Goal: Book appointment/travel/reservation

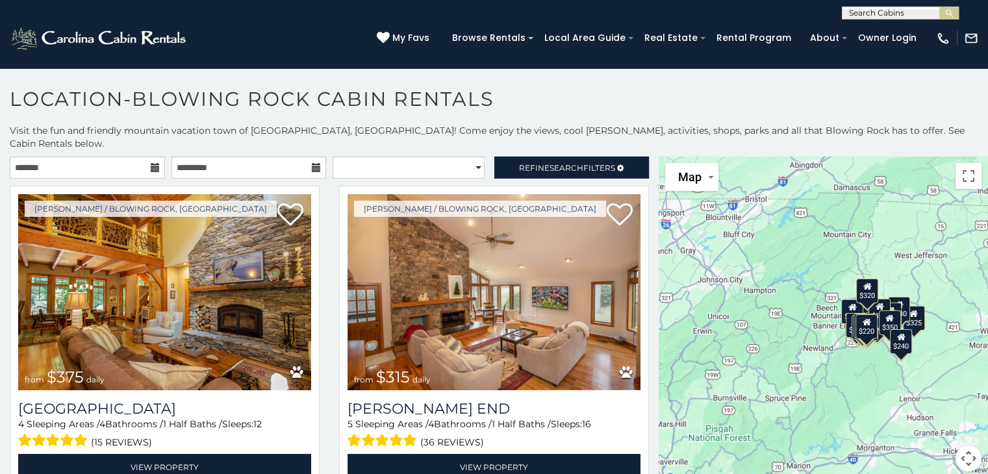
click at [151, 163] on icon at bounding box center [155, 167] width 9 height 9
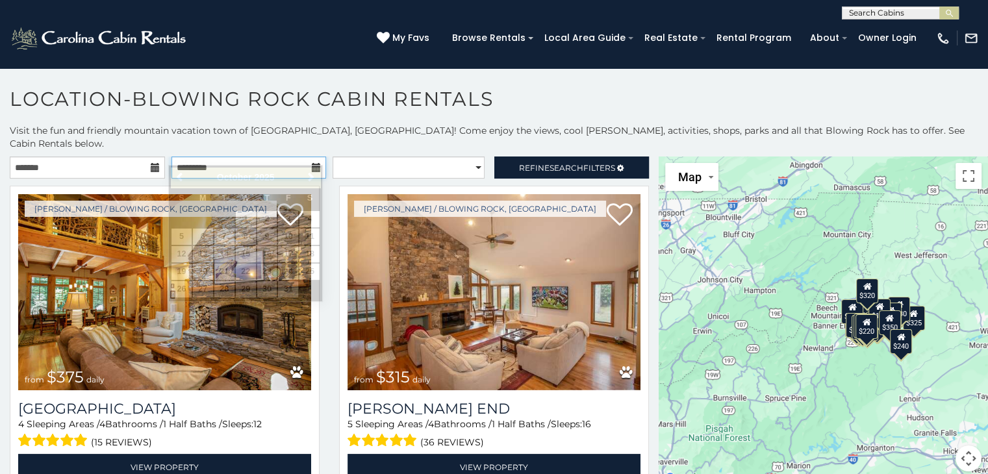
click at [314, 158] on div at bounding box center [248, 168] width 155 height 22
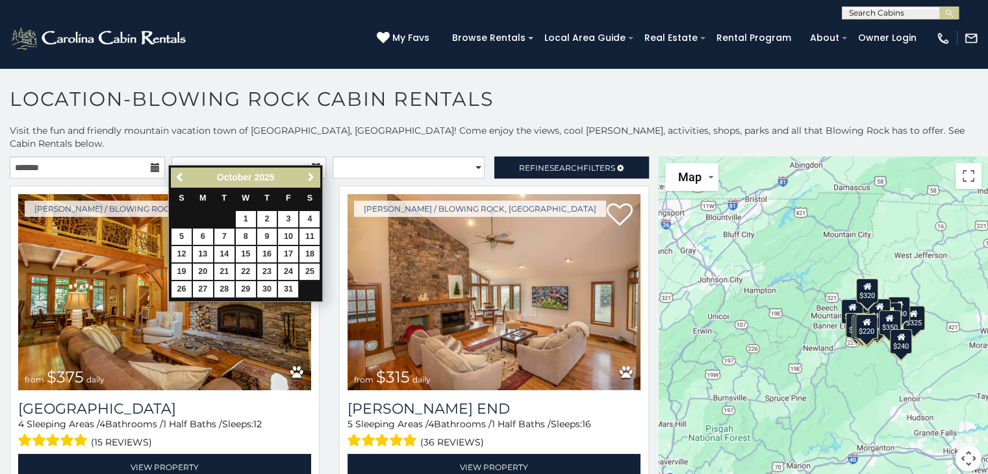
click at [311, 178] on span "Next" at bounding box center [311, 177] width 10 height 10
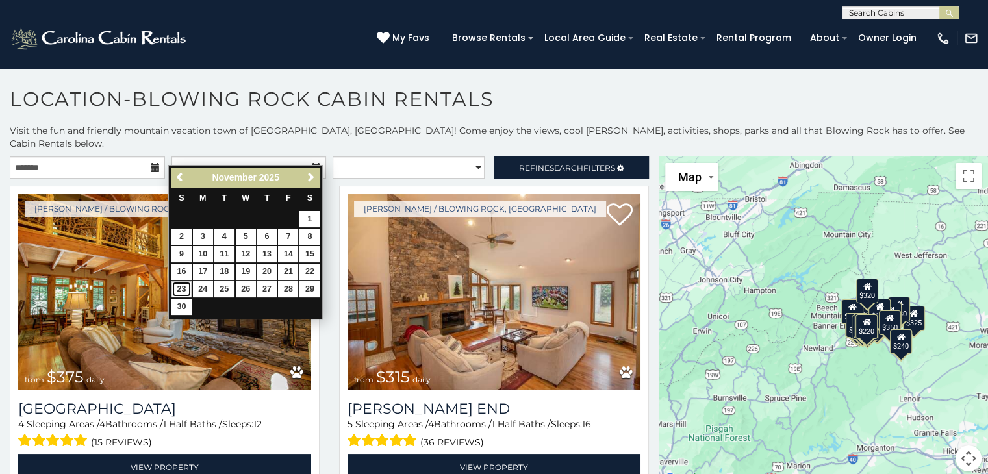
click at [182, 285] on link "23" at bounding box center [181, 289] width 20 height 16
type input "**********"
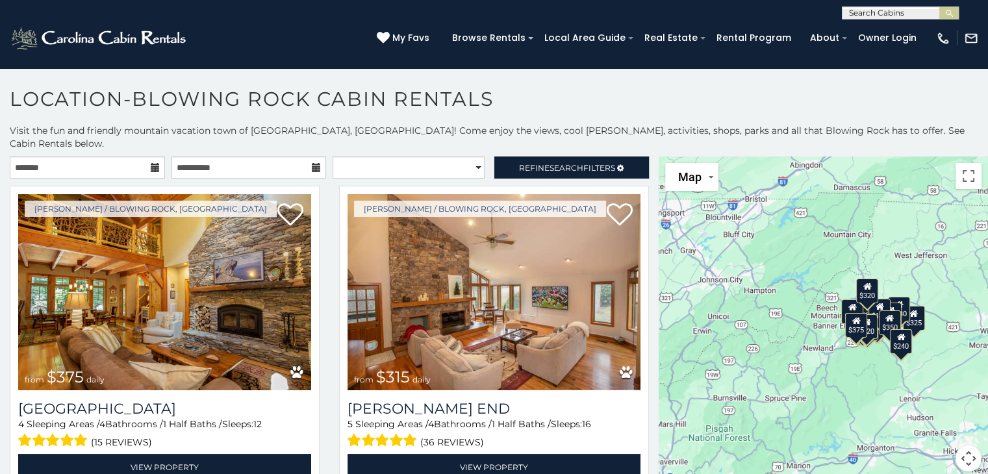
click at [151, 163] on icon at bounding box center [155, 167] width 9 height 9
click at [122, 158] on input "text" at bounding box center [87, 168] width 155 height 22
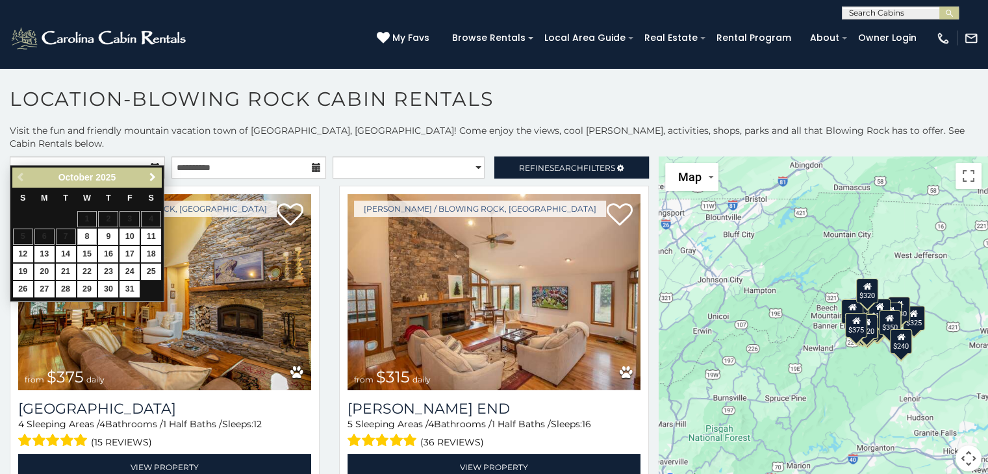
click at [151, 175] on span "Next" at bounding box center [152, 177] width 10 height 10
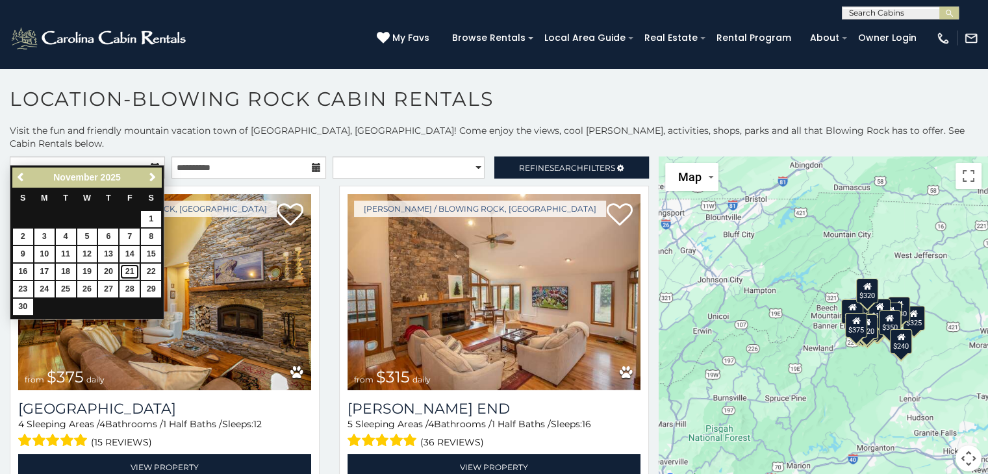
click at [133, 269] on link "21" at bounding box center [130, 272] width 20 height 16
type input "**********"
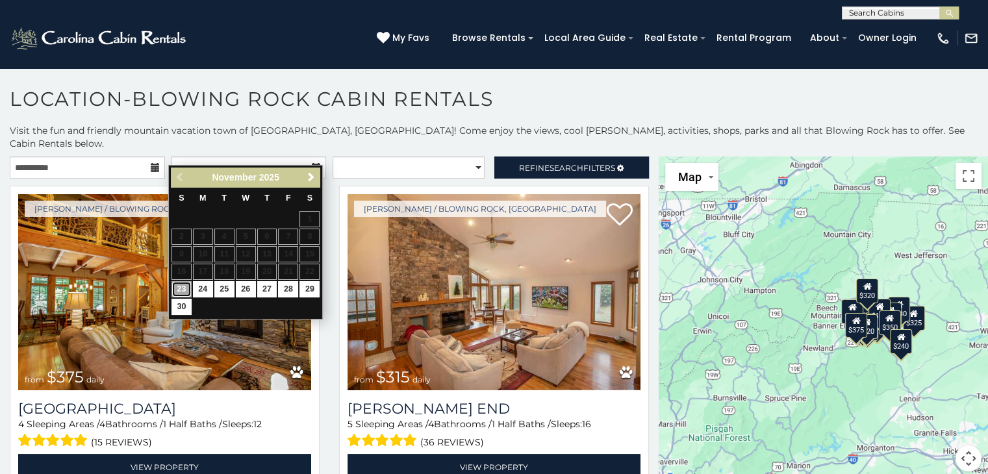
click at [181, 286] on link "23" at bounding box center [181, 289] width 20 height 16
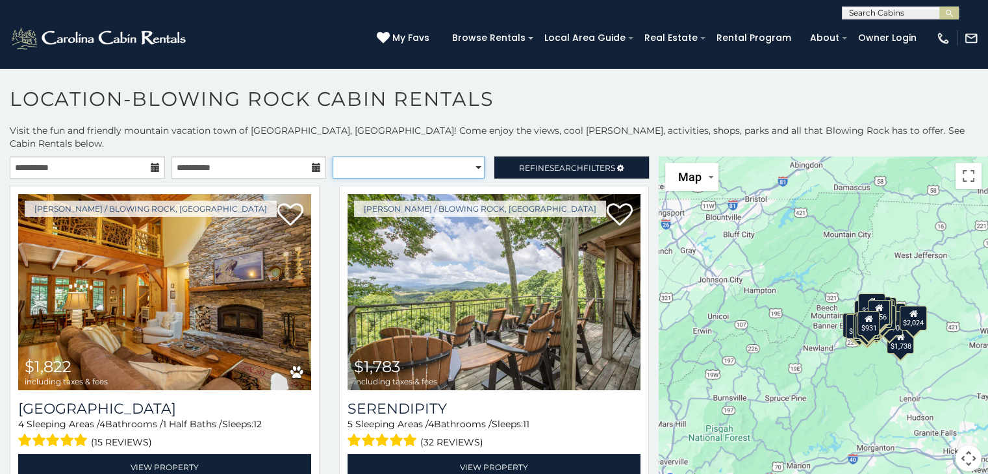
click at [468, 157] on select "**********" at bounding box center [409, 168] width 152 height 22
select select "**********"
click at [333, 157] on select "**********" at bounding box center [409, 168] width 152 height 22
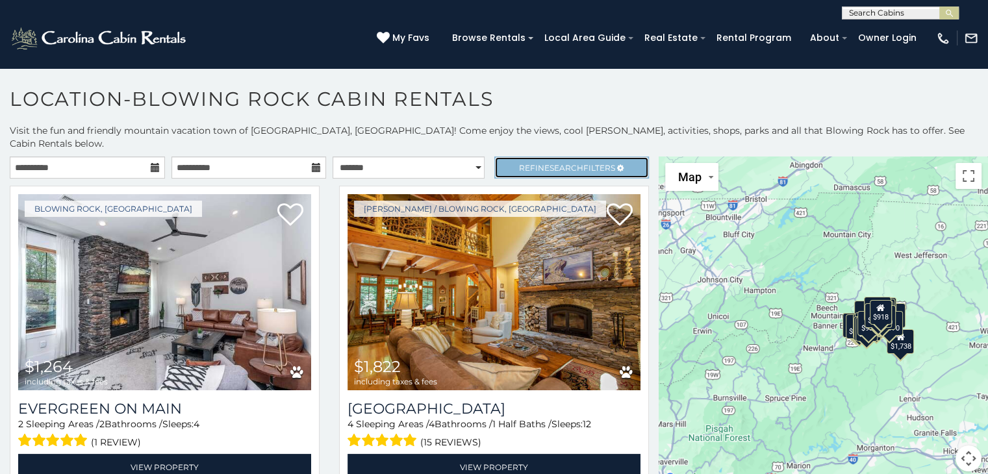
click at [550, 163] on span "Search" at bounding box center [567, 168] width 34 height 10
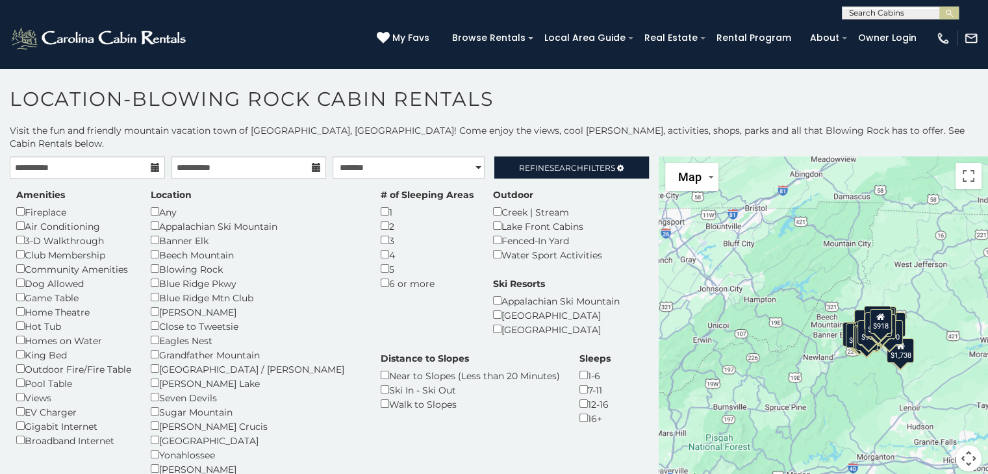
drag, startPoint x: 655, startPoint y: 163, endPoint x: 655, endPoint y: 177, distance: 14.3
click at [659, 177] on div "$1,264 $1,822 $1,783 $1,857 $1,843 $1,738 $1,355 $1,311 $1,208 $1,129 $1,292 $1…" at bounding box center [823, 322] width 329 height 331
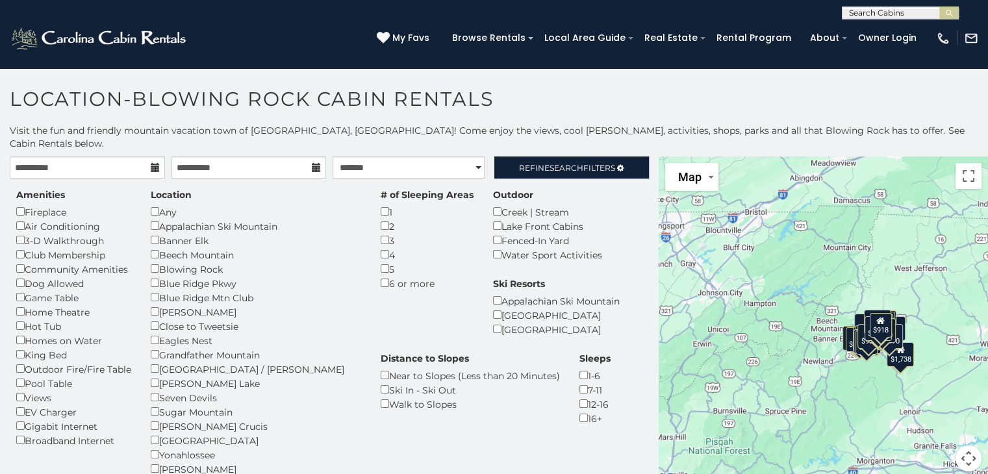
click at [659, 177] on div "$1,264 $1,822 $1,783 $1,857 $1,843 $1,738 $1,355 $1,311 $1,208 $1,129 $1,292 $1…" at bounding box center [823, 322] width 329 height 331
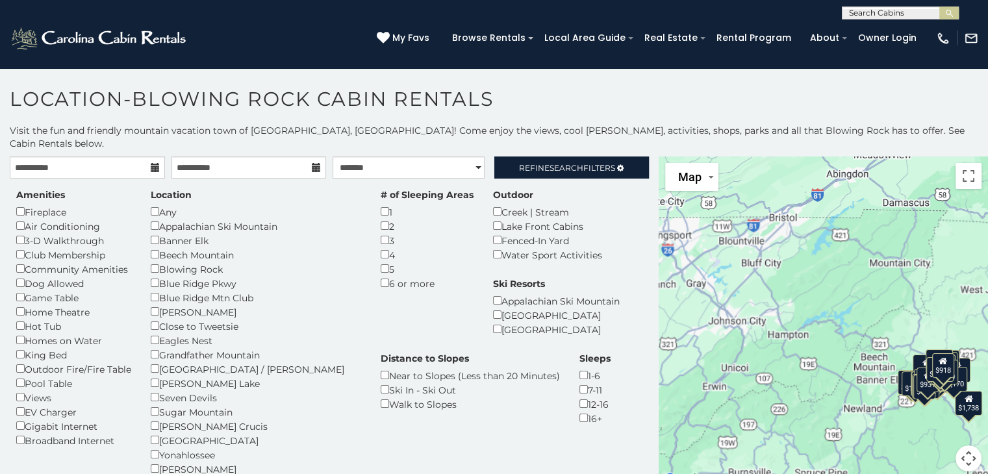
click at [659, 177] on div "$1,264 $1,822 $1,783 $1,857 $1,843 $1,738 $1,355 $1,311 $1,208 $1,129 $1,292 $1…" at bounding box center [823, 322] width 329 height 331
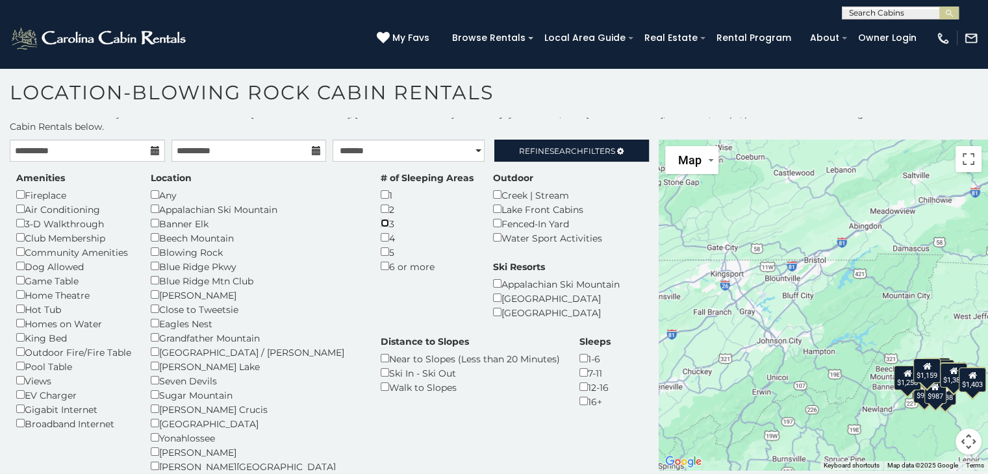
scroll to position [12, 0]
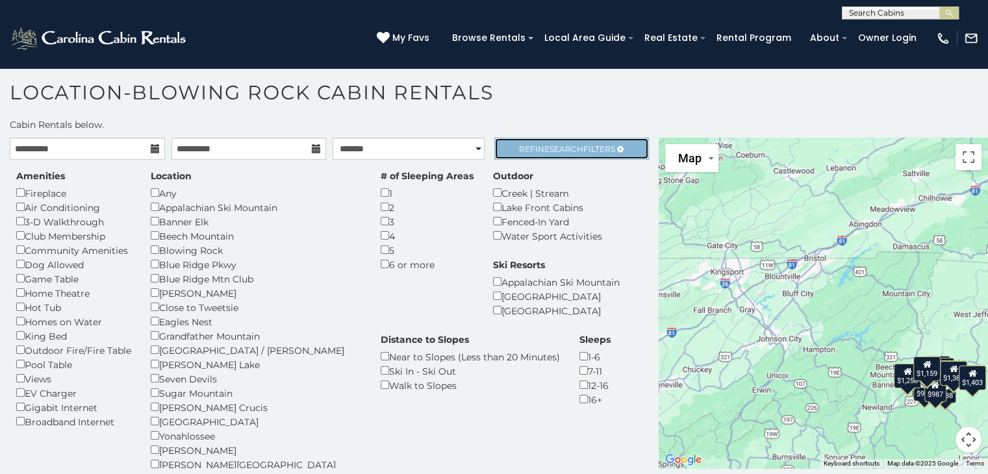
click at [581, 144] on span "Refine Search Filters" at bounding box center [567, 149] width 96 height 10
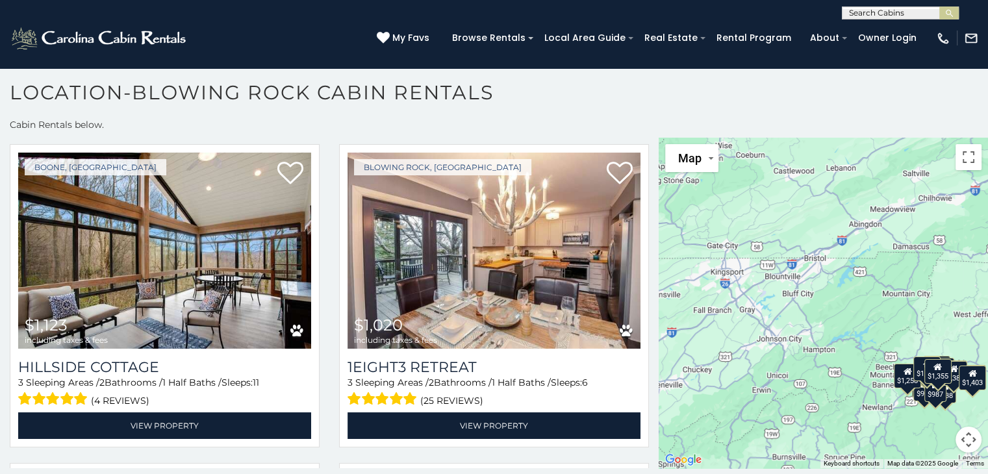
scroll to position [1306, 0]
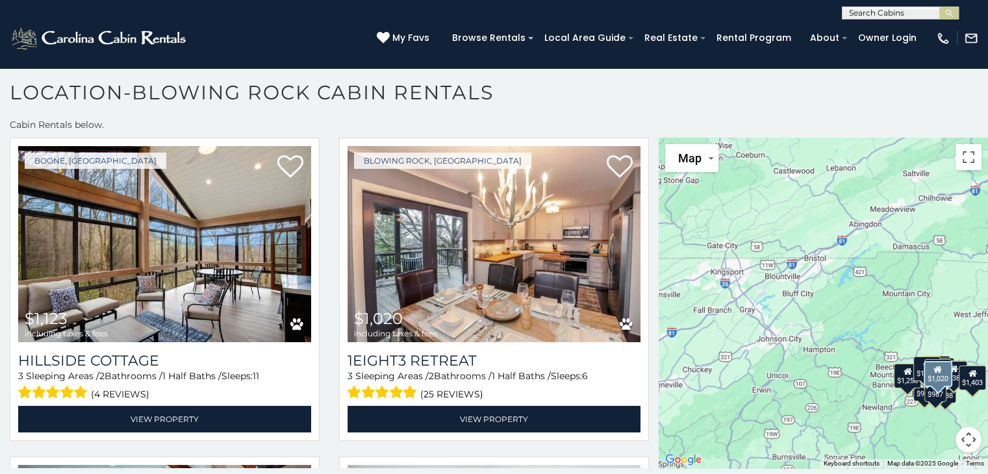
click at [643, 248] on div "Blowing Rock, NC $1,020 including taxes & fees 1eight3 Retreat 3 Sleeping Areas…" at bounding box center [493, 293] width 329 height 311
drag, startPoint x: 643, startPoint y: 248, endPoint x: 642, endPoint y: 257, distance: 9.2
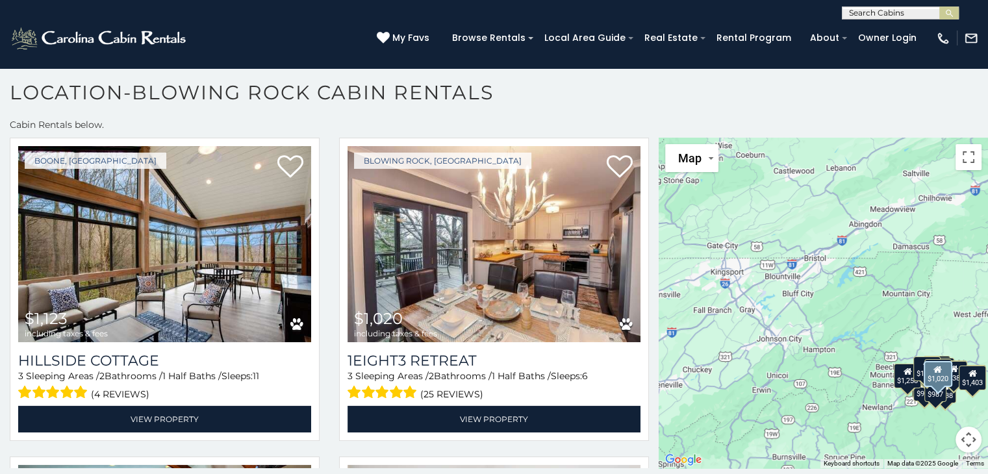
click at [642, 257] on div "Blowing Rock, NC $1,020 including taxes & fees 1eight3 Retreat 3 Sleeping Areas…" at bounding box center [493, 293] width 329 height 311
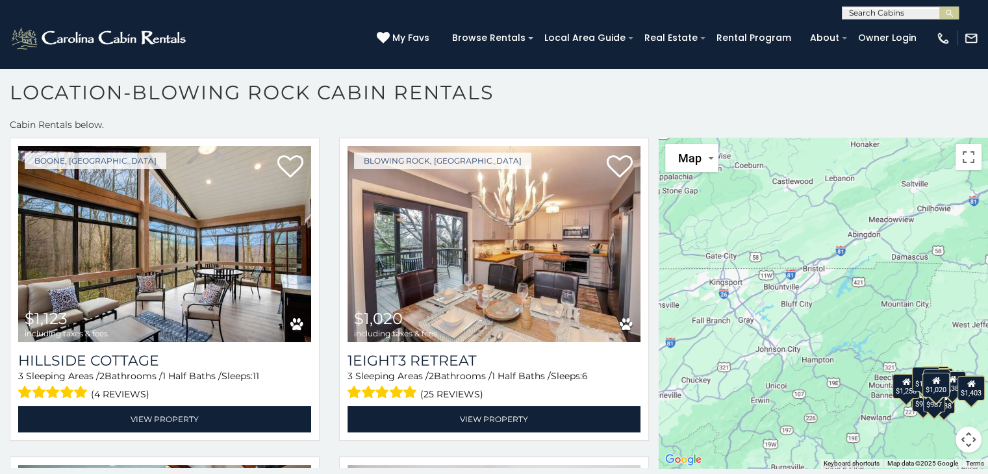
drag, startPoint x: 656, startPoint y: 244, endPoint x: 655, endPoint y: 256, distance: 12.4
click at [659, 256] on div "$1,857 $1,355 $1,311 $1,208 $1,129 $1,292 $1,249 $1,227 $1,123 $1,020 $918 $1,3…" at bounding box center [823, 303] width 329 height 331
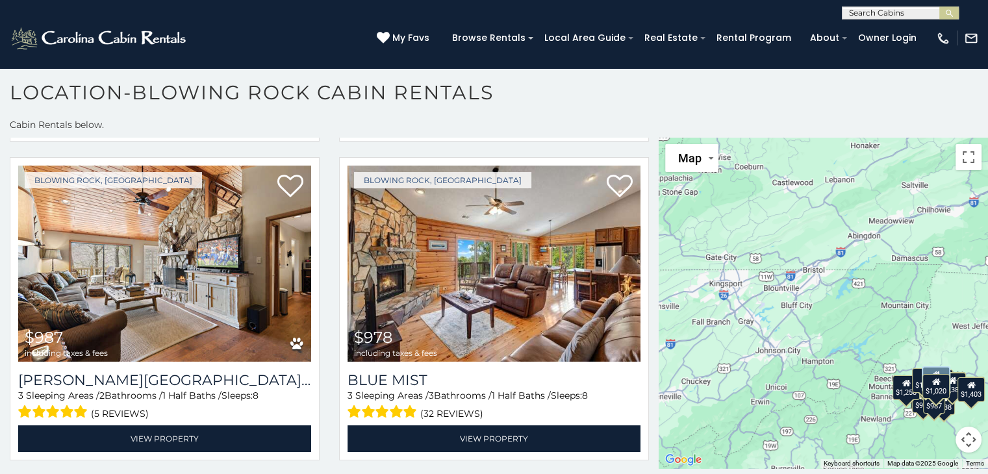
scroll to position [1931, 0]
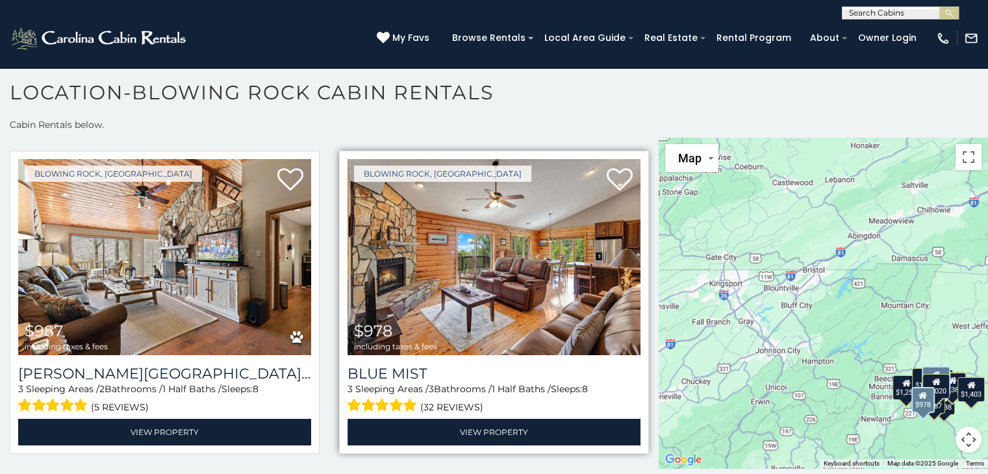
click at [520, 258] on img at bounding box center [494, 257] width 293 height 196
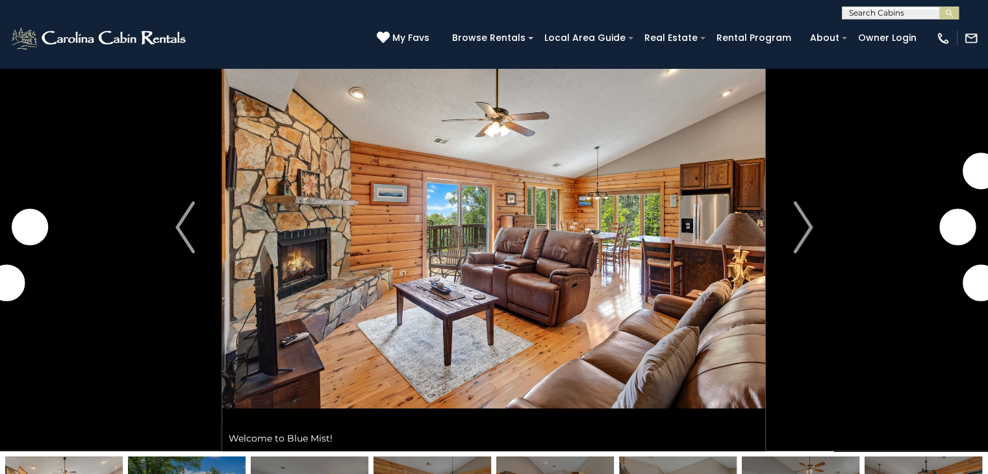
scroll to position [75, 0]
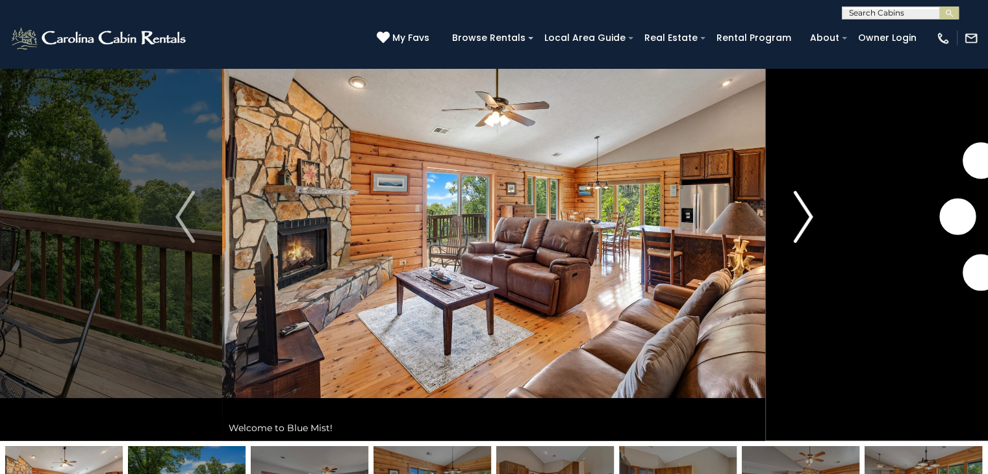
click at [810, 214] on img "Next" at bounding box center [802, 217] width 19 height 52
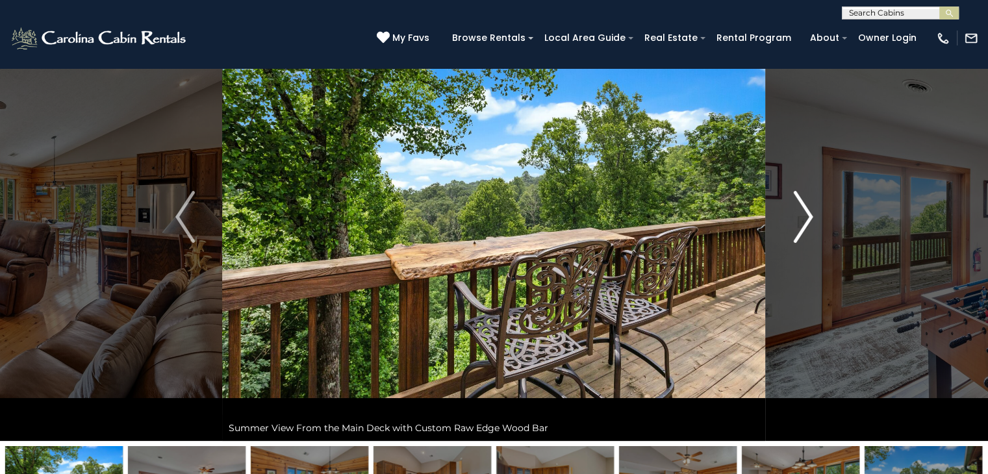
click at [810, 214] on img "Next" at bounding box center [802, 217] width 19 height 52
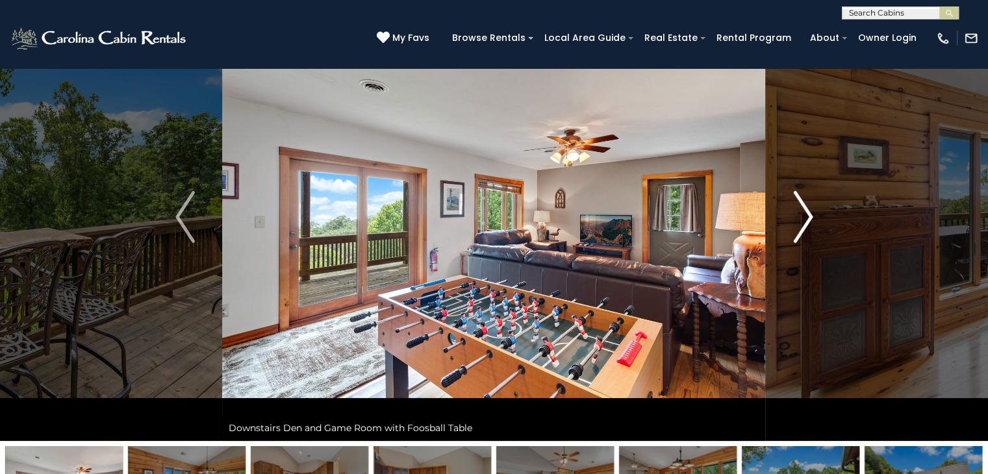
click at [810, 214] on img "Next" at bounding box center [802, 217] width 19 height 52
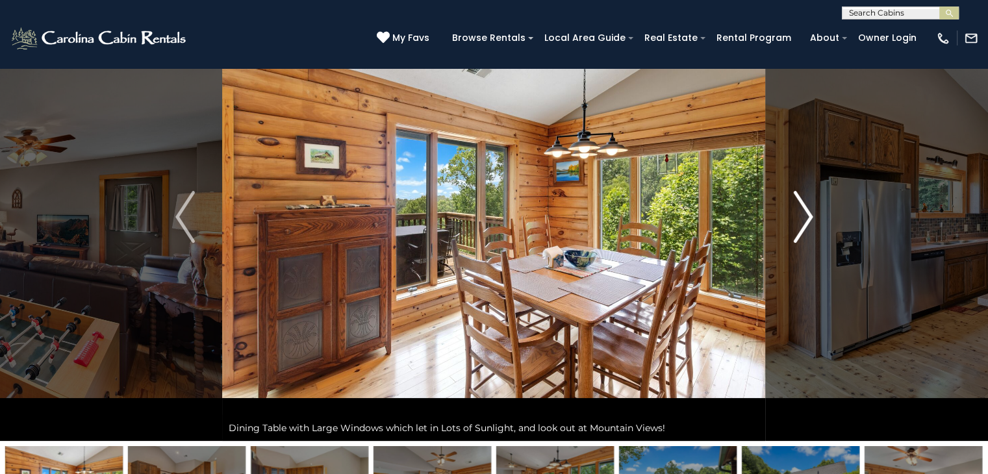
click at [810, 214] on img "Next" at bounding box center [802, 217] width 19 height 52
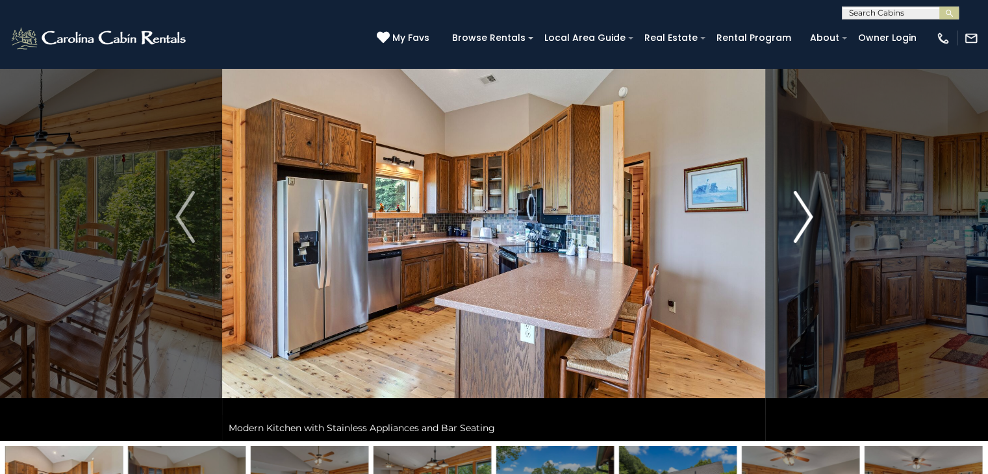
click at [810, 214] on img "Next" at bounding box center [802, 217] width 19 height 52
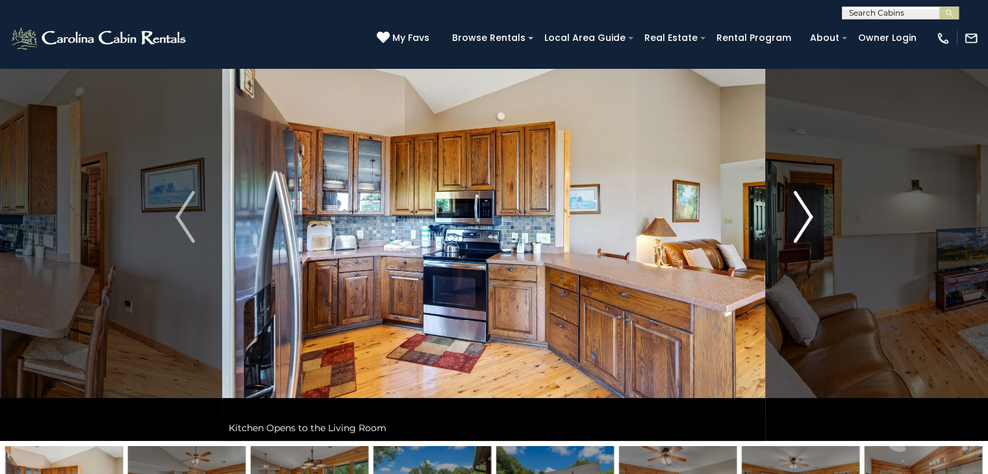
click at [810, 214] on img "Next" at bounding box center [802, 217] width 19 height 52
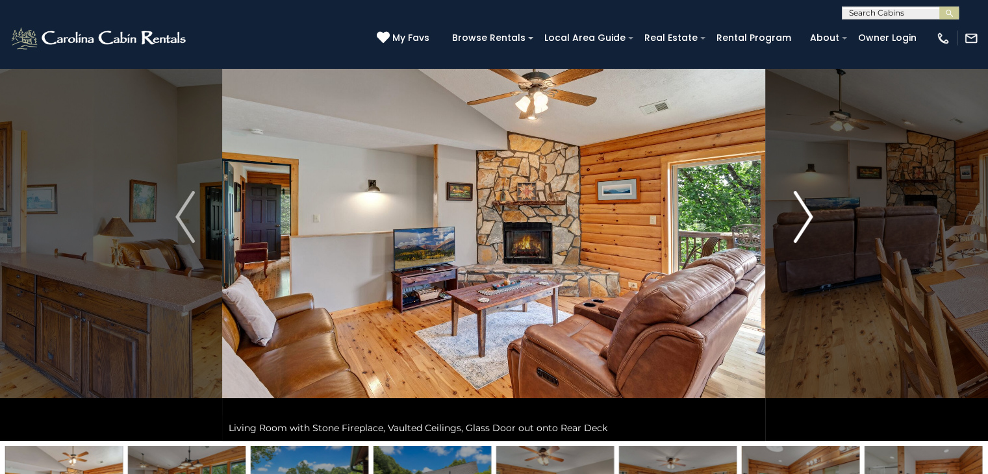
click at [810, 214] on img "Next" at bounding box center [802, 217] width 19 height 52
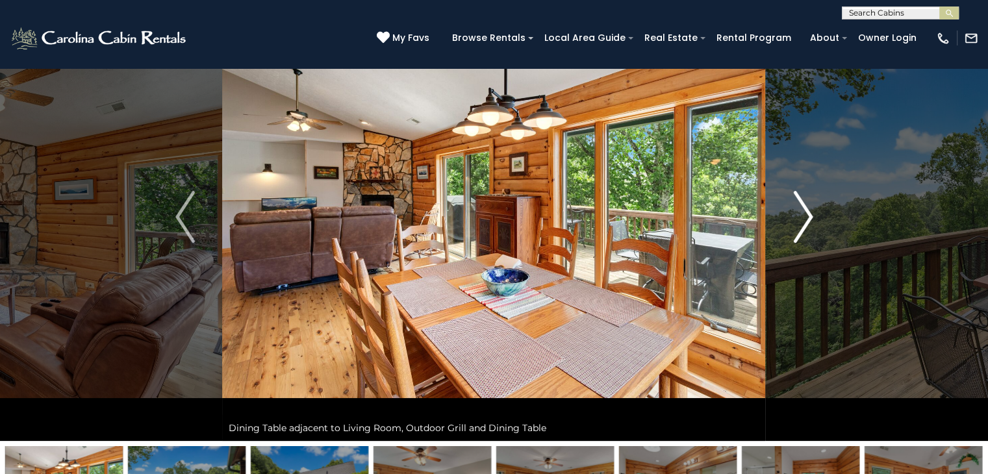
click at [810, 214] on img "Next" at bounding box center [802, 217] width 19 height 52
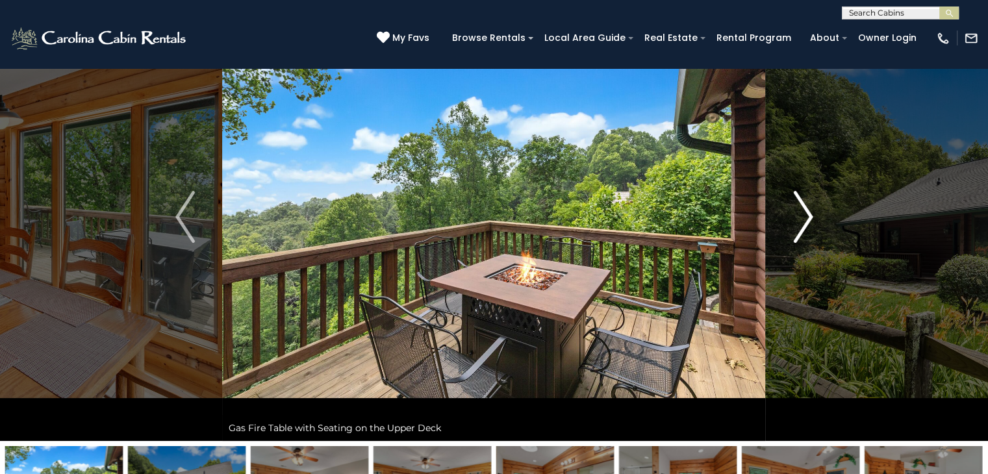
click at [810, 214] on img "Next" at bounding box center [802, 217] width 19 height 52
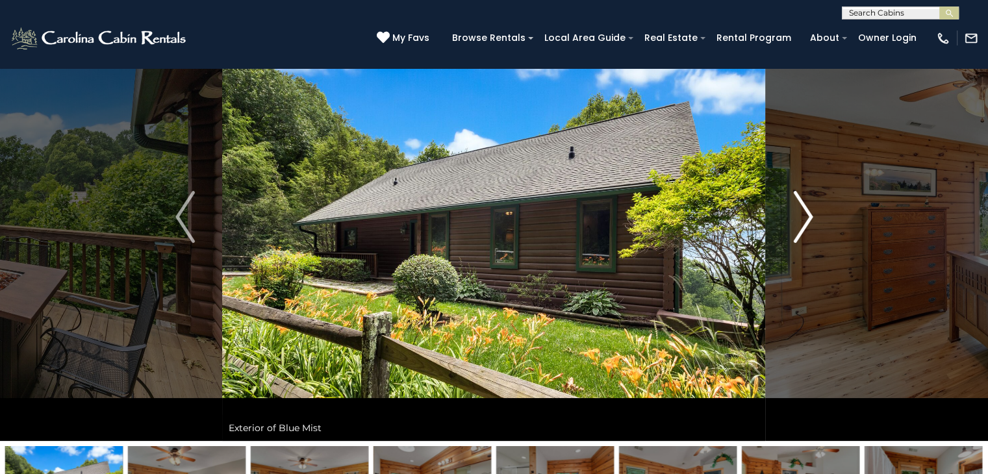
click at [810, 214] on img "Next" at bounding box center [802, 217] width 19 height 52
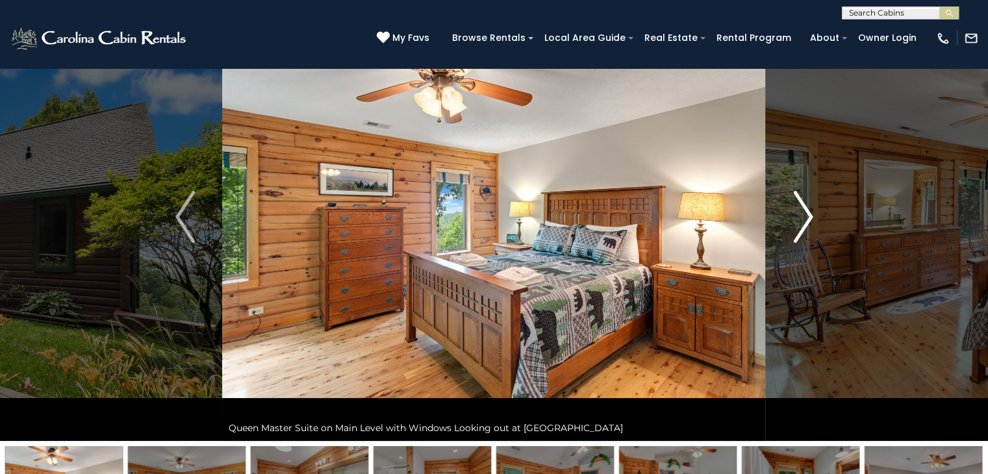
click at [810, 214] on img "Next" at bounding box center [802, 217] width 19 height 52
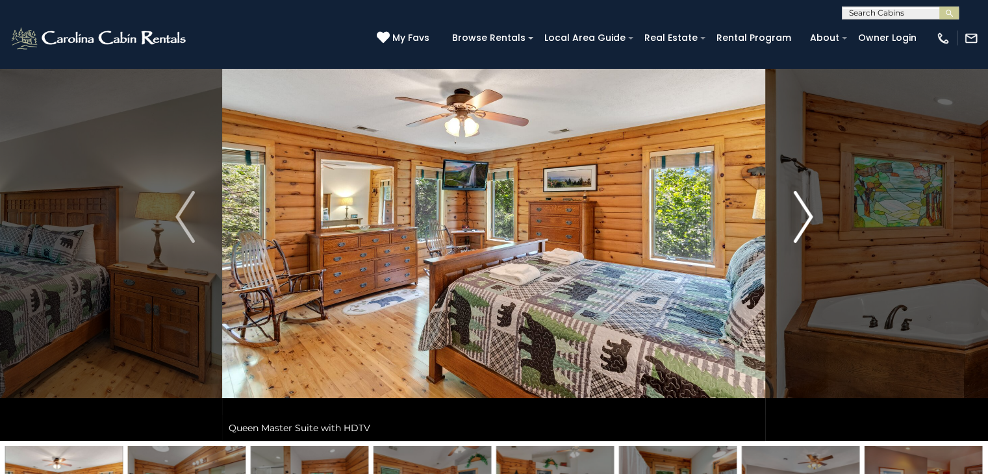
click at [810, 214] on img "Next" at bounding box center [802, 217] width 19 height 52
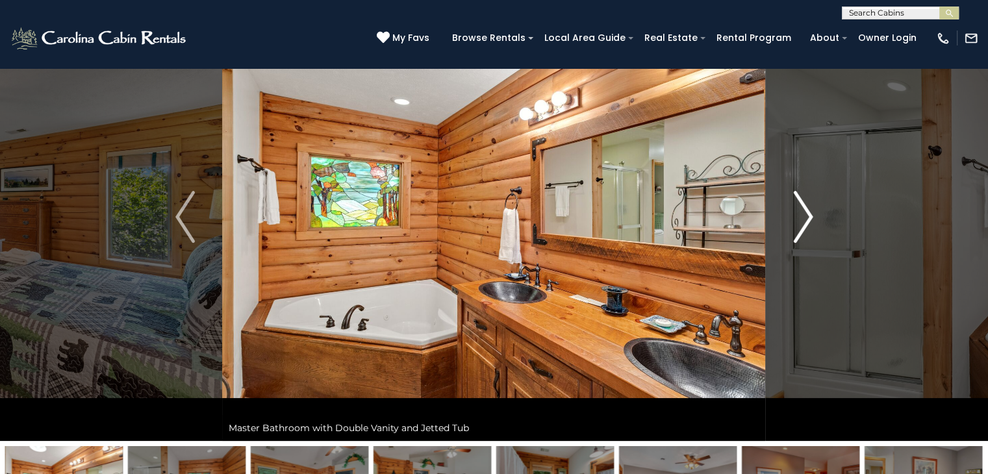
click at [810, 214] on img "Next" at bounding box center [802, 217] width 19 height 52
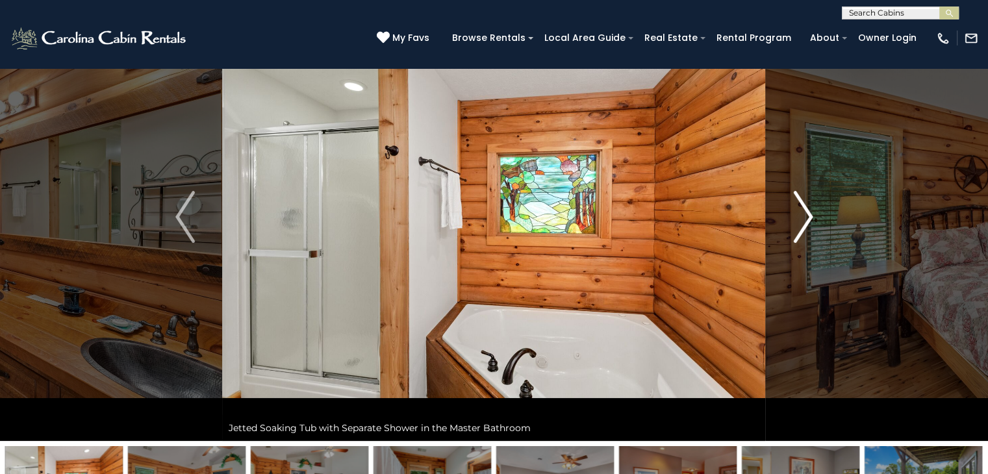
click at [810, 214] on img "Next" at bounding box center [802, 217] width 19 height 52
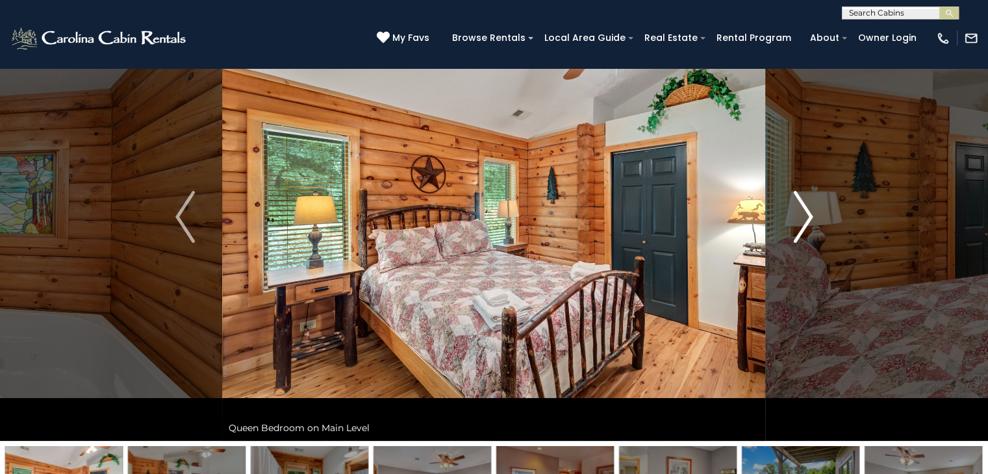
click at [810, 214] on img "Next" at bounding box center [802, 217] width 19 height 52
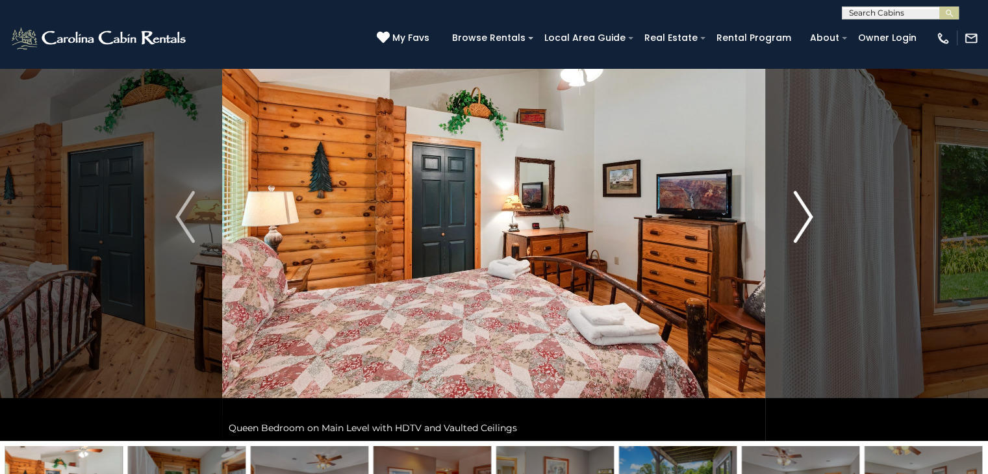
click at [810, 214] on img "Next" at bounding box center [802, 217] width 19 height 52
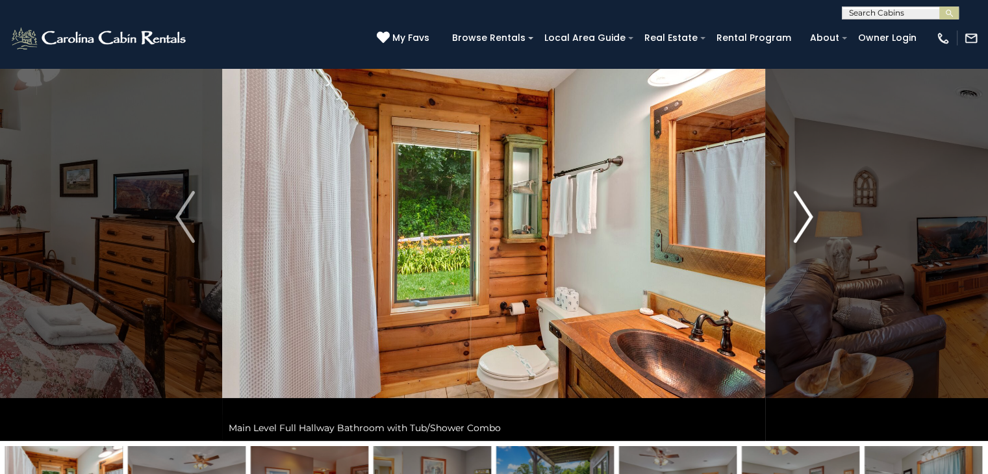
click at [810, 214] on img "Next" at bounding box center [802, 217] width 19 height 52
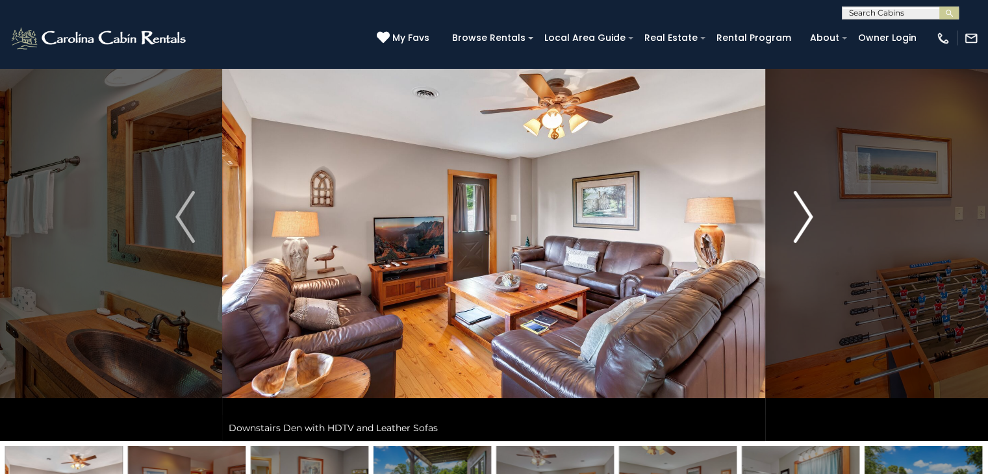
click at [810, 214] on img "Next" at bounding box center [802, 217] width 19 height 52
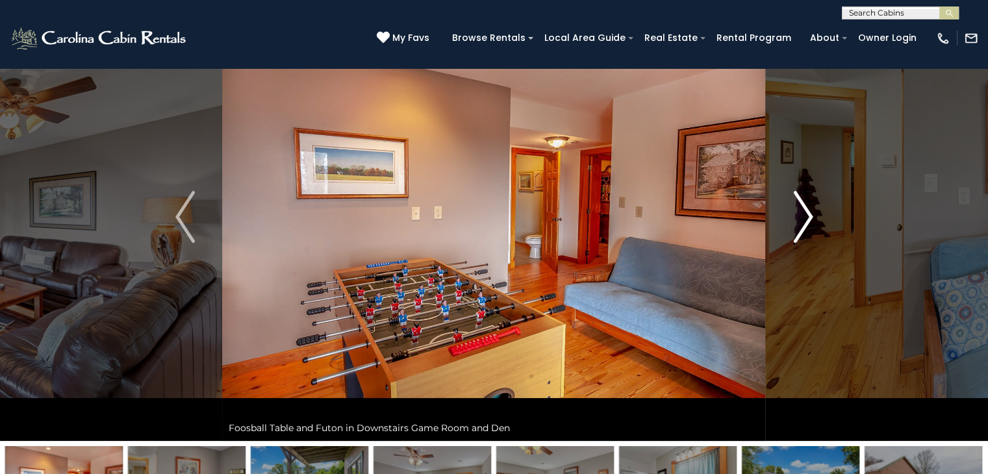
click at [810, 214] on img "Next" at bounding box center [802, 217] width 19 height 52
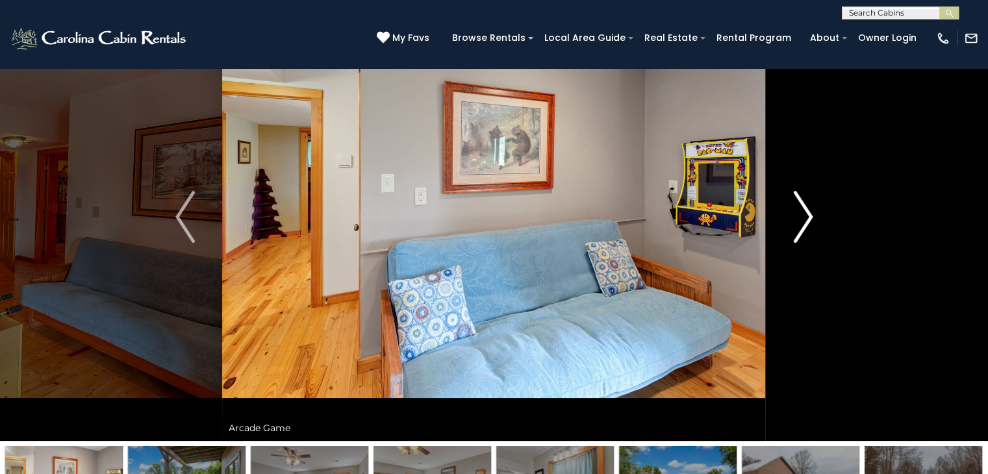
click at [810, 214] on img "Next" at bounding box center [802, 217] width 19 height 52
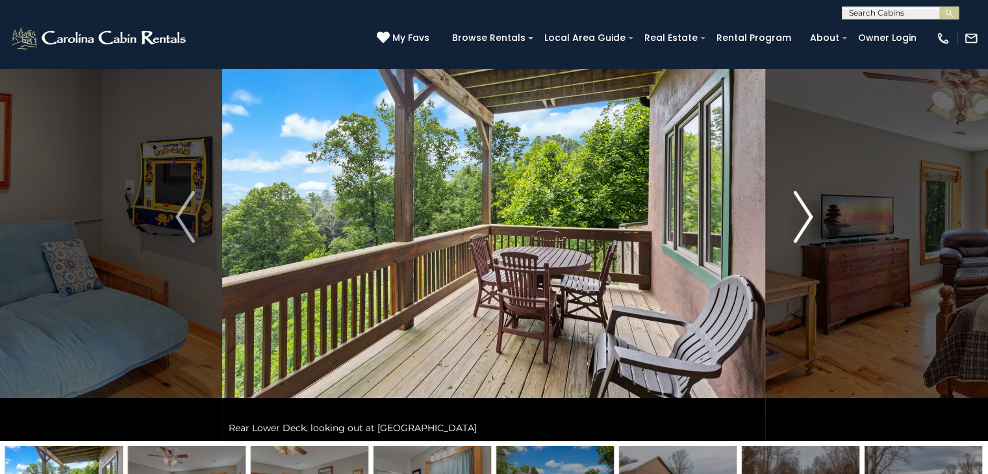
click at [810, 214] on img "Next" at bounding box center [802, 217] width 19 height 52
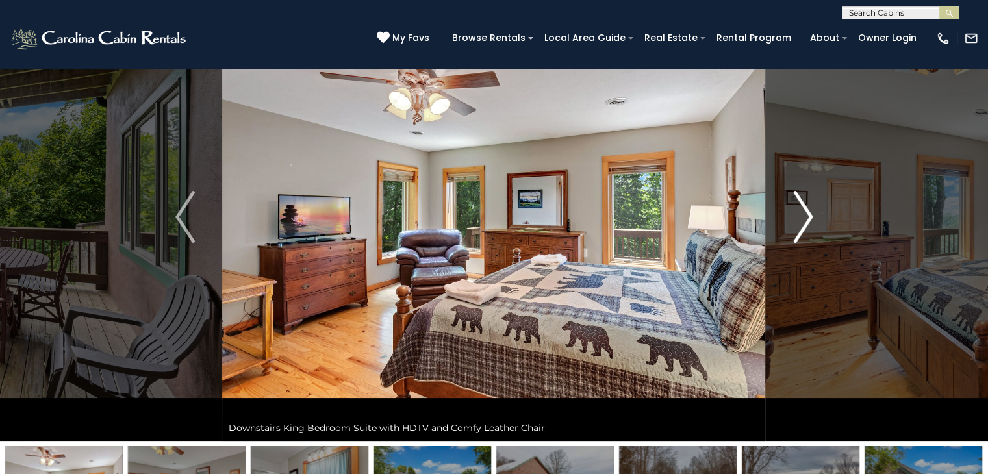
click at [810, 214] on img "Next" at bounding box center [802, 217] width 19 height 52
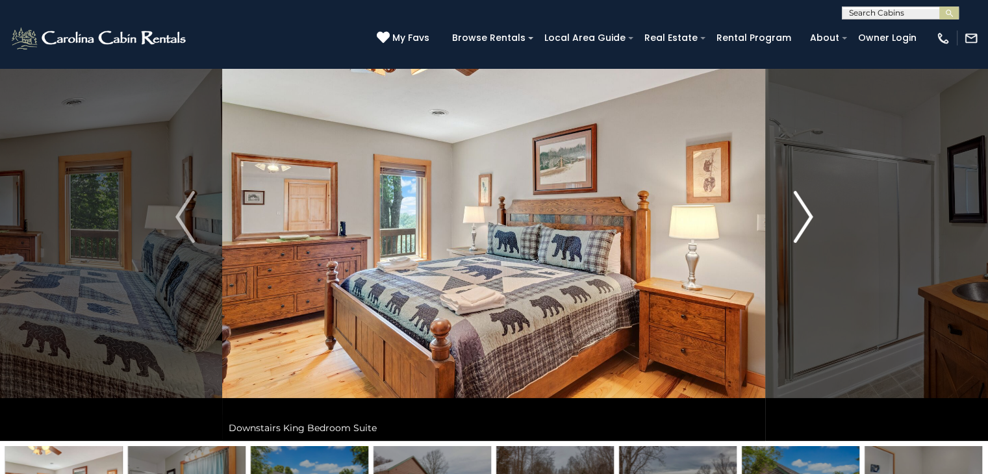
click at [810, 214] on img "Next" at bounding box center [802, 217] width 19 height 52
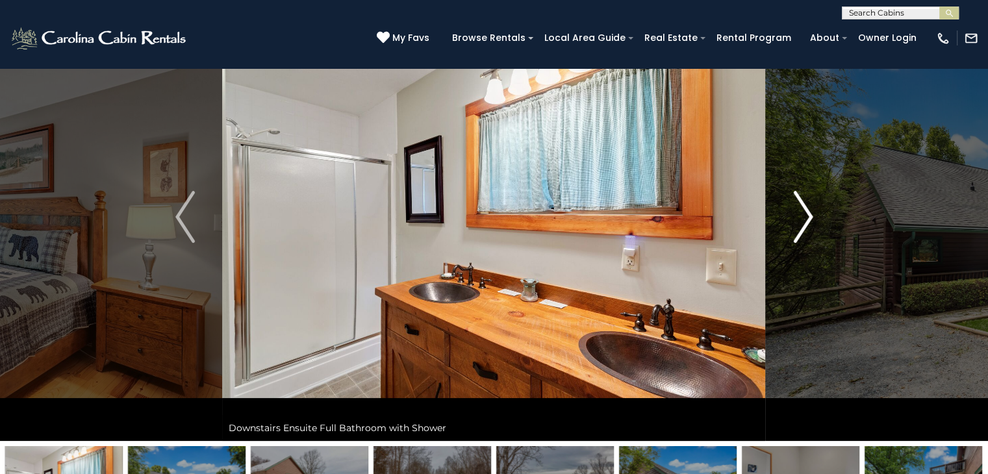
click at [810, 214] on img "Next" at bounding box center [802, 217] width 19 height 52
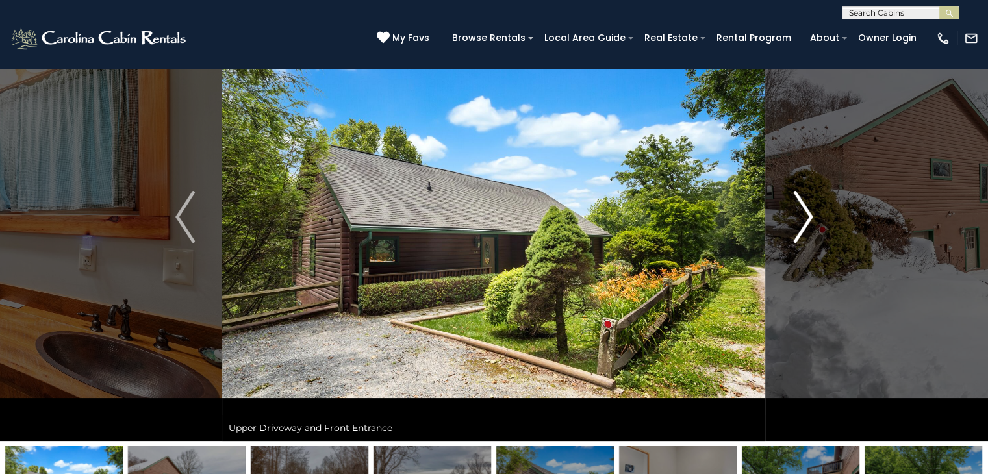
click at [810, 214] on img "Next" at bounding box center [802, 217] width 19 height 52
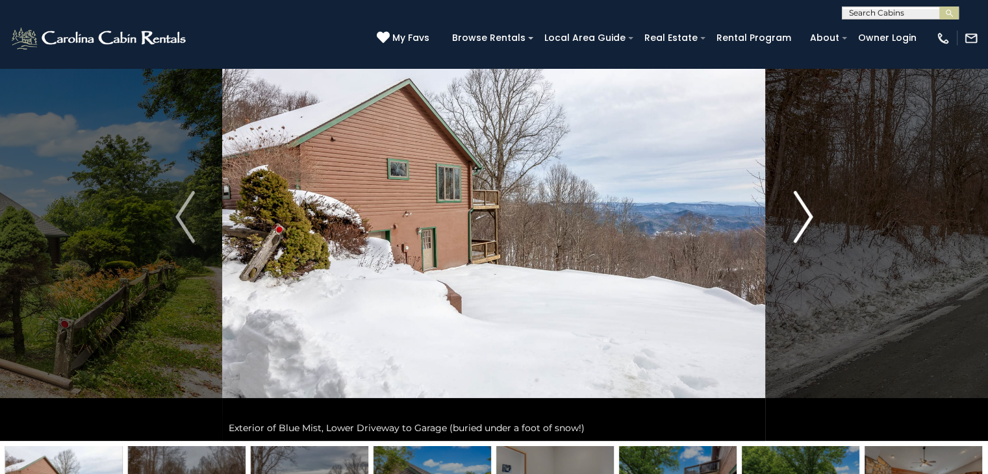
click at [810, 214] on img "Next" at bounding box center [802, 217] width 19 height 52
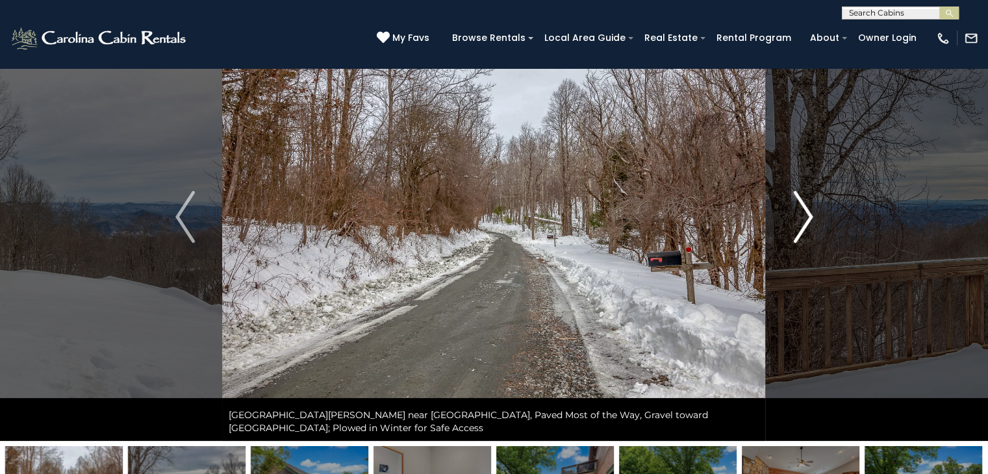
click at [810, 214] on img "Next" at bounding box center [802, 217] width 19 height 52
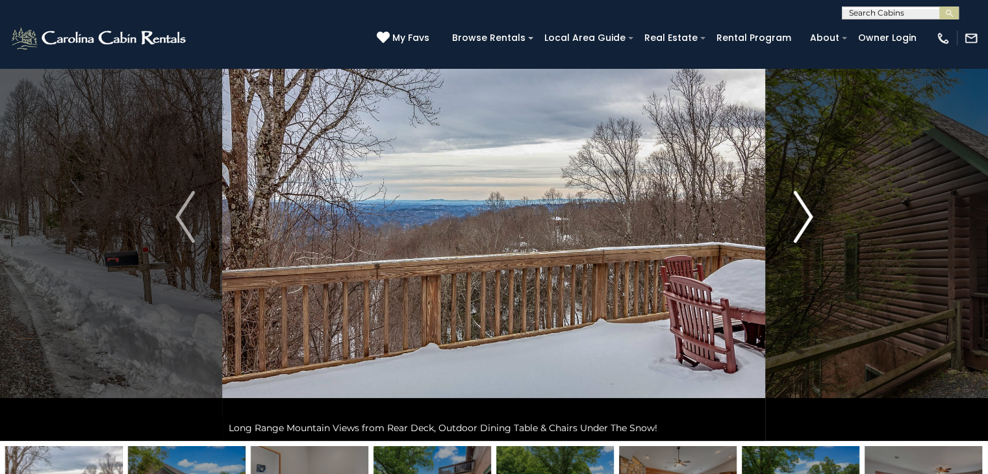
click at [810, 214] on img "Next" at bounding box center [802, 217] width 19 height 52
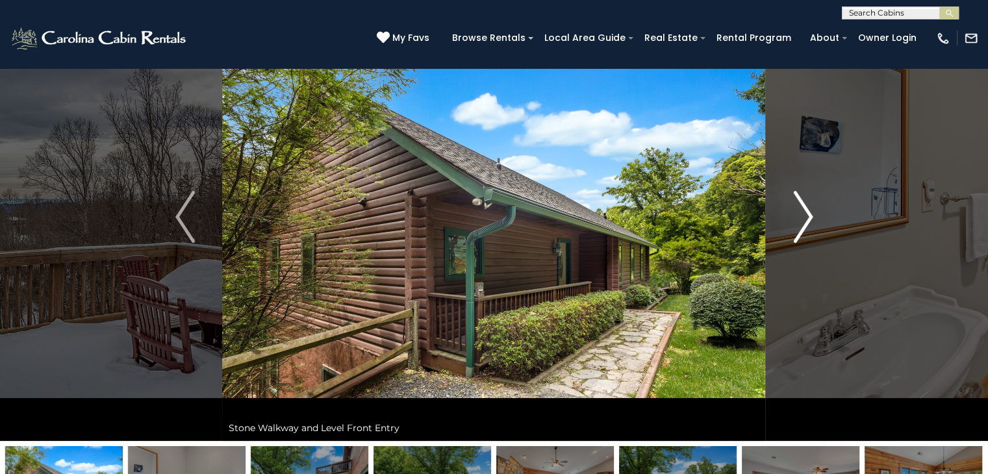
click at [810, 214] on img "Next" at bounding box center [802, 217] width 19 height 52
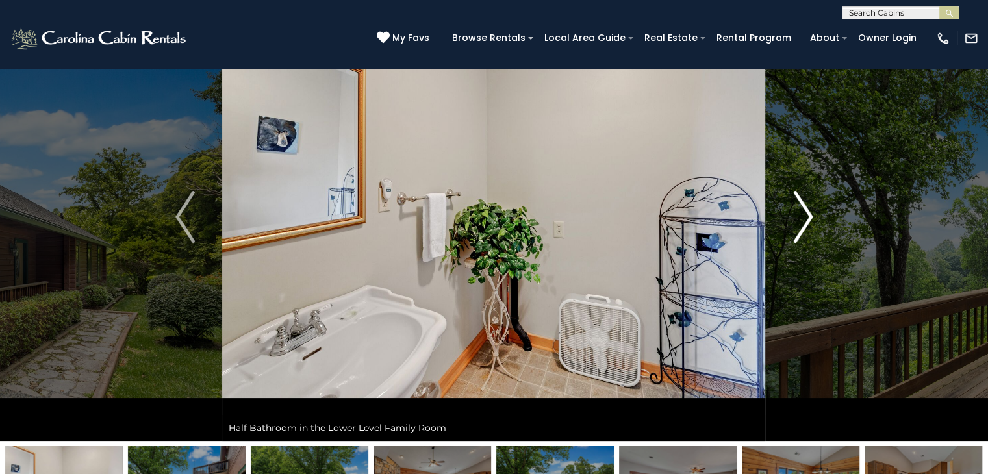
click at [810, 214] on img "Next" at bounding box center [802, 217] width 19 height 52
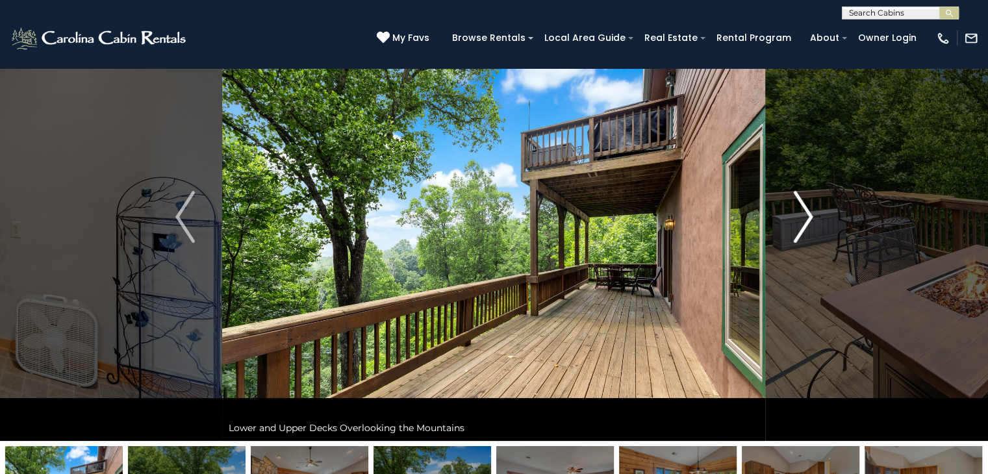
click at [810, 214] on img "Next" at bounding box center [802, 217] width 19 height 52
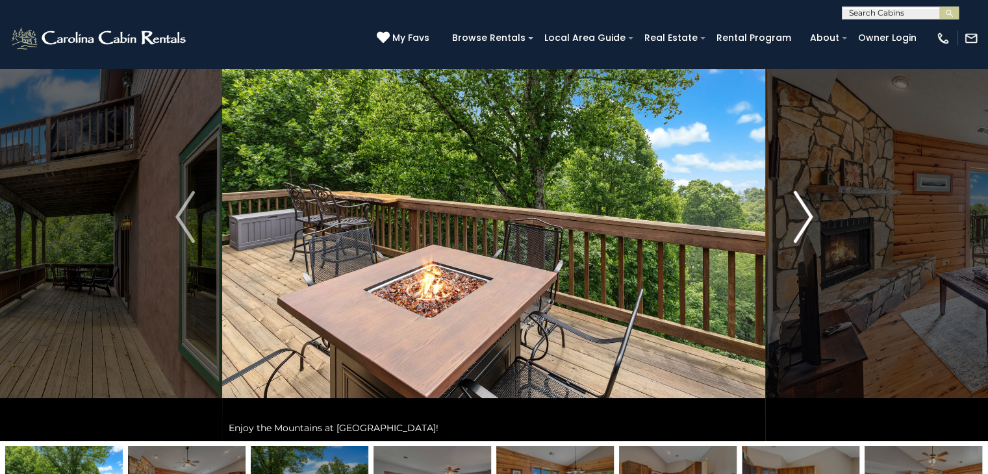
click at [810, 214] on img "Next" at bounding box center [802, 217] width 19 height 52
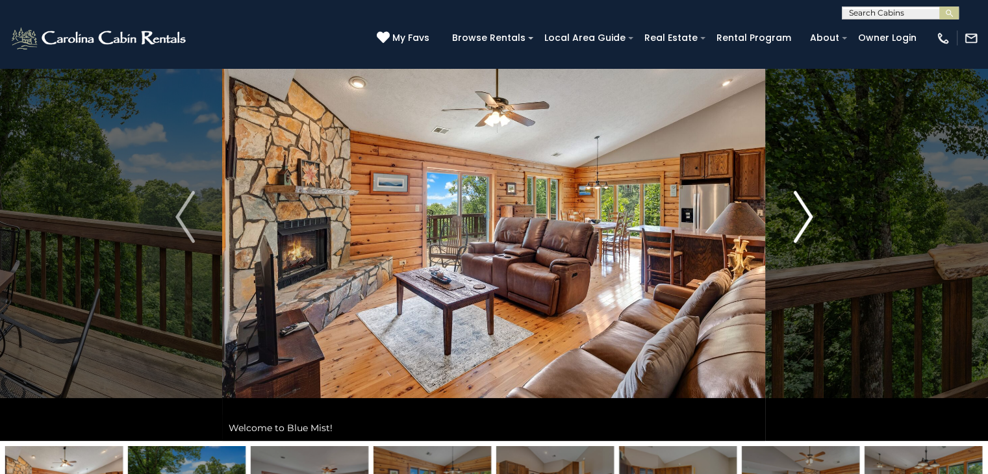
click at [810, 214] on img "Next" at bounding box center [802, 217] width 19 height 52
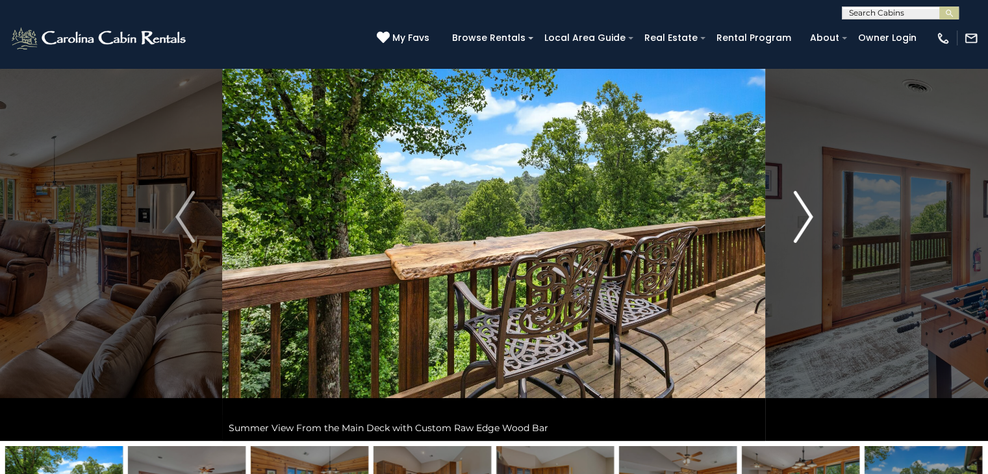
click at [810, 214] on img "Next" at bounding box center [802, 217] width 19 height 52
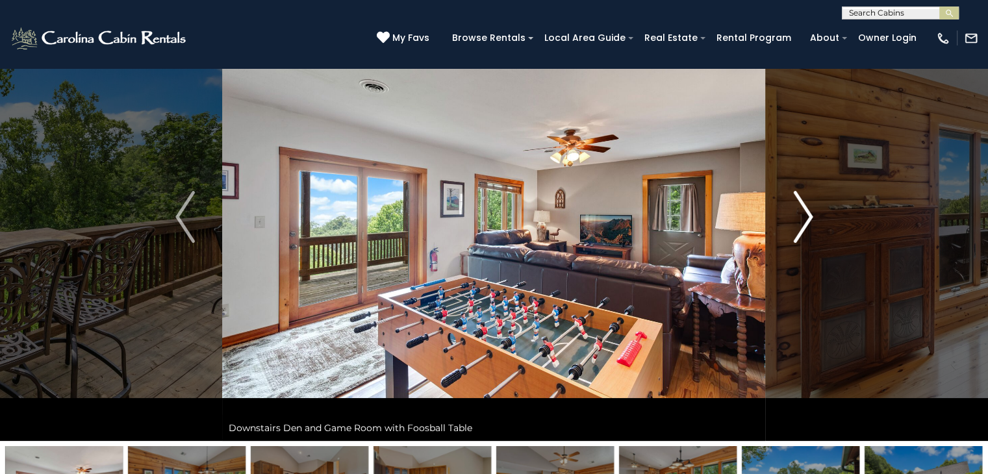
click at [810, 214] on img "Next" at bounding box center [802, 217] width 19 height 52
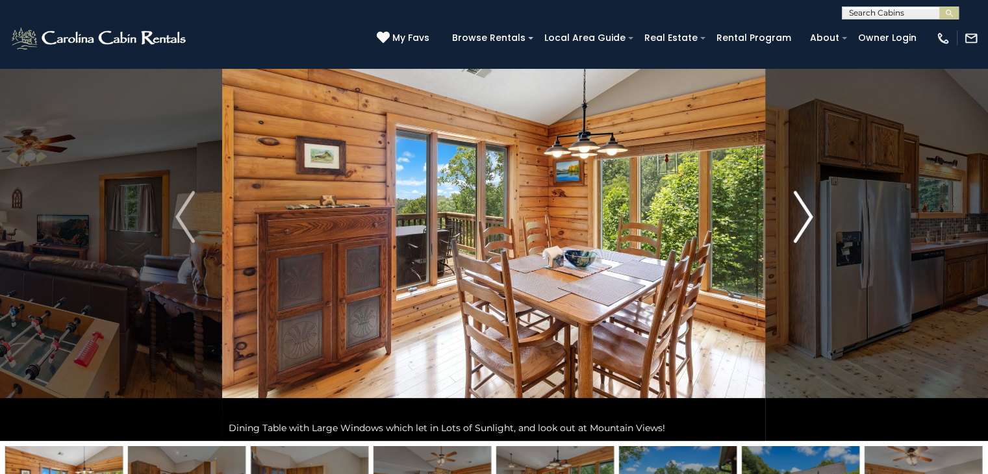
click at [810, 214] on img "Next" at bounding box center [802, 217] width 19 height 52
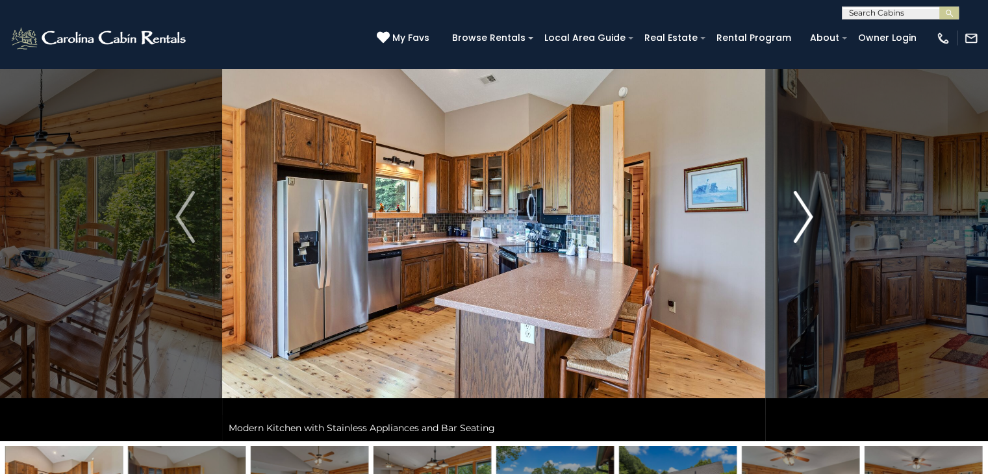
click at [810, 214] on img "Next" at bounding box center [802, 217] width 19 height 52
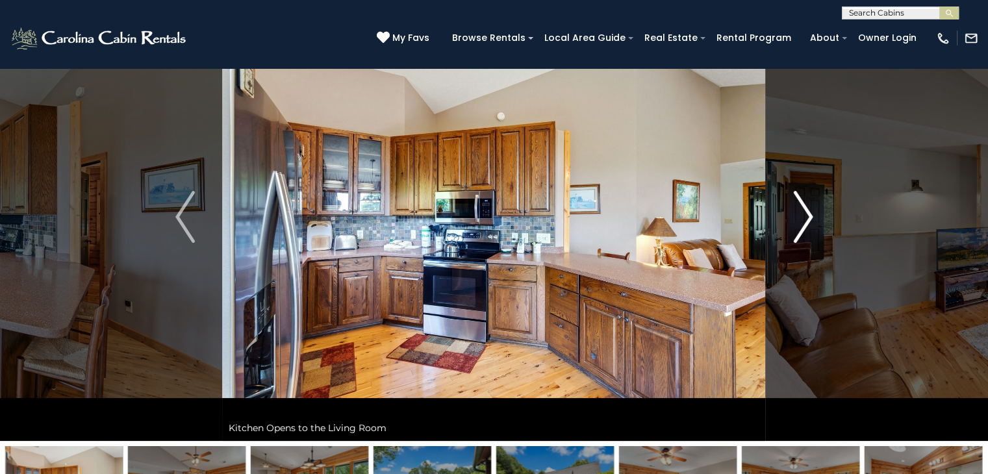
click at [810, 214] on img "Next" at bounding box center [802, 217] width 19 height 52
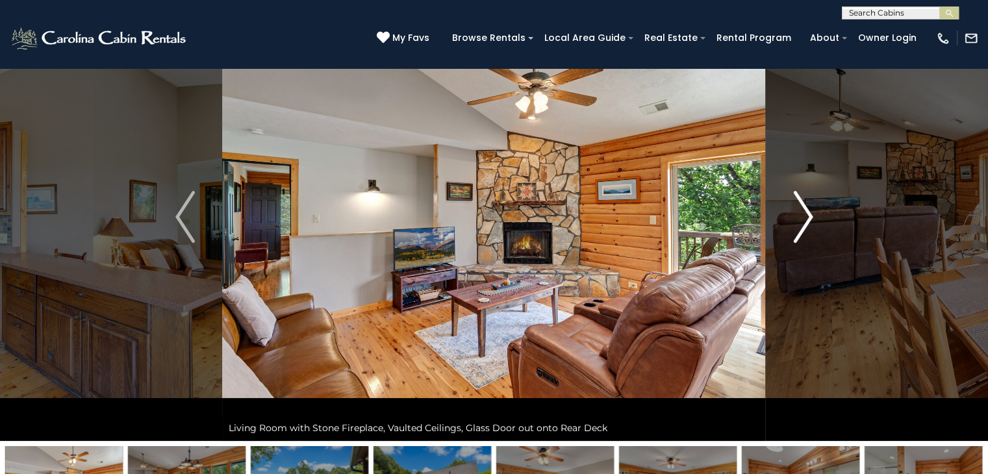
click at [810, 214] on img "Next" at bounding box center [802, 217] width 19 height 52
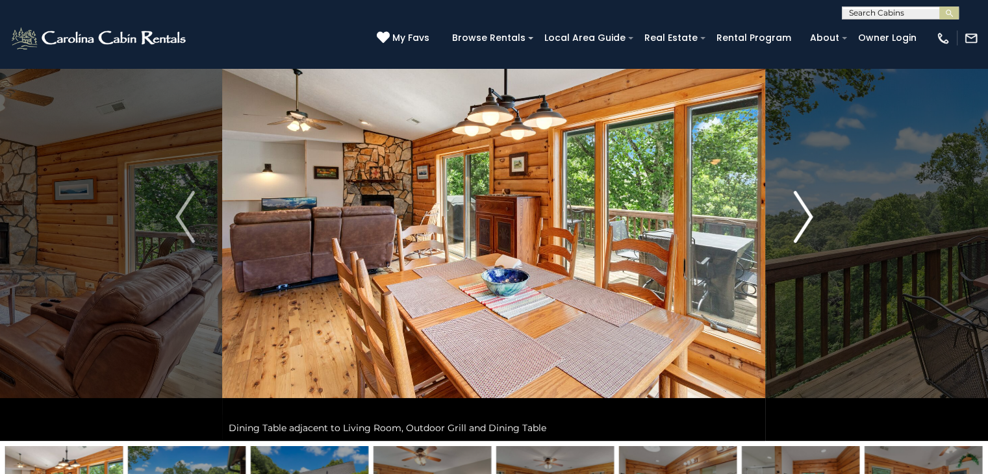
click at [810, 214] on img "Next" at bounding box center [802, 217] width 19 height 52
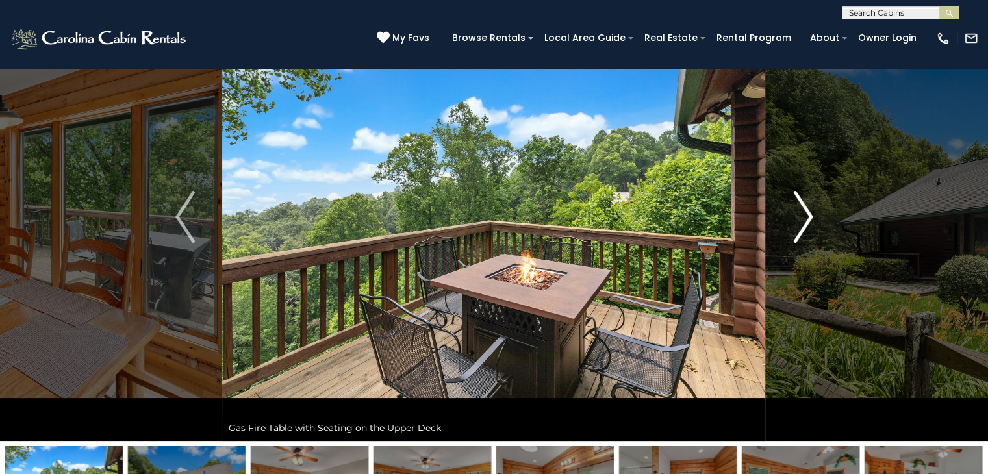
click at [810, 214] on img "Next" at bounding box center [802, 217] width 19 height 52
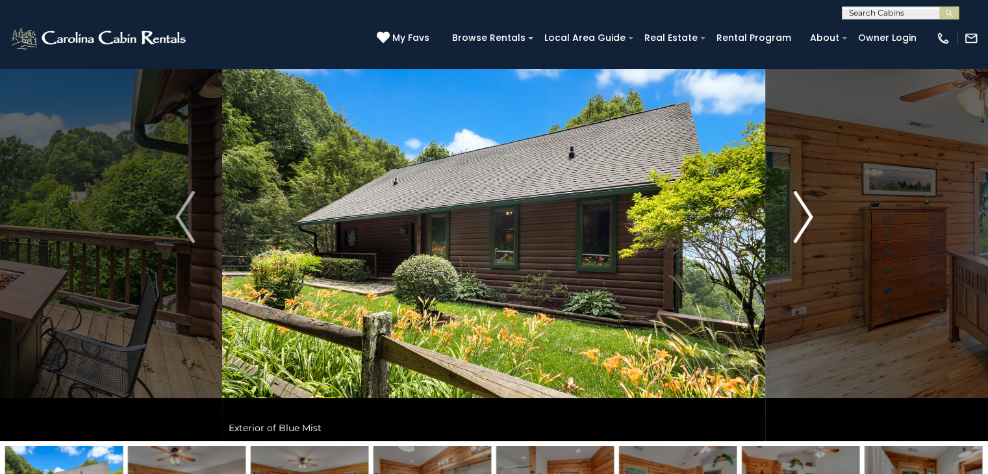
click at [810, 214] on img "Next" at bounding box center [802, 217] width 19 height 52
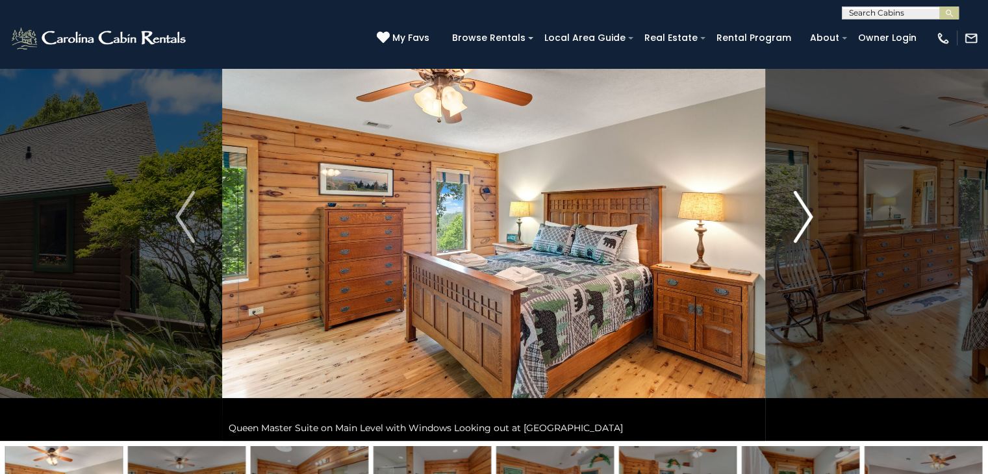
click at [810, 214] on img "Next" at bounding box center [802, 217] width 19 height 52
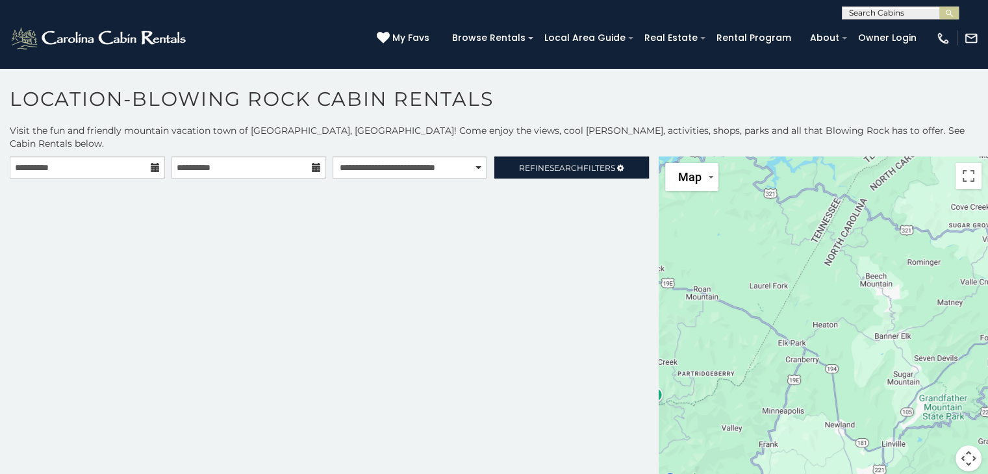
scroll to position [6, 0]
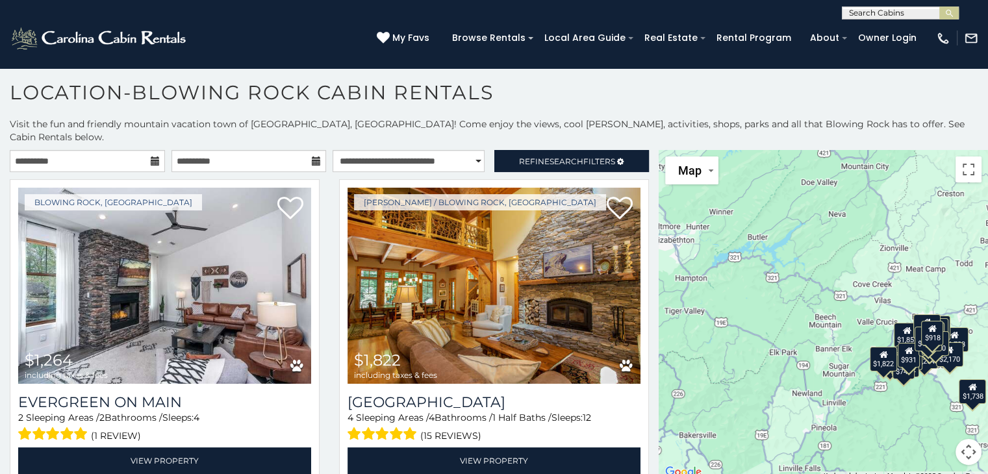
drag, startPoint x: 655, startPoint y: 154, endPoint x: 652, endPoint y: 180, distance: 26.1
click at [652, 150] on main "**********" at bounding box center [494, 150] width 988 height 0
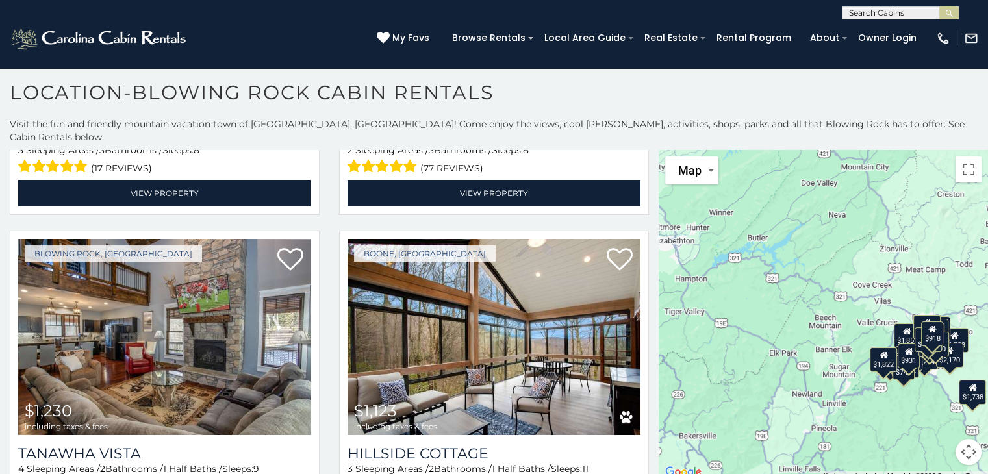
scroll to position [4113, 0]
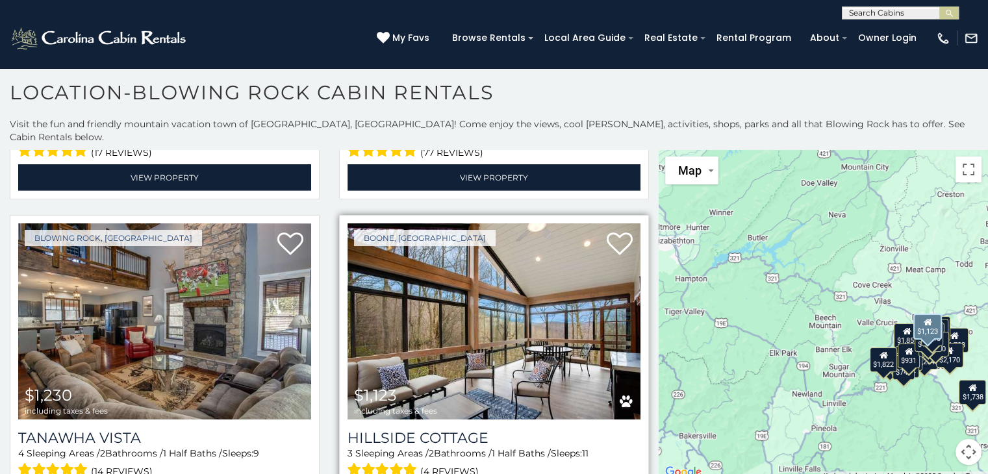
click at [478, 257] on img at bounding box center [494, 321] width 293 height 196
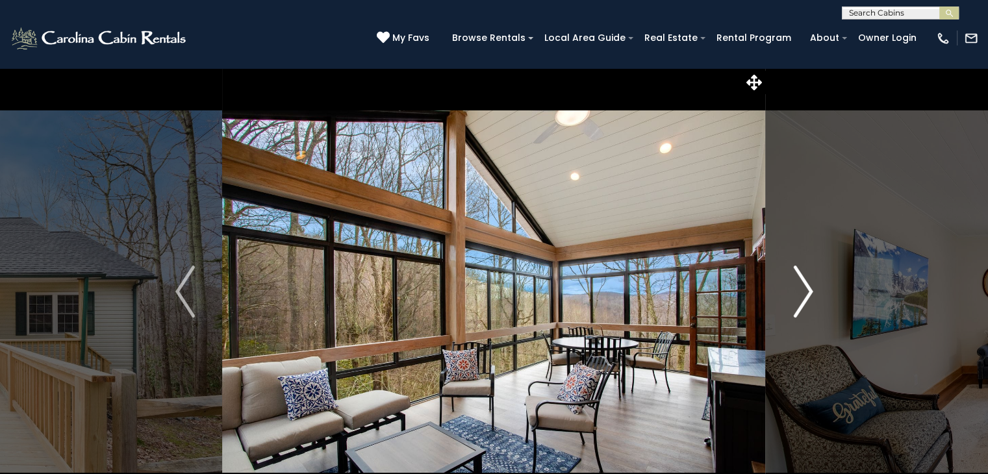
click at [800, 299] on img "Next" at bounding box center [802, 292] width 19 height 52
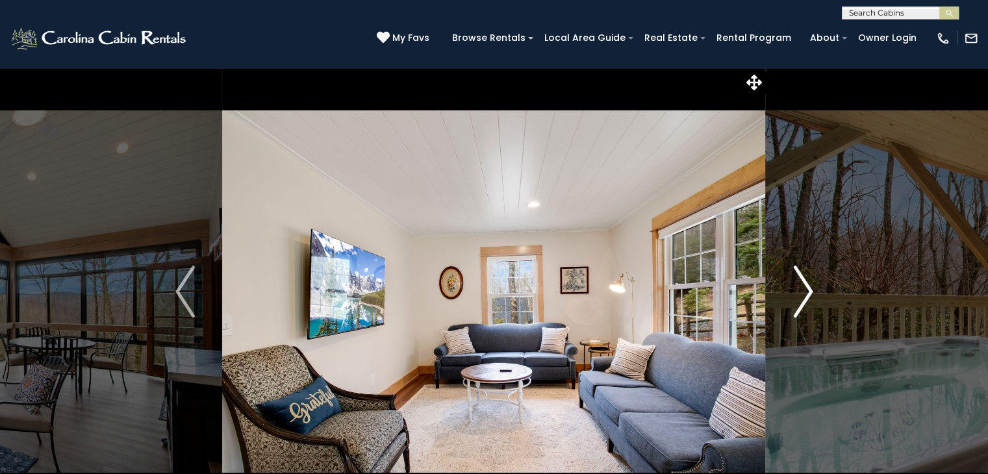
click at [800, 299] on img "Next" at bounding box center [802, 292] width 19 height 52
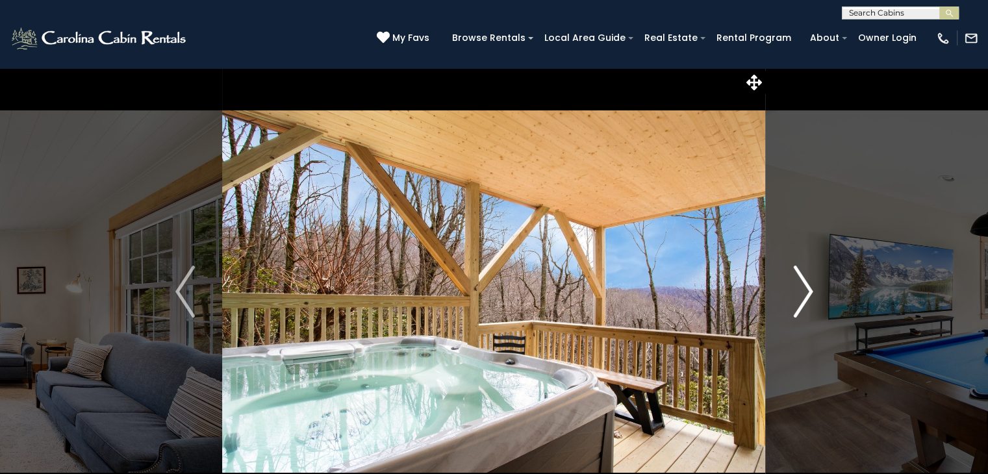
click at [800, 299] on img "Next" at bounding box center [802, 292] width 19 height 52
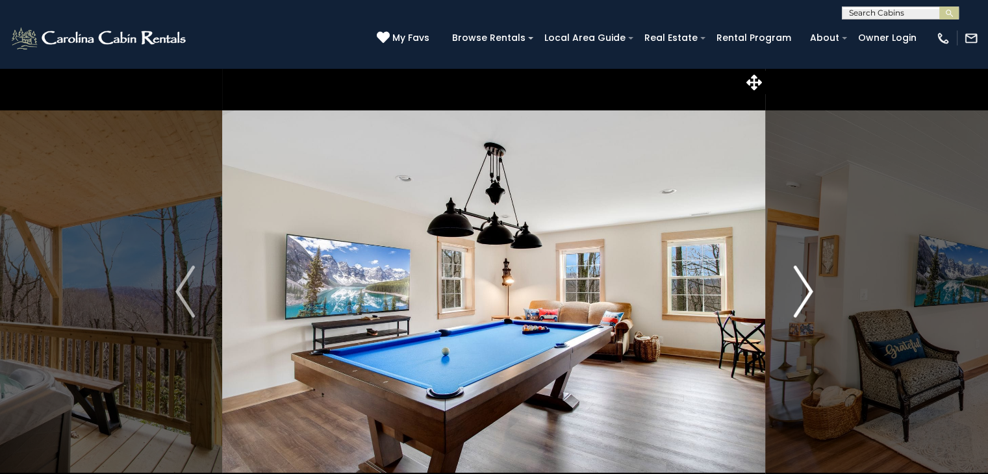
click at [800, 299] on img "Next" at bounding box center [802, 292] width 19 height 52
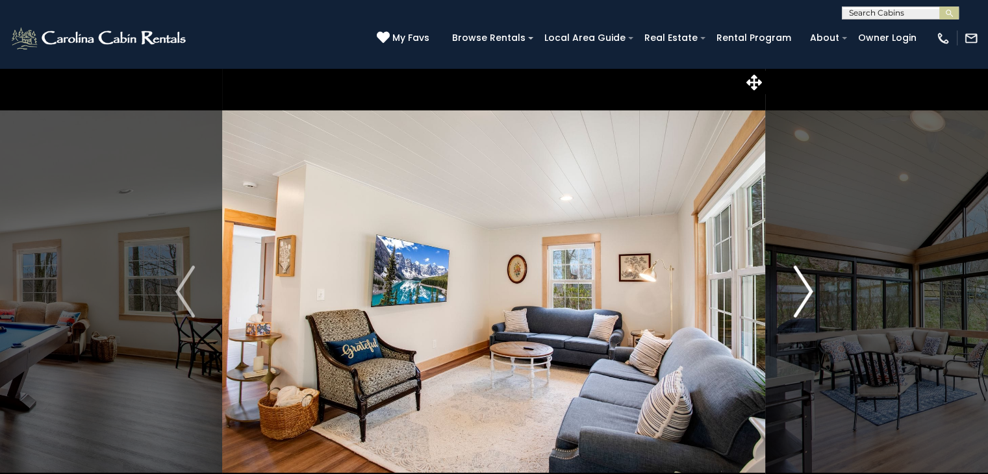
click at [800, 299] on img "Next" at bounding box center [802, 292] width 19 height 52
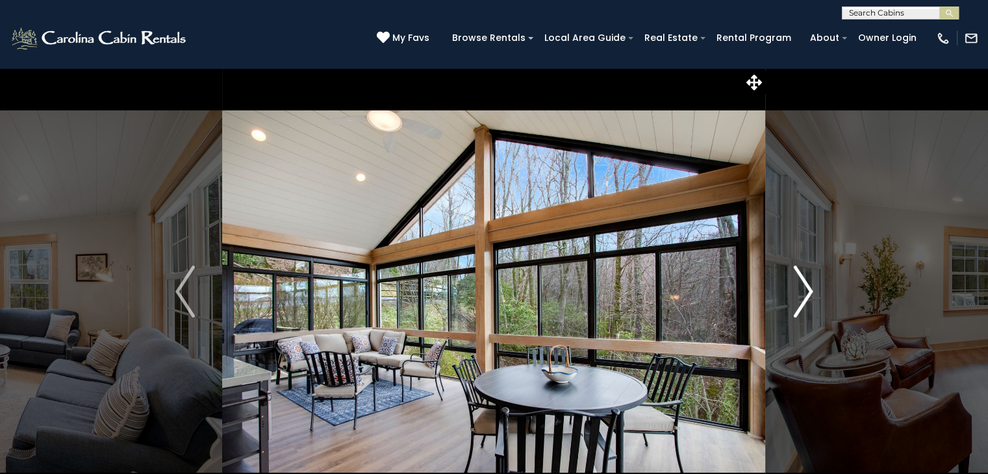
click at [800, 299] on img "Next" at bounding box center [802, 292] width 19 height 52
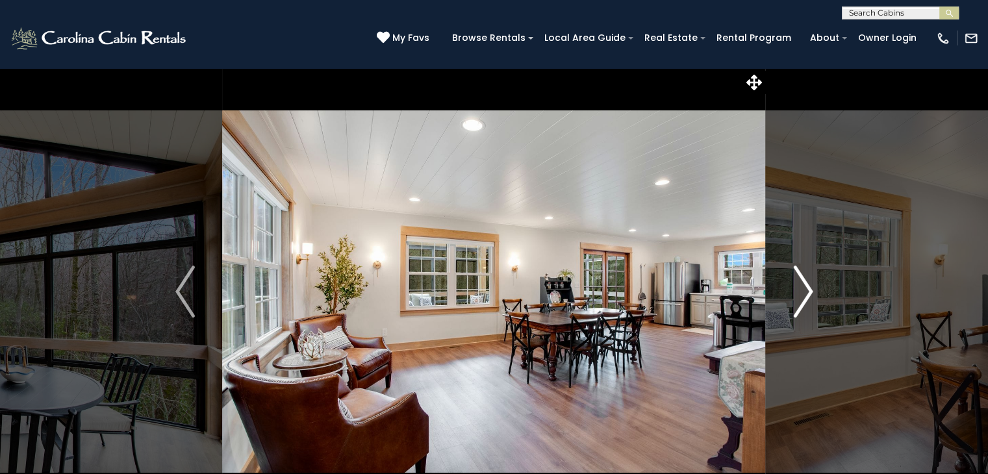
click at [800, 299] on img "Next" at bounding box center [802, 292] width 19 height 52
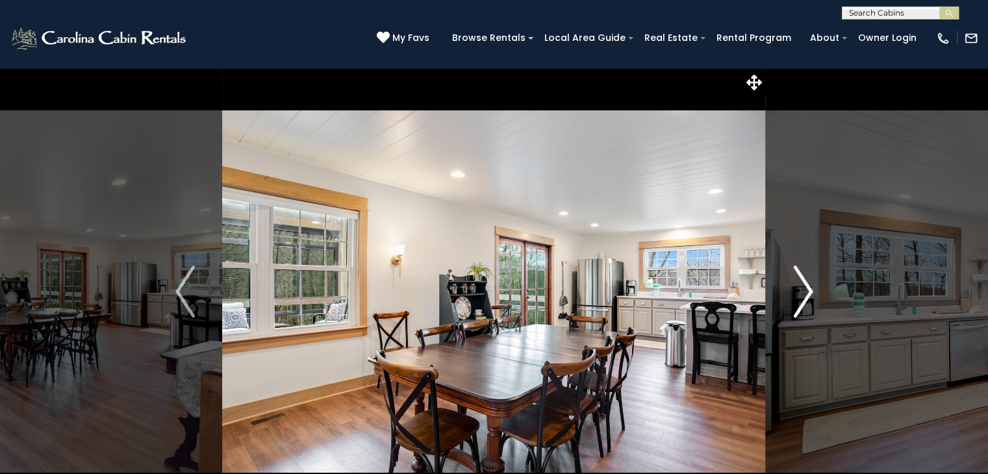
click at [800, 299] on img "Next" at bounding box center [802, 292] width 19 height 52
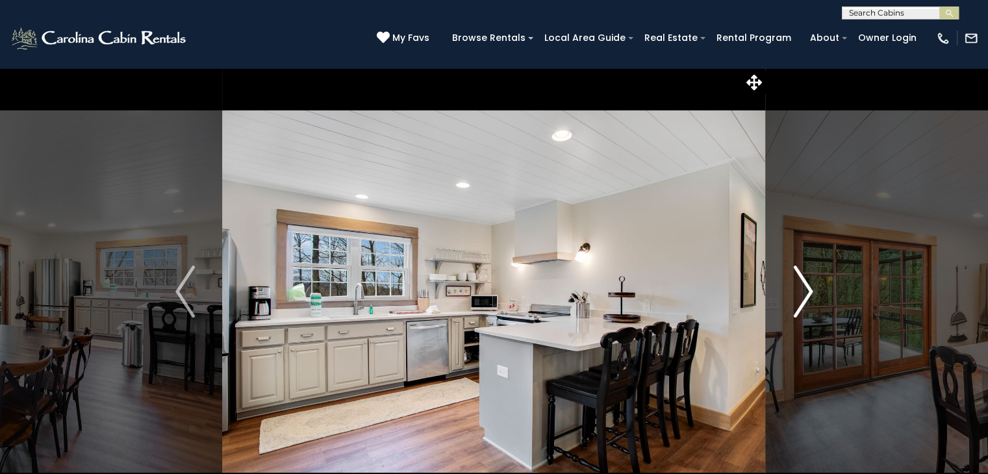
click at [800, 299] on img "Next" at bounding box center [802, 292] width 19 height 52
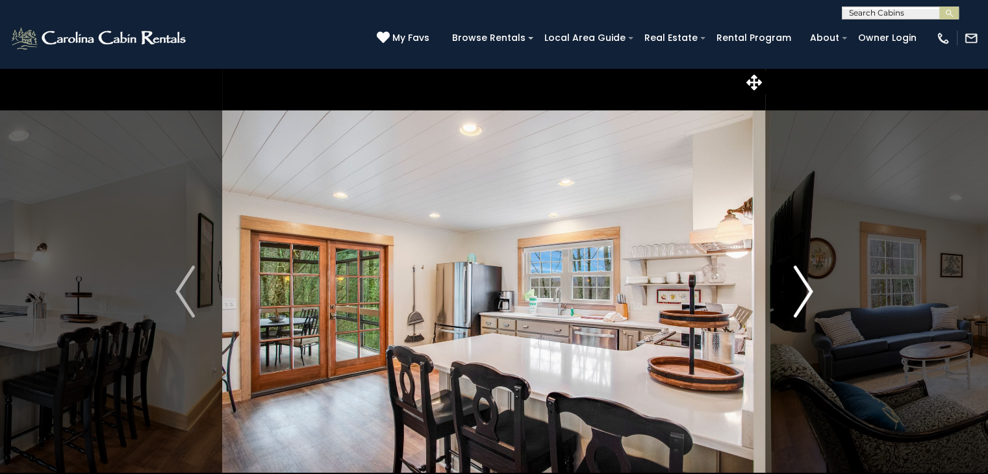
click at [800, 299] on img "Next" at bounding box center [802, 292] width 19 height 52
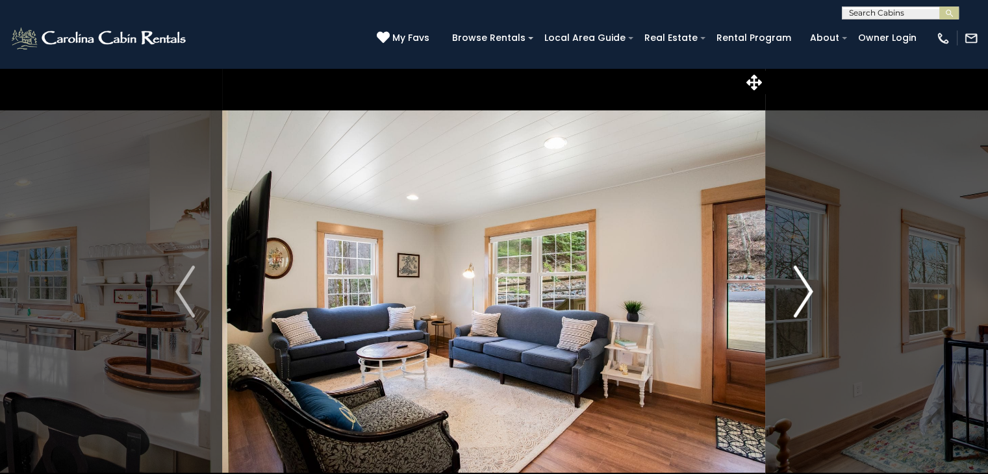
click at [800, 299] on img "Next" at bounding box center [802, 292] width 19 height 52
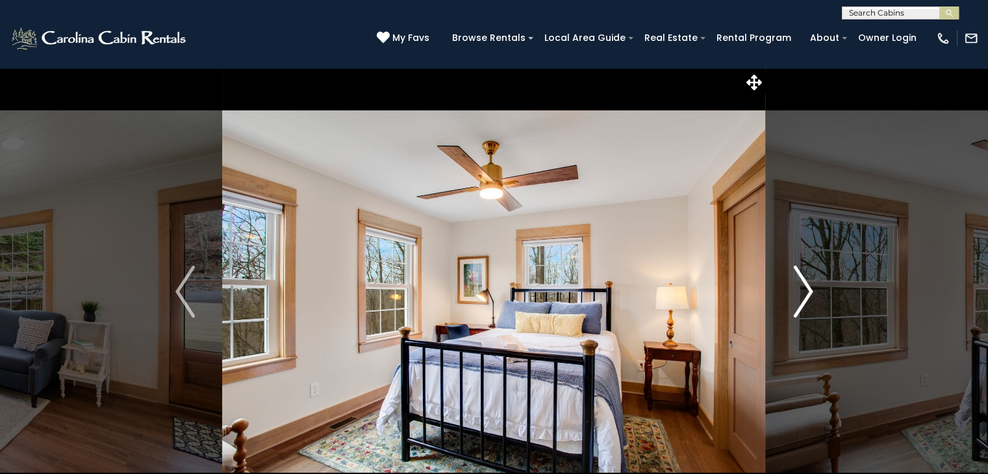
click at [800, 299] on img "Next" at bounding box center [802, 292] width 19 height 52
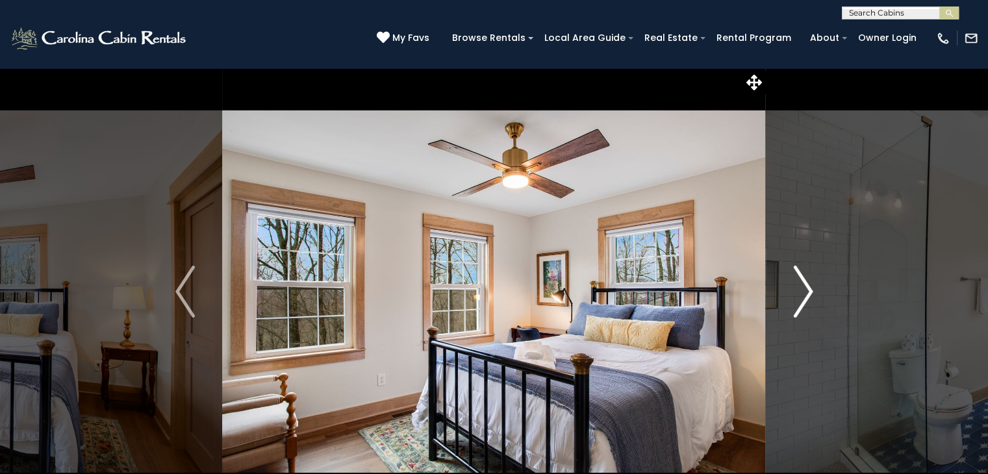
click at [800, 299] on img "Next" at bounding box center [802, 292] width 19 height 52
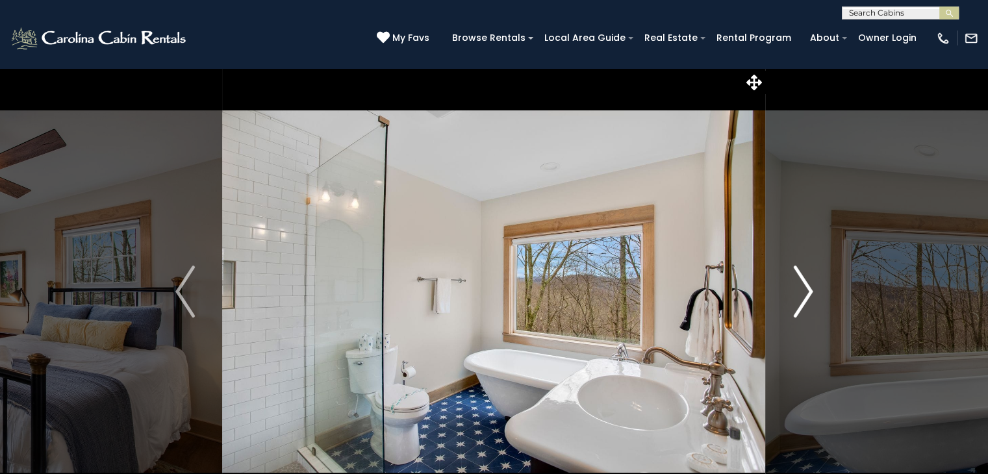
click at [800, 299] on img "Next" at bounding box center [802, 292] width 19 height 52
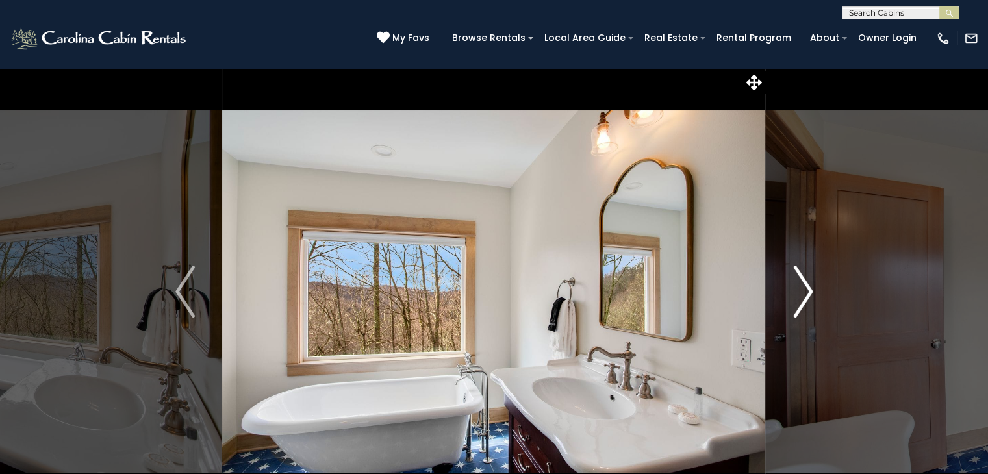
click at [800, 299] on img "Next" at bounding box center [802, 292] width 19 height 52
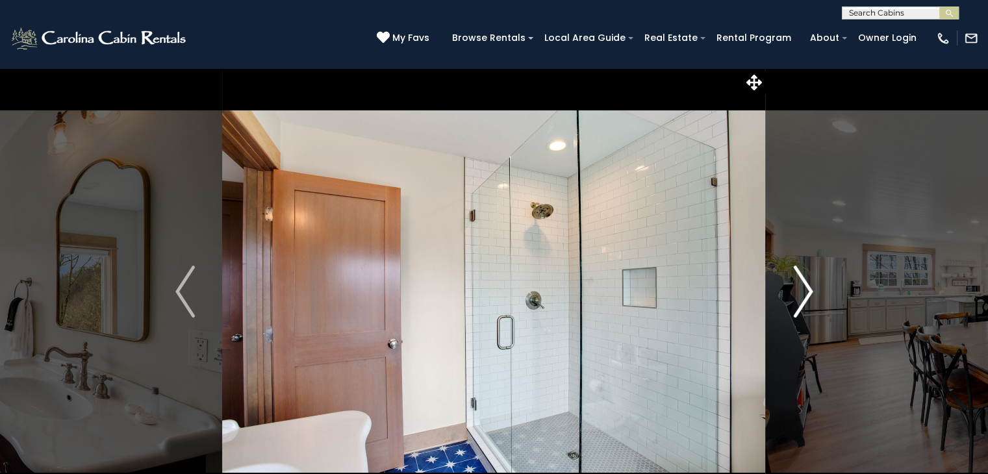
click at [800, 299] on img "Next" at bounding box center [802, 292] width 19 height 52
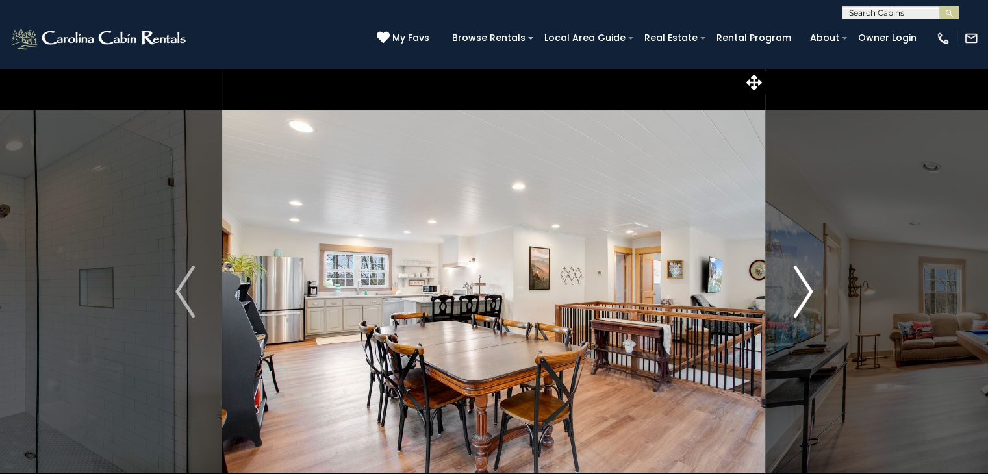
click at [800, 299] on img "Next" at bounding box center [802, 292] width 19 height 52
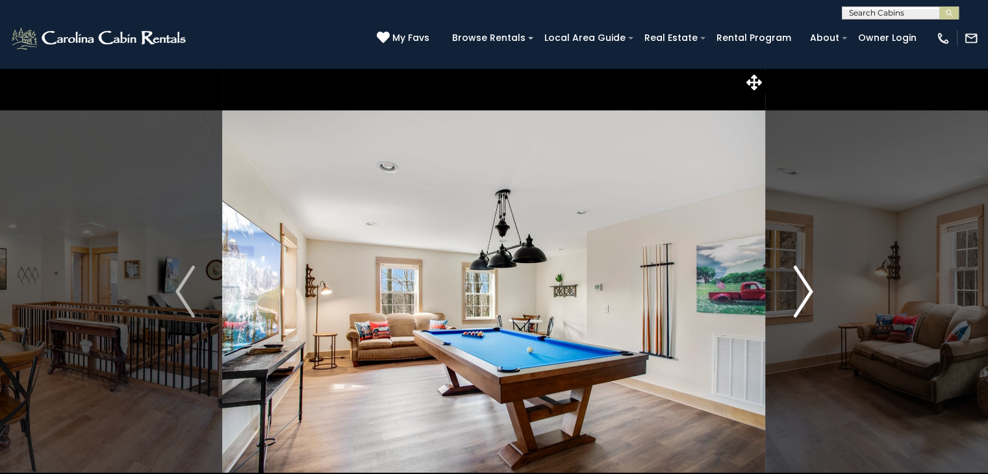
click at [800, 299] on img "Next" at bounding box center [802, 292] width 19 height 52
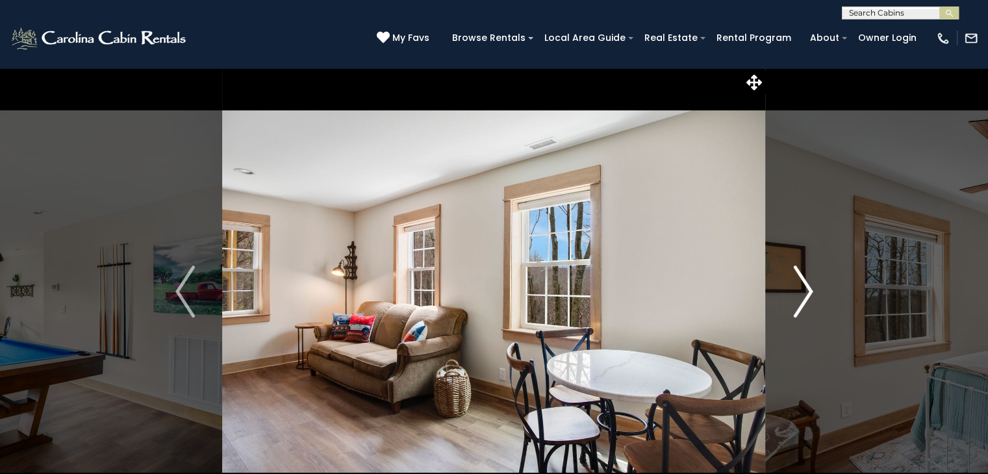
click at [800, 299] on img "Next" at bounding box center [802, 292] width 19 height 52
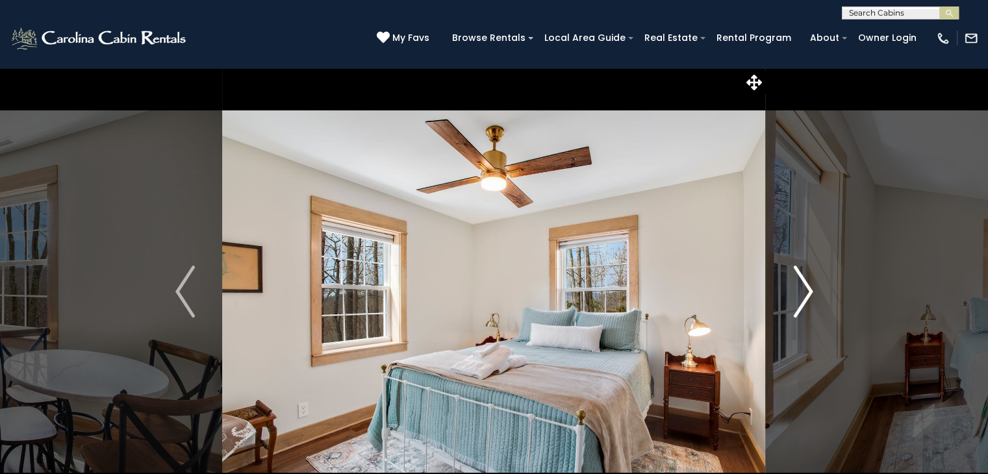
click at [800, 299] on img "Next" at bounding box center [802, 292] width 19 height 52
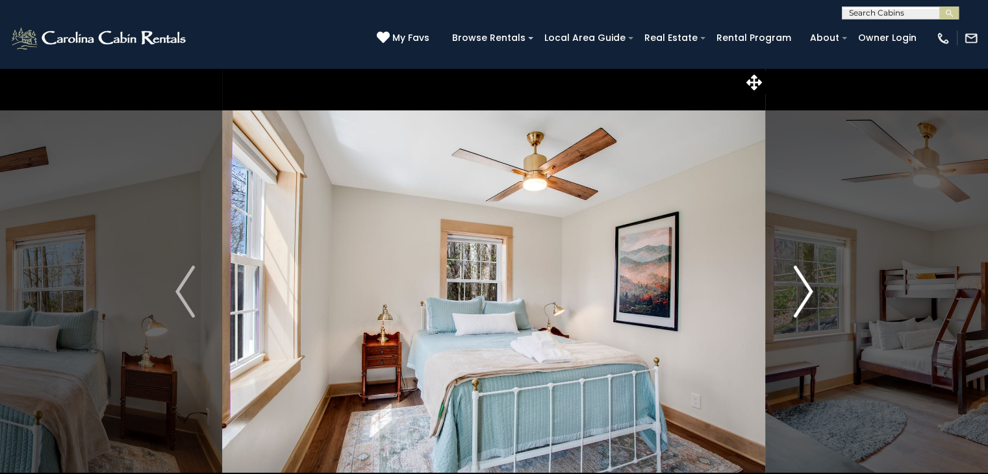
click at [800, 299] on img "Next" at bounding box center [802, 292] width 19 height 52
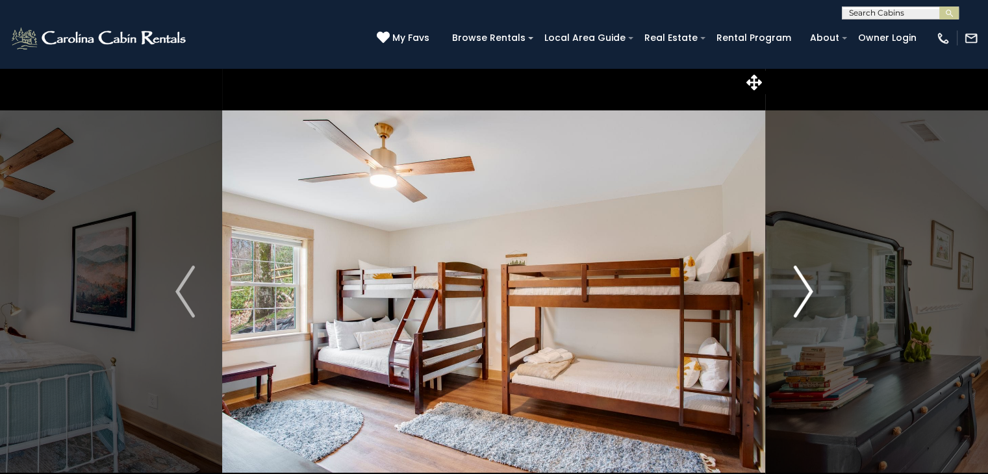
click at [800, 299] on img "Next" at bounding box center [802, 292] width 19 height 52
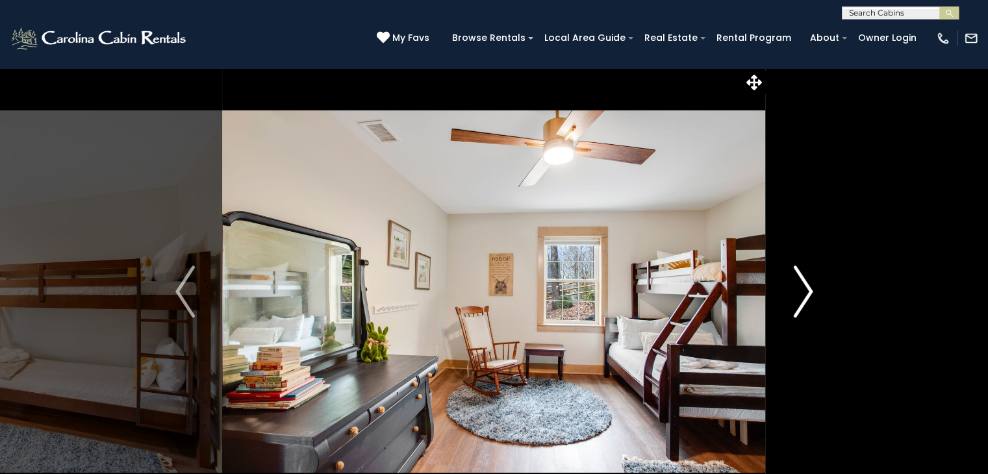
click at [800, 299] on img "Next" at bounding box center [802, 292] width 19 height 52
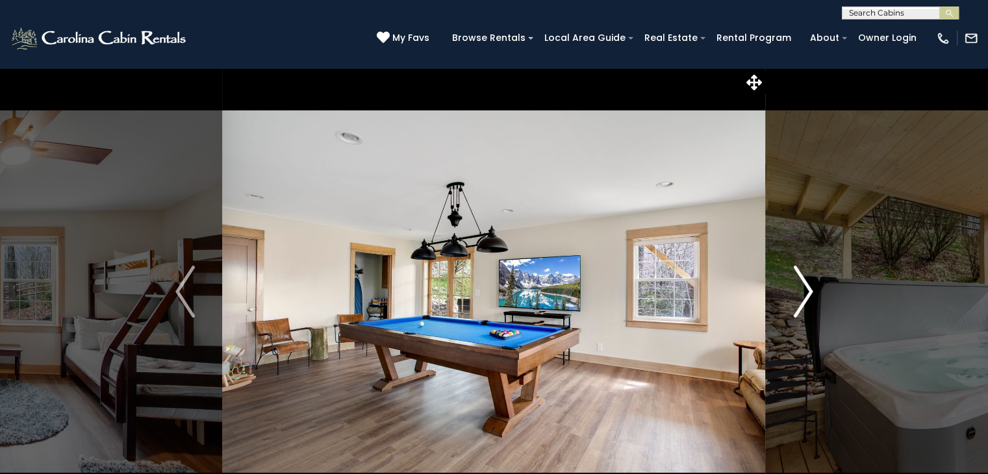
click at [800, 299] on img "Next" at bounding box center [802, 292] width 19 height 52
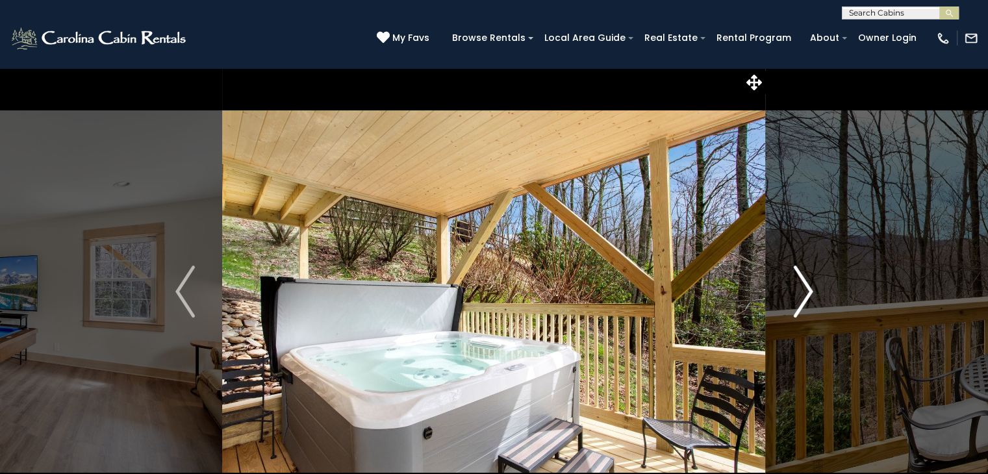
click at [800, 299] on img "Next" at bounding box center [802, 292] width 19 height 52
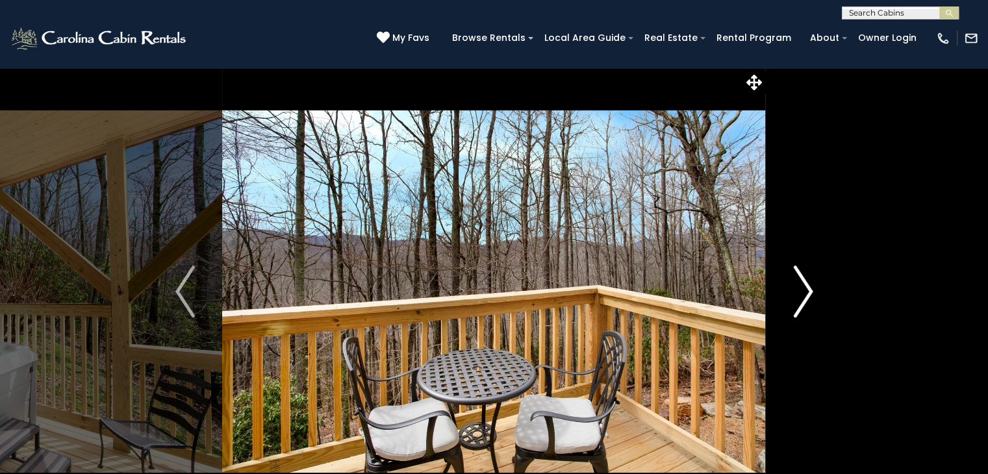
click at [800, 299] on img "Next" at bounding box center [802, 292] width 19 height 52
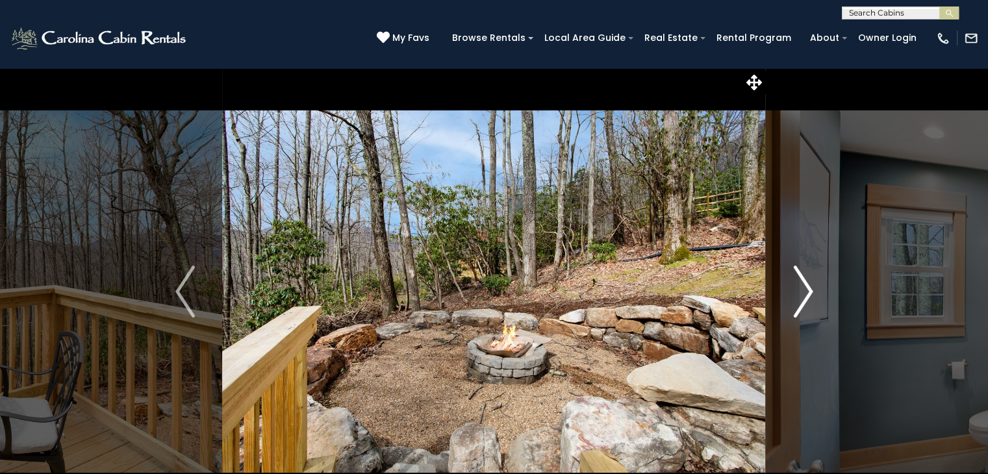
click at [800, 299] on img "Next" at bounding box center [802, 292] width 19 height 52
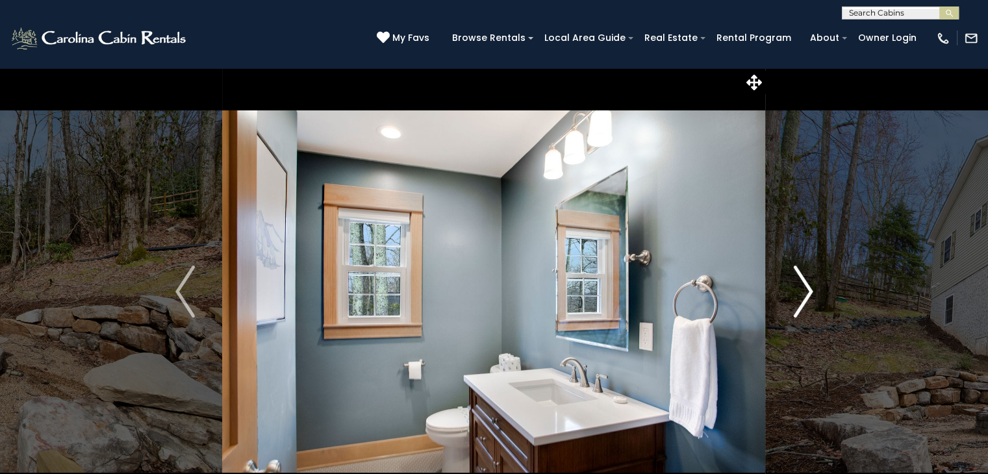
click at [800, 299] on img "Next" at bounding box center [802, 292] width 19 height 52
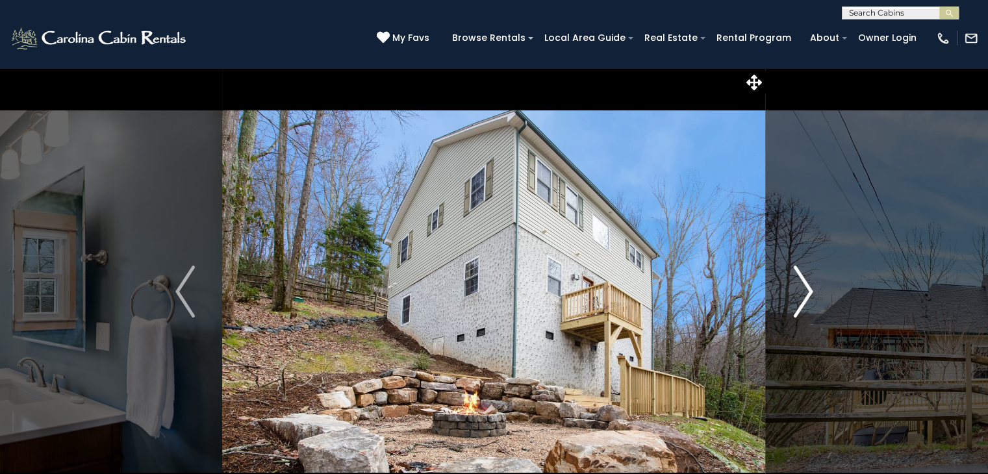
click at [800, 299] on img "Next" at bounding box center [802, 292] width 19 height 52
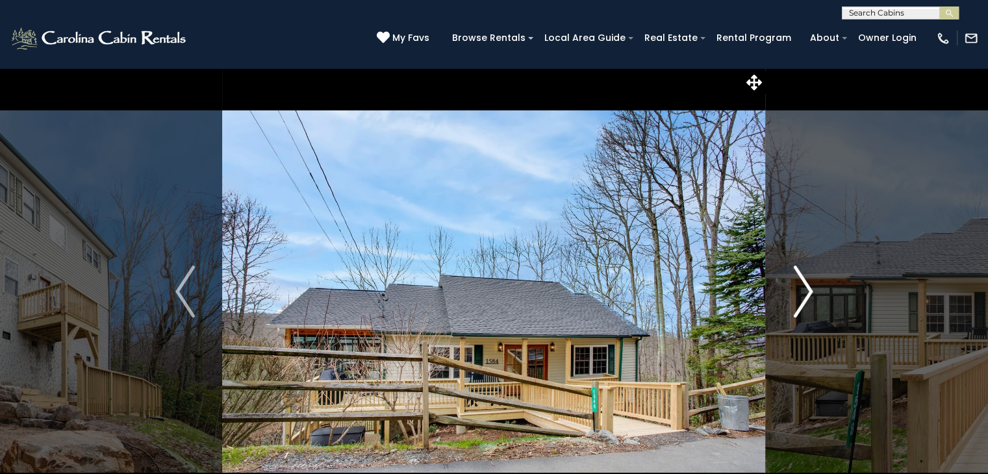
click at [800, 299] on img "Next" at bounding box center [802, 292] width 19 height 52
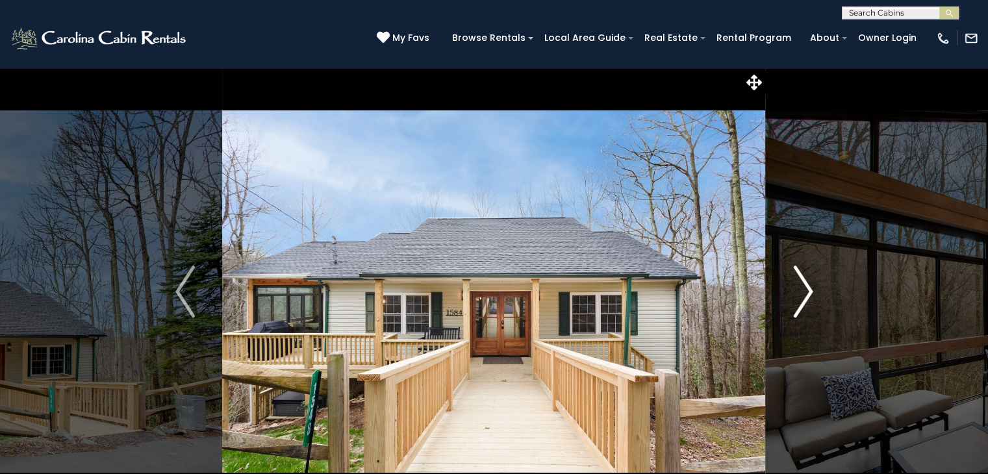
click at [800, 299] on img "Next" at bounding box center [802, 292] width 19 height 52
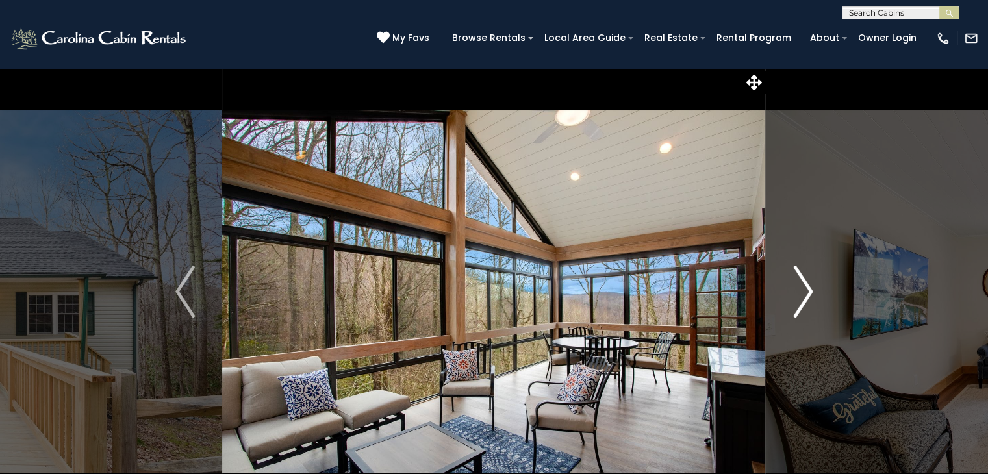
click at [800, 299] on img "Next" at bounding box center [802, 292] width 19 height 52
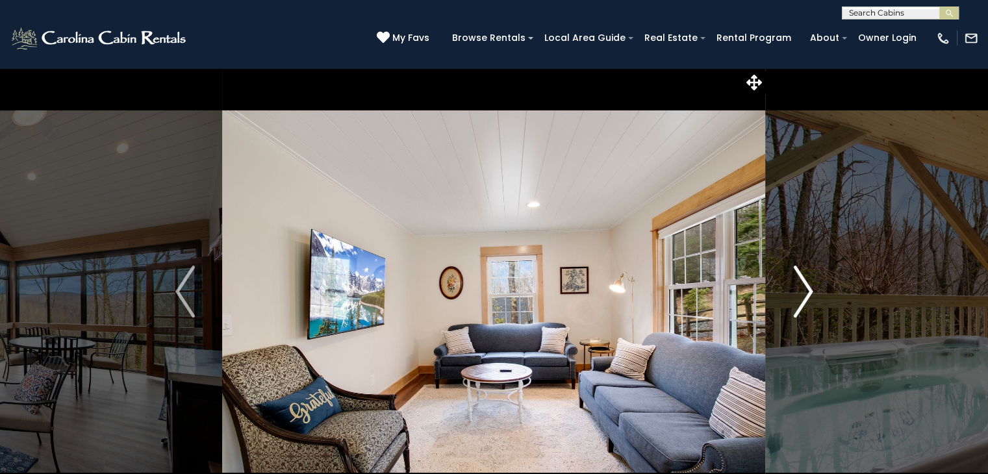
click at [800, 299] on img "Next" at bounding box center [802, 292] width 19 height 52
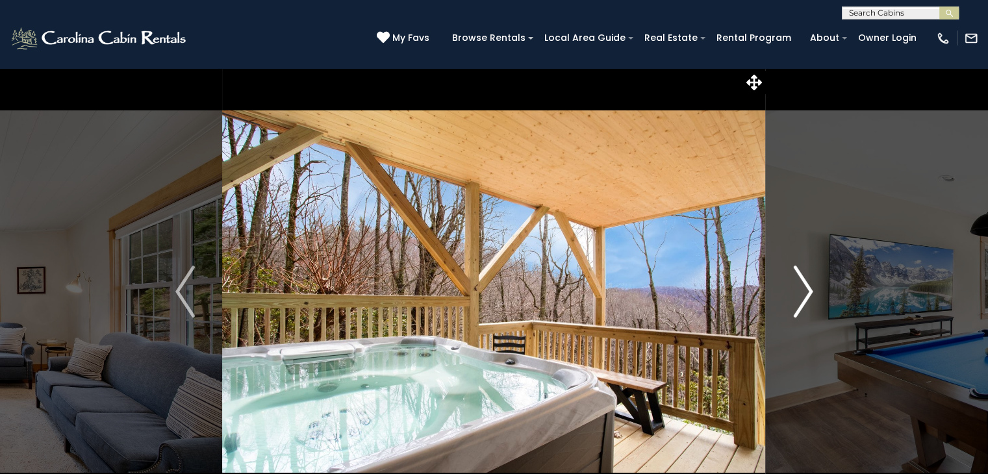
click at [800, 299] on img "Next" at bounding box center [802, 292] width 19 height 52
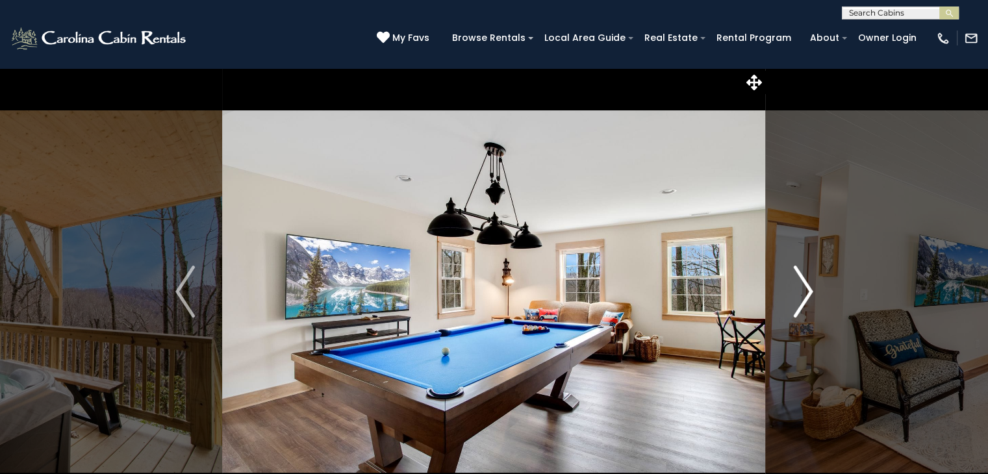
click at [800, 299] on img "Next" at bounding box center [802, 292] width 19 height 52
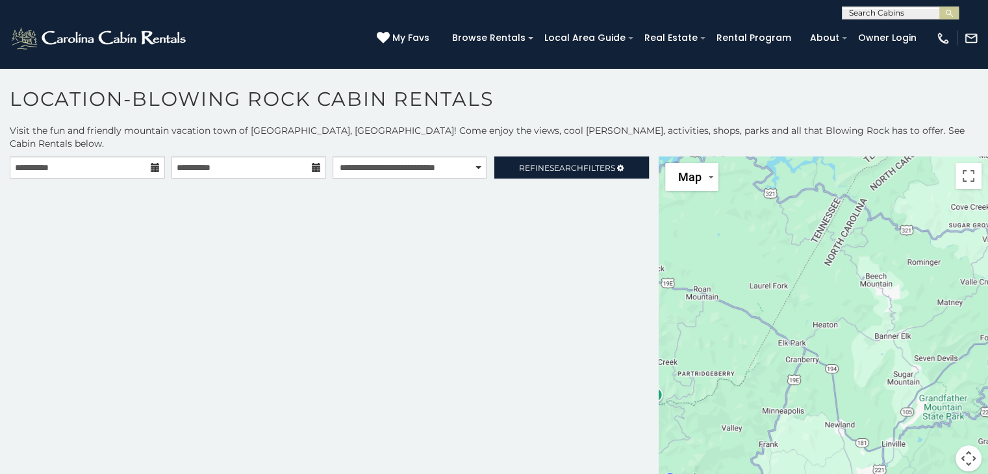
scroll to position [6, 0]
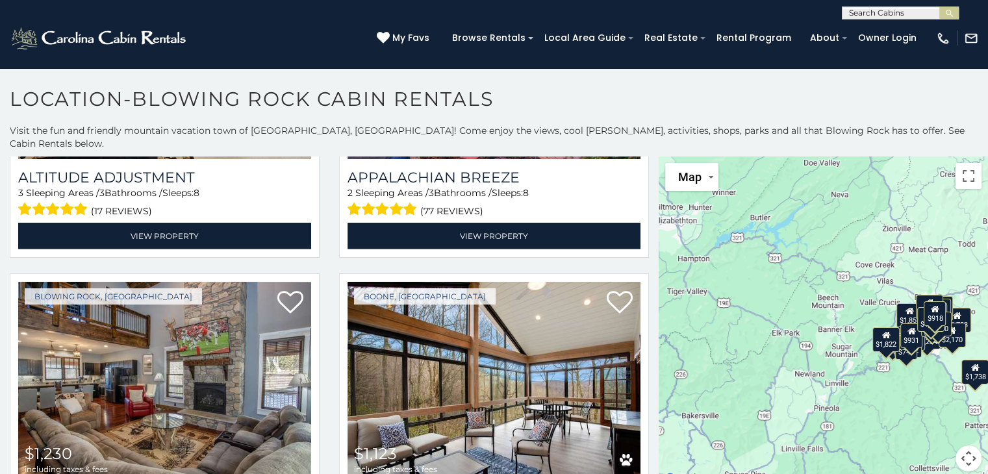
scroll to position [4079, 0]
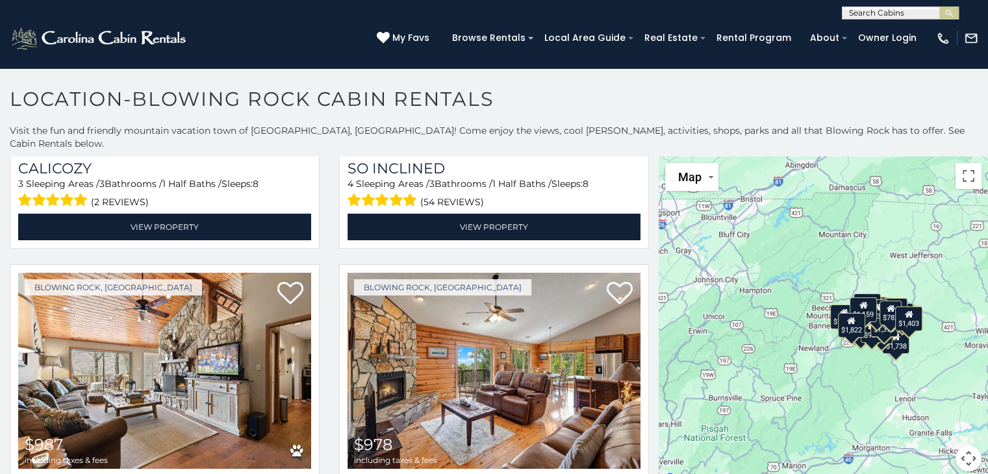
scroll to position [5040, 0]
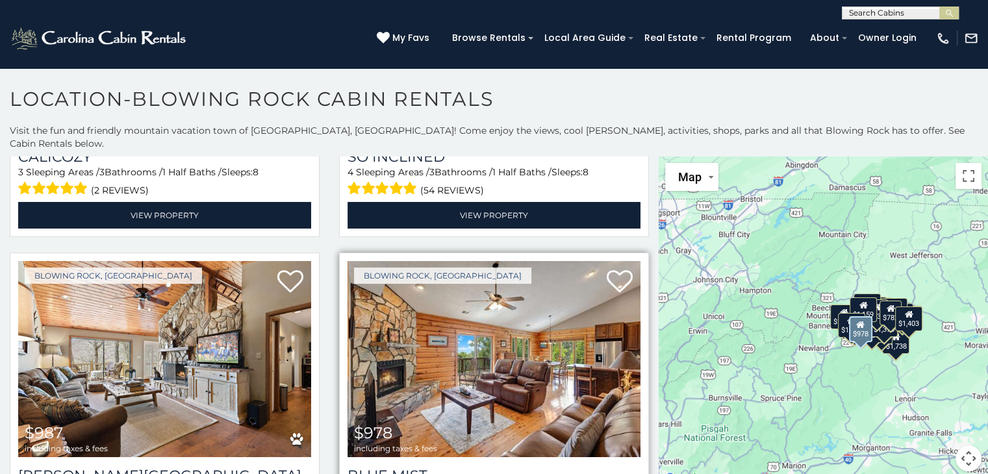
click at [531, 315] on img at bounding box center [494, 359] width 293 height 196
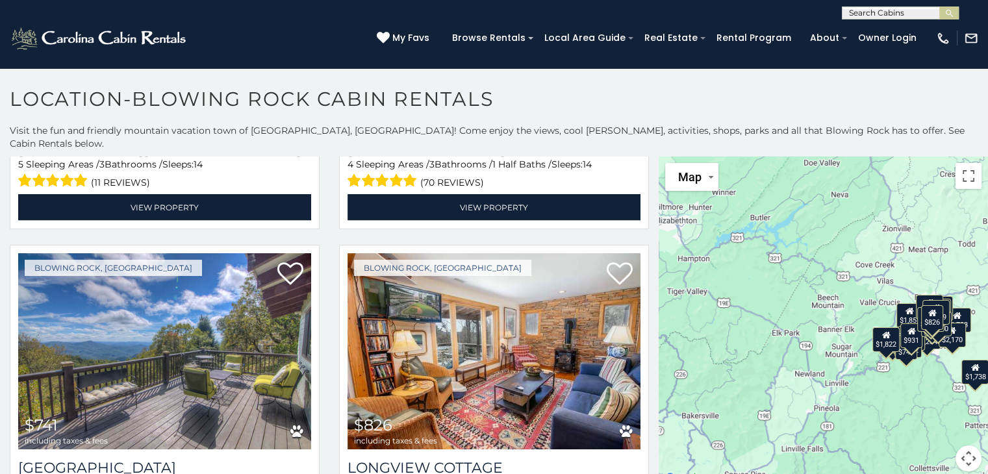
scroll to position [2891, 0]
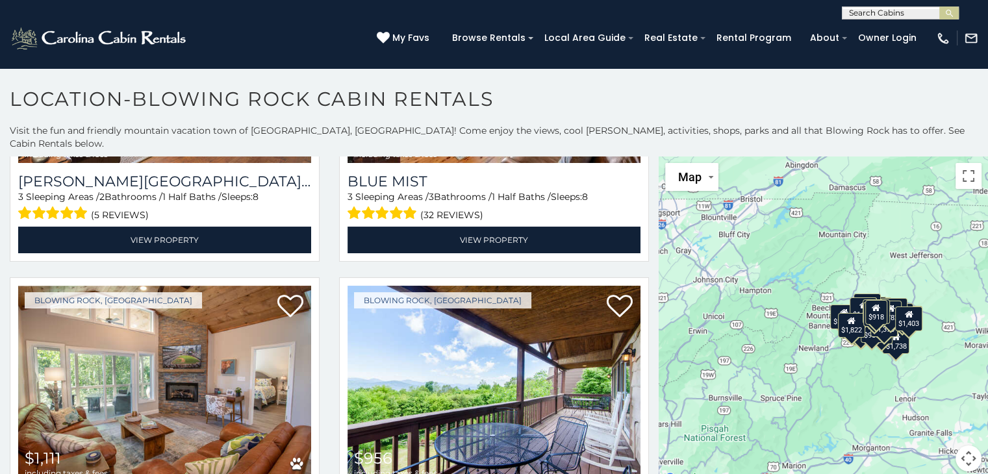
scroll to position [5365, 0]
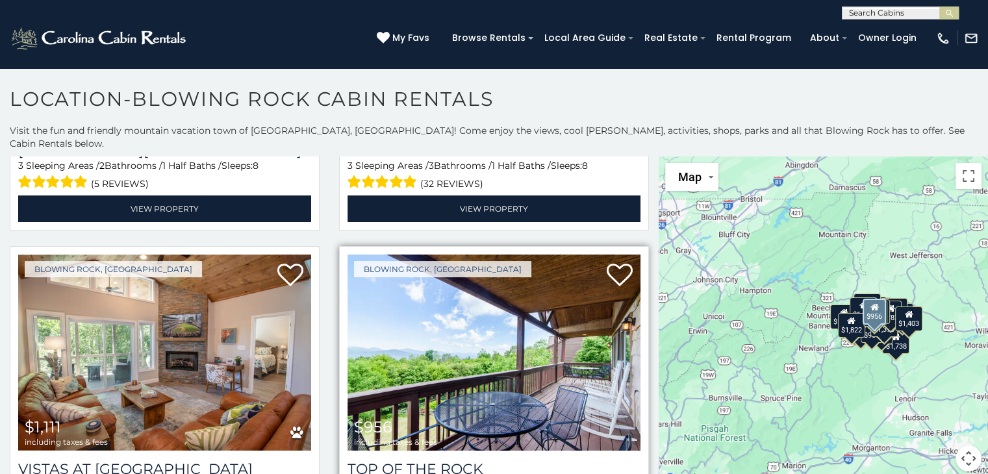
click at [514, 291] on img at bounding box center [494, 353] width 293 height 196
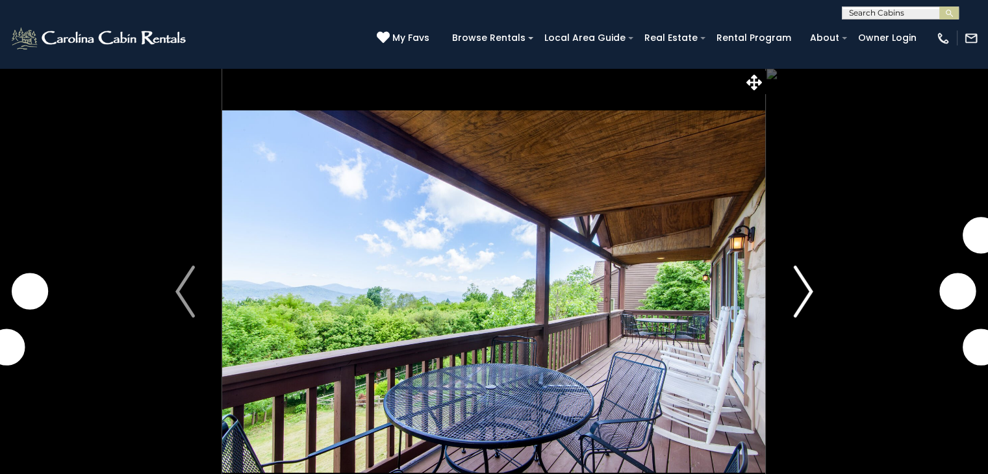
click at [803, 285] on img "Next" at bounding box center [802, 292] width 19 height 52
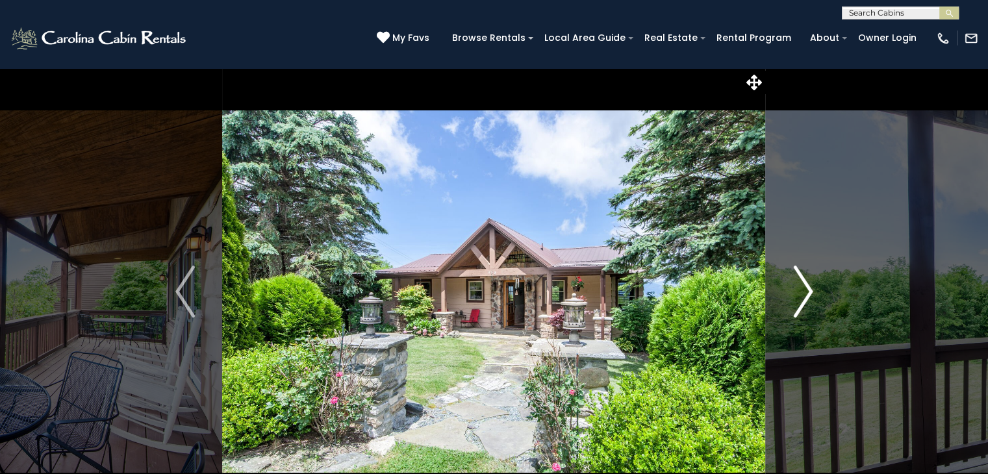
click at [803, 285] on img "Next" at bounding box center [802, 292] width 19 height 52
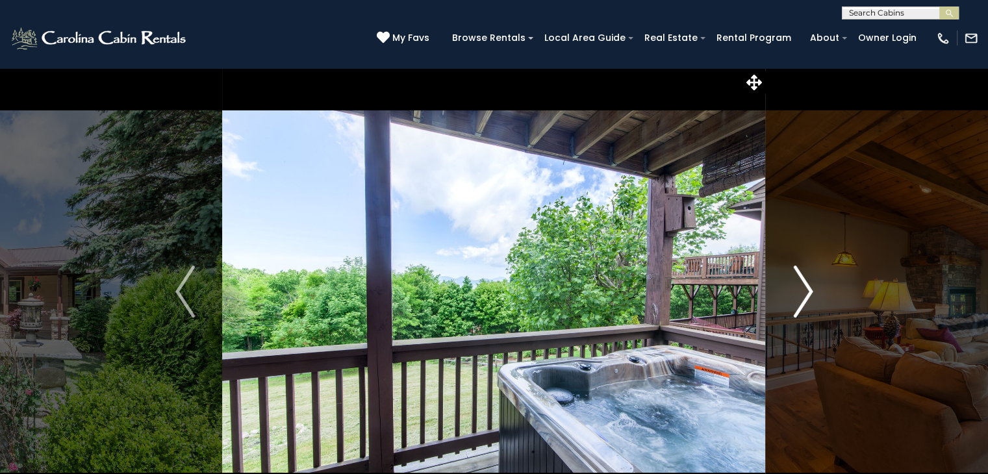
click at [803, 285] on img "Next" at bounding box center [802, 292] width 19 height 52
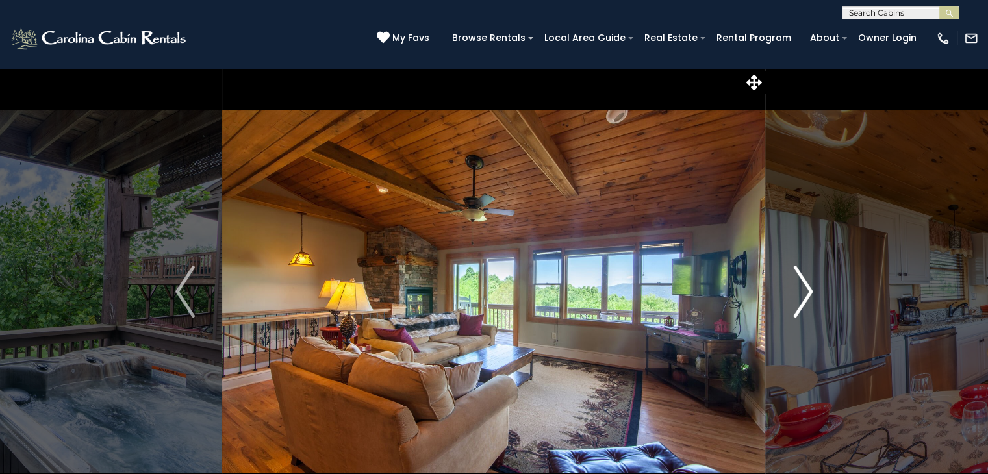
click at [803, 285] on img "Next" at bounding box center [802, 292] width 19 height 52
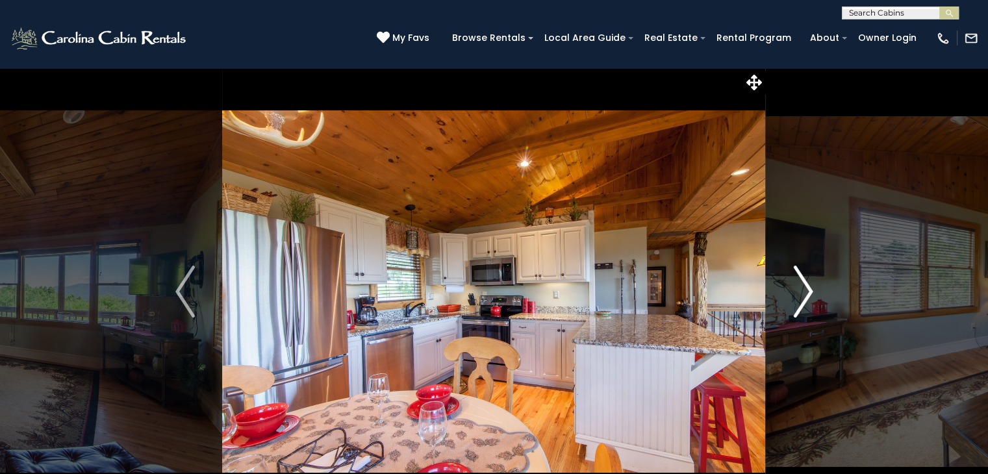
click at [803, 285] on img "Next" at bounding box center [802, 292] width 19 height 52
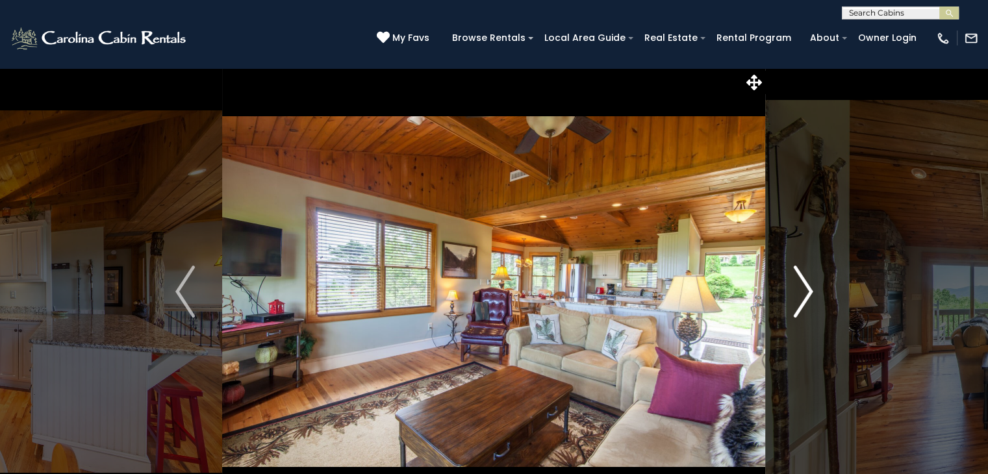
click at [803, 285] on img "Next" at bounding box center [802, 292] width 19 height 52
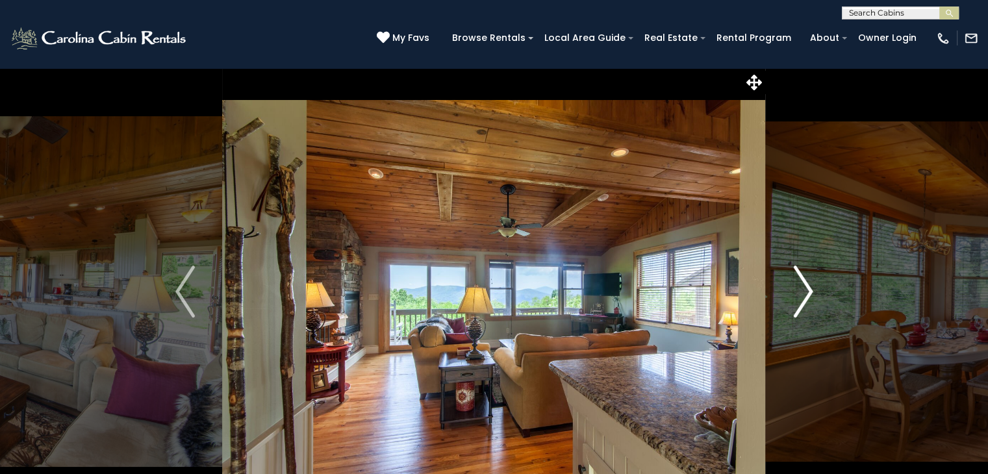
click at [803, 285] on img "Next" at bounding box center [802, 292] width 19 height 52
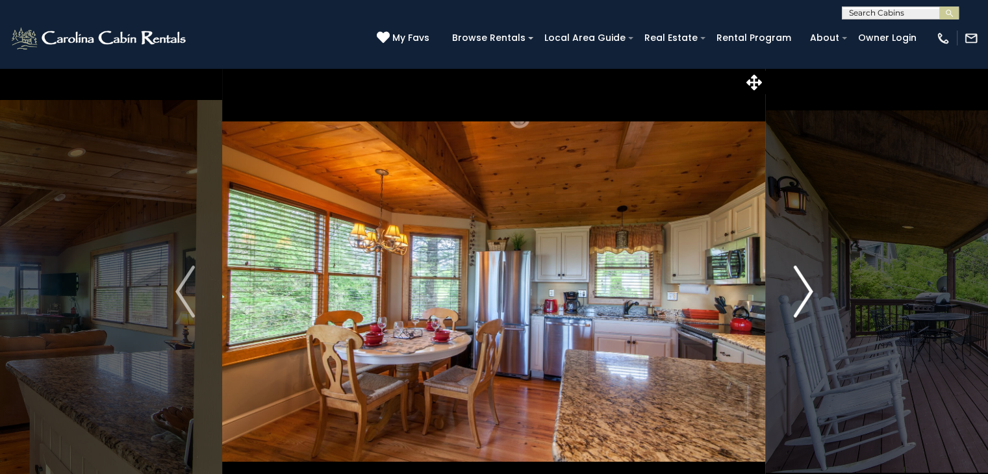
click at [803, 285] on img "Next" at bounding box center [802, 292] width 19 height 52
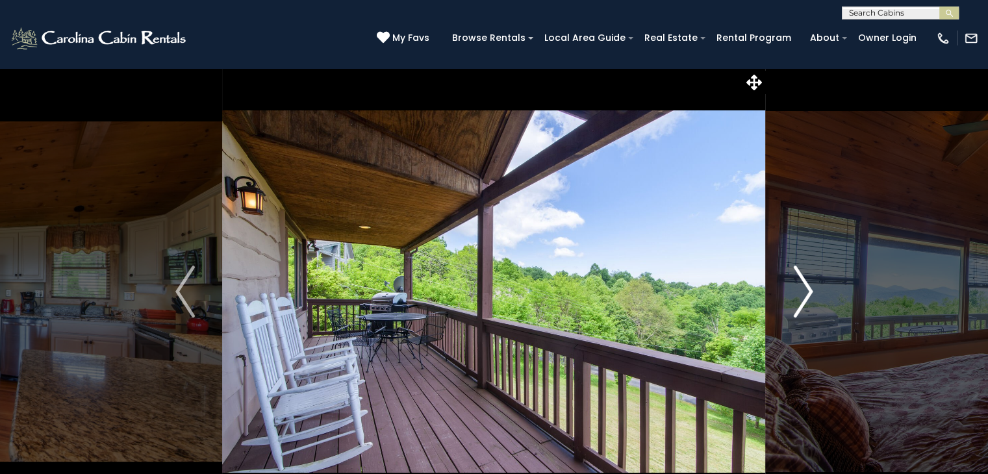
click at [803, 285] on img "Next" at bounding box center [802, 292] width 19 height 52
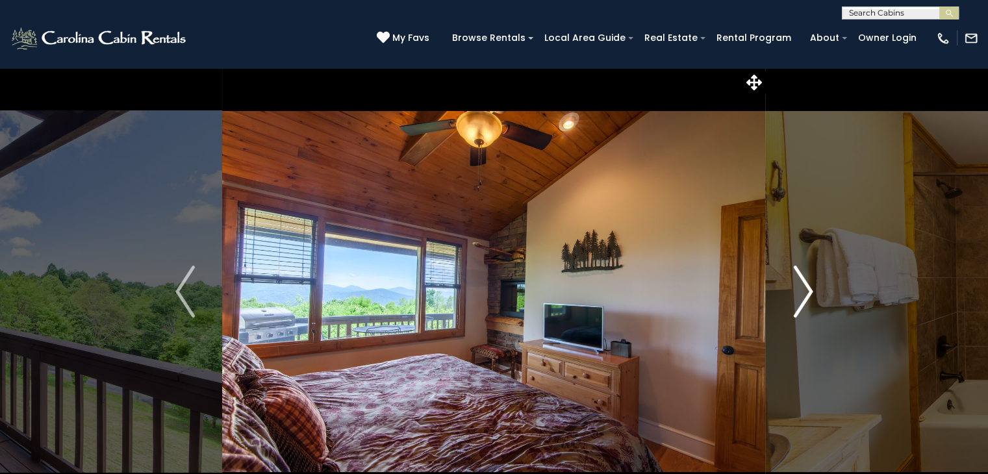
click at [803, 285] on img "Next" at bounding box center [802, 292] width 19 height 52
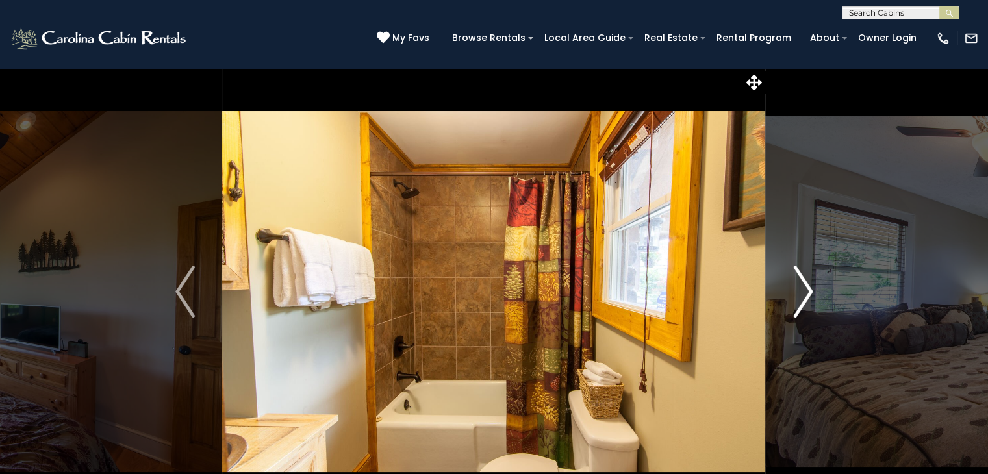
click at [803, 285] on img "Next" at bounding box center [802, 292] width 19 height 52
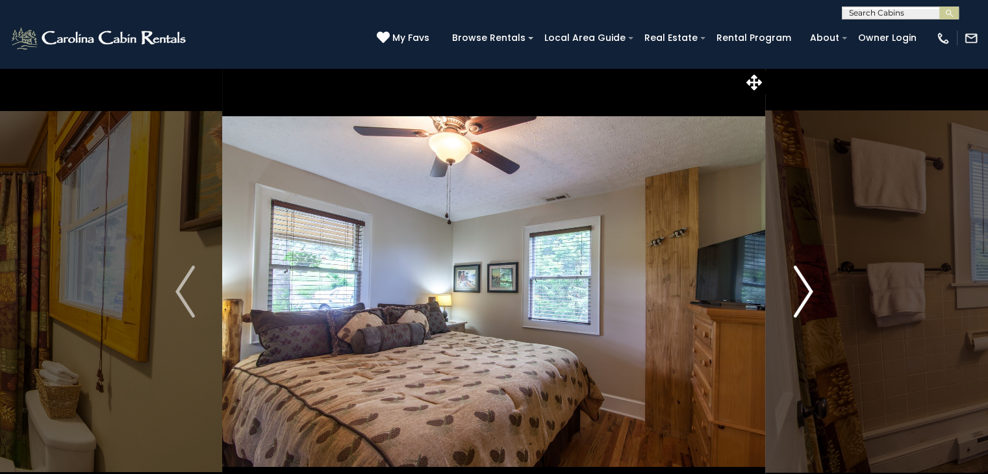
click at [803, 285] on img "Next" at bounding box center [802, 292] width 19 height 52
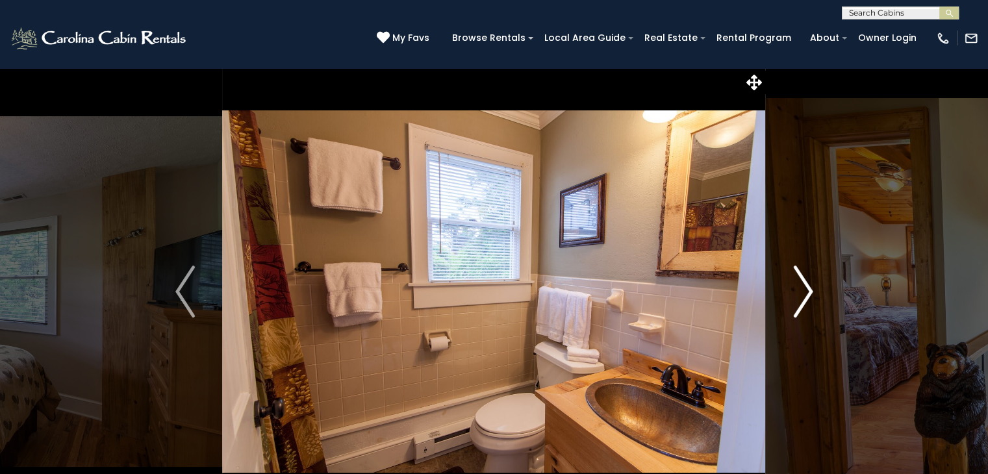
click at [803, 285] on img "Next" at bounding box center [802, 292] width 19 height 52
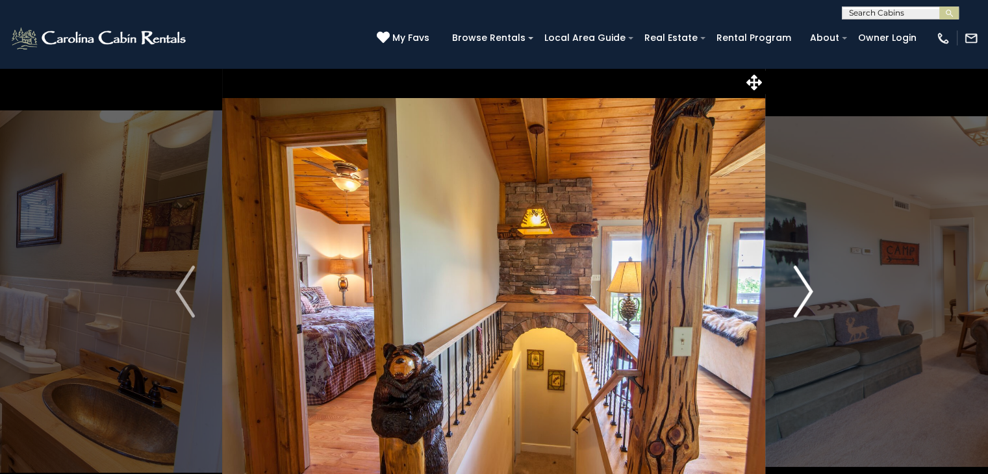
click at [803, 285] on img "Next" at bounding box center [802, 292] width 19 height 52
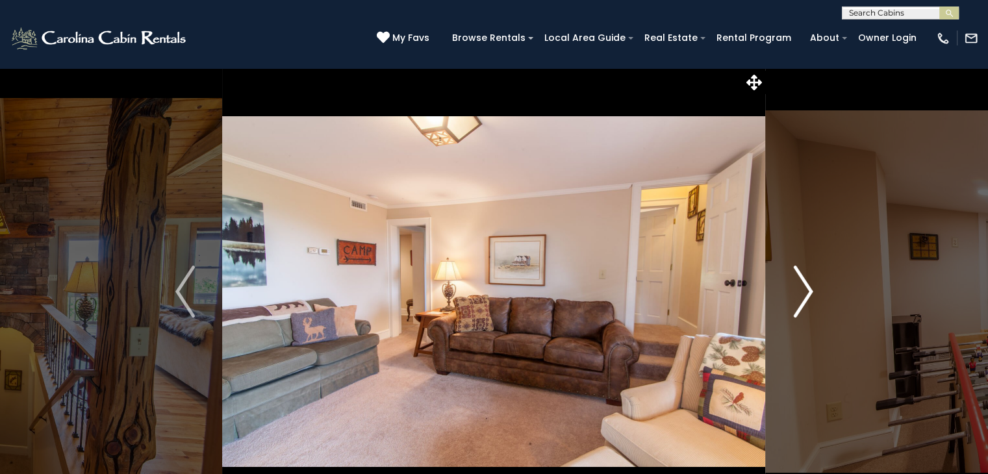
click at [803, 285] on img "Next" at bounding box center [802, 292] width 19 height 52
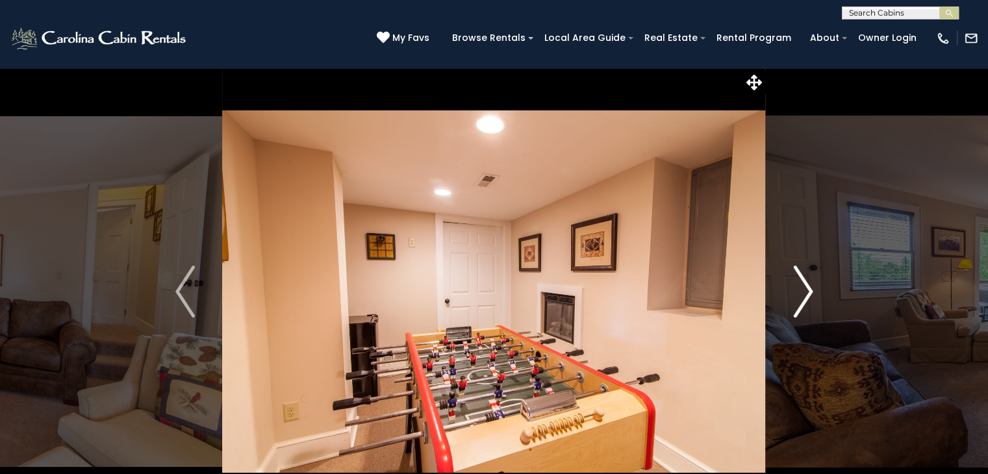
click at [803, 285] on img "Next" at bounding box center [802, 292] width 19 height 52
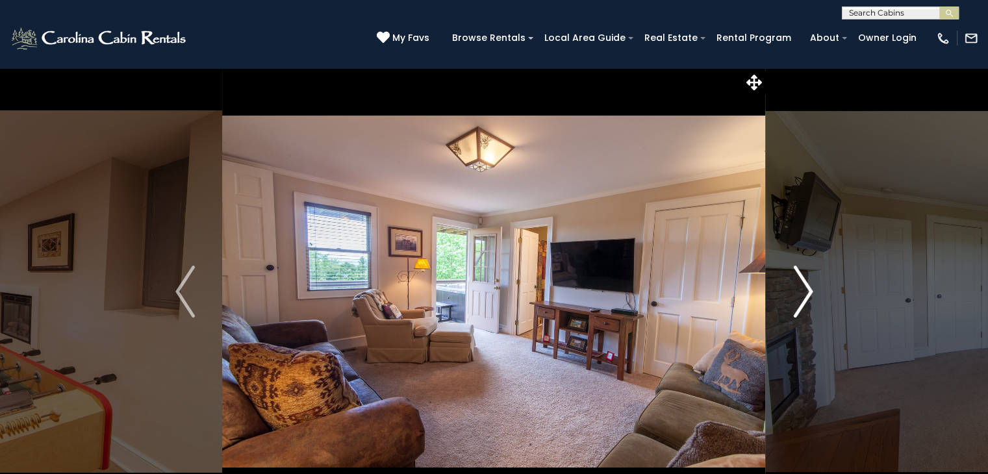
click at [803, 285] on img "Next" at bounding box center [802, 292] width 19 height 52
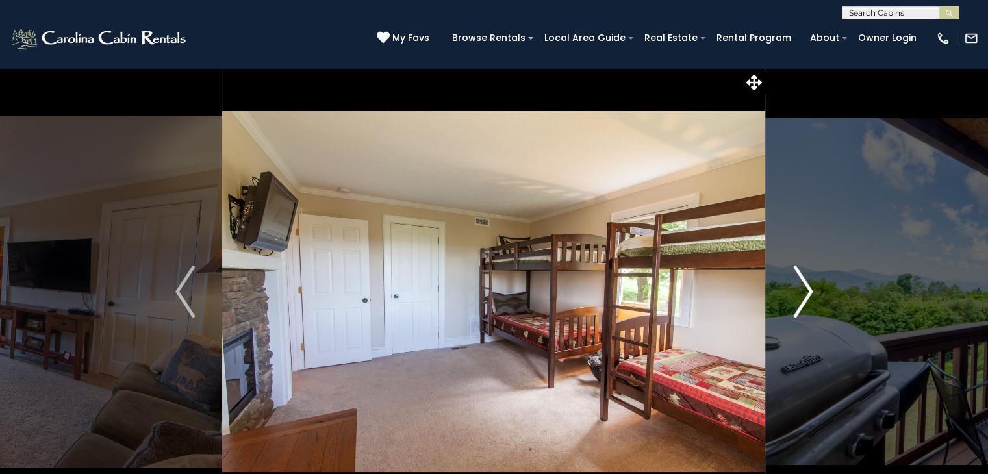
click at [803, 285] on img "Next" at bounding box center [802, 292] width 19 height 52
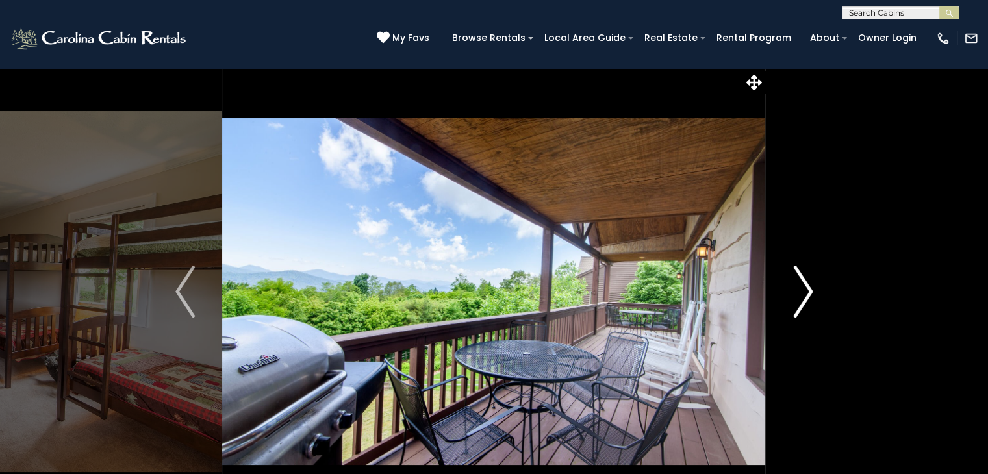
click at [803, 285] on img "Next" at bounding box center [802, 292] width 19 height 52
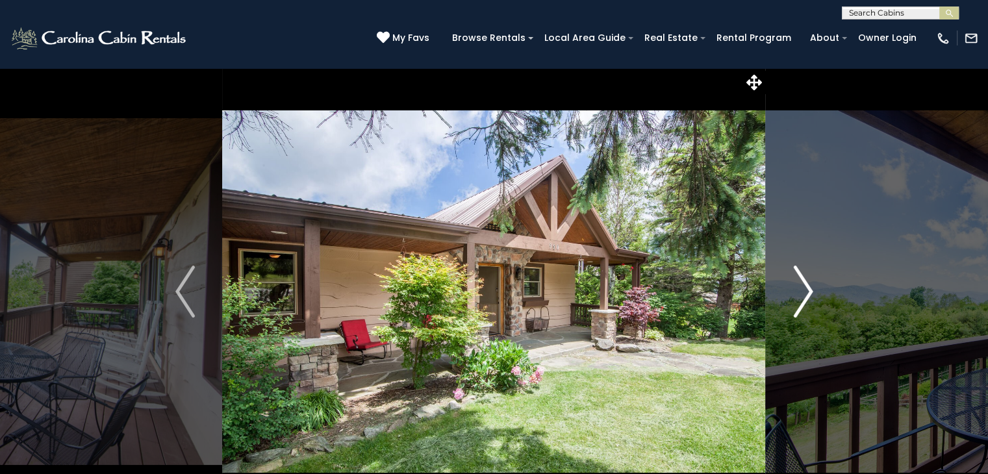
click at [803, 285] on img "Next" at bounding box center [802, 292] width 19 height 52
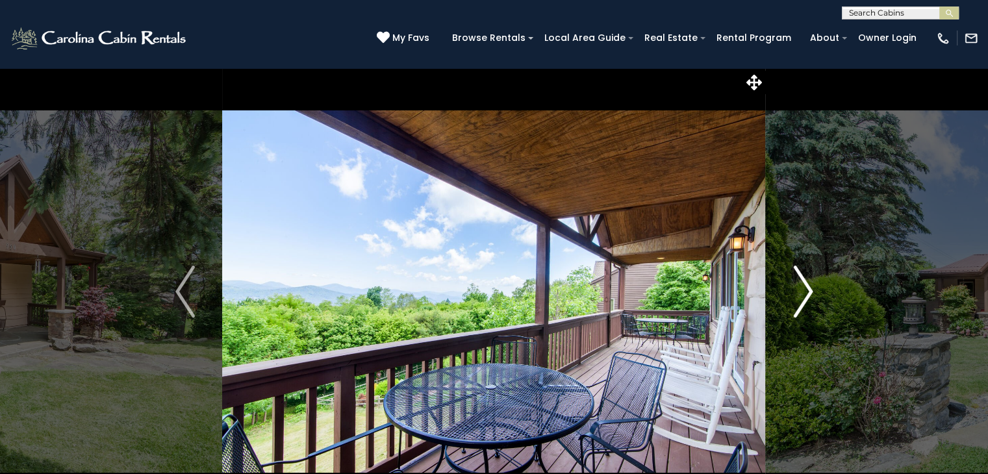
click at [803, 285] on img "Next" at bounding box center [802, 292] width 19 height 52
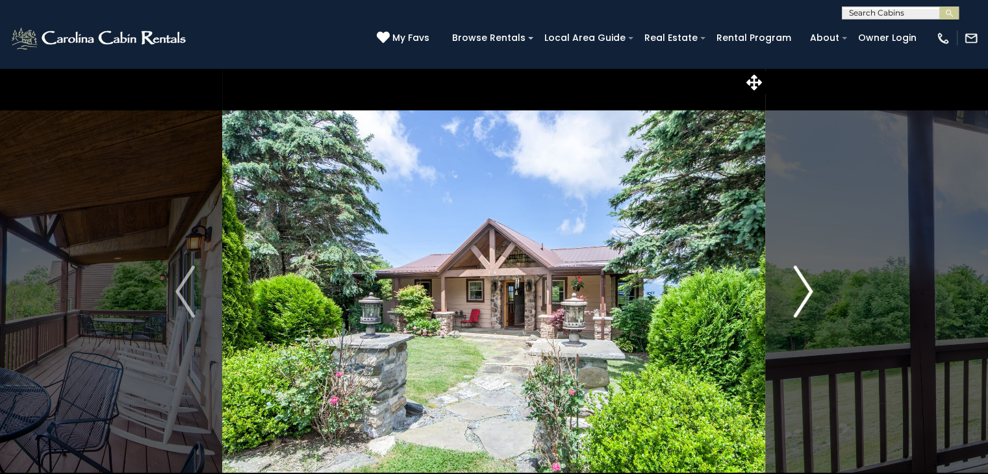
click at [803, 285] on img "Next" at bounding box center [802, 292] width 19 height 52
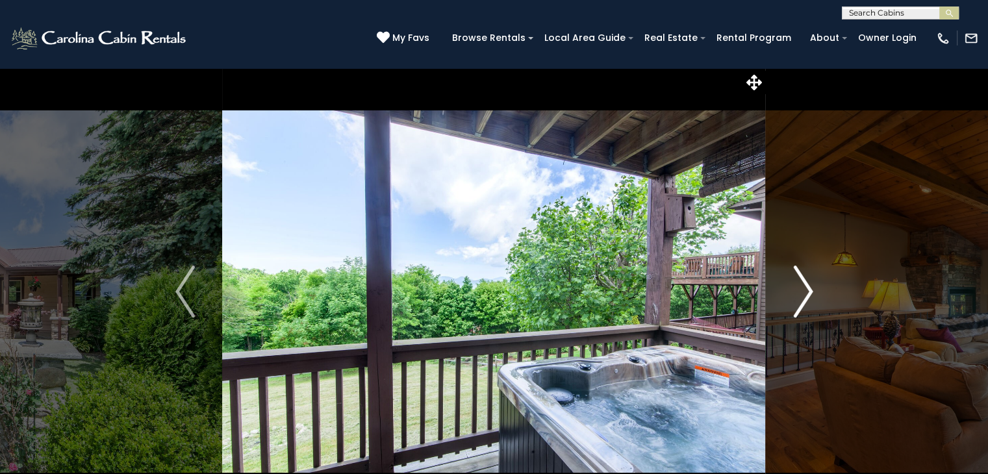
click at [803, 285] on img "Next" at bounding box center [802, 292] width 19 height 52
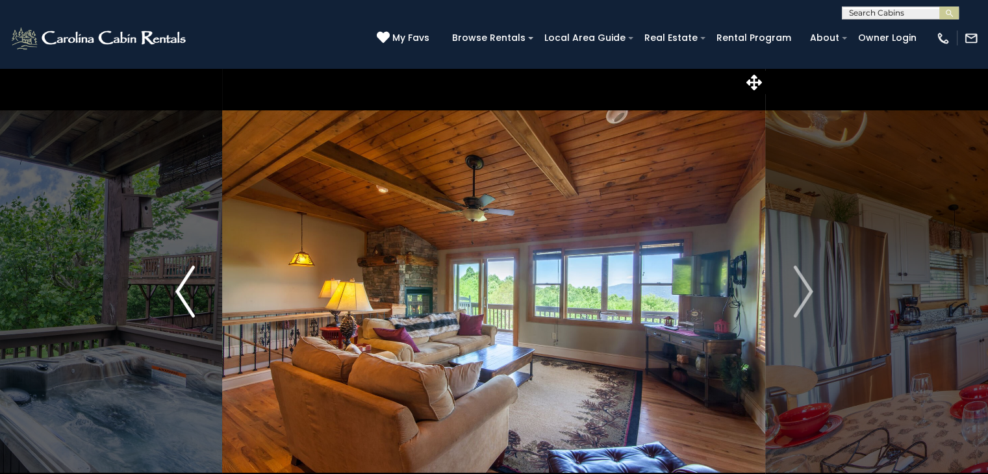
click at [182, 280] on img "Previous" at bounding box center [184, 292] width 19 height 52
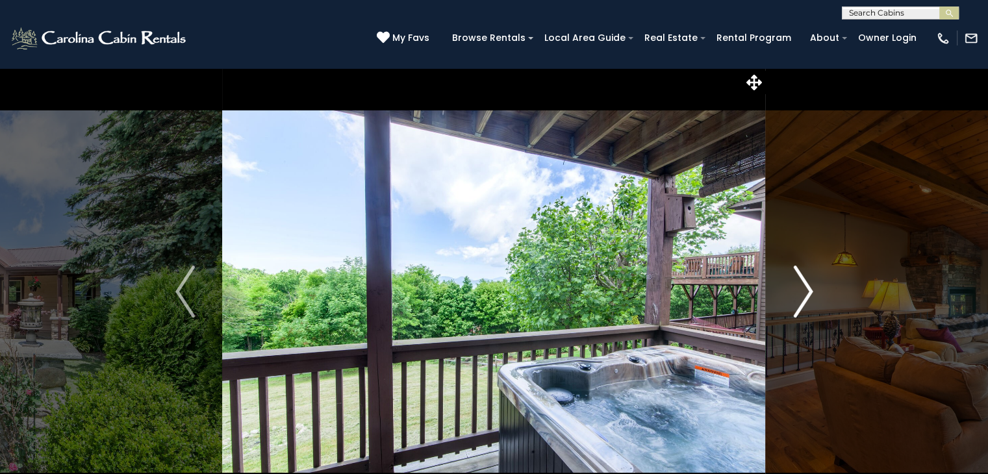
click at [806, 284] on img "Next" at bounding box center [802, 292] width 19 height 52
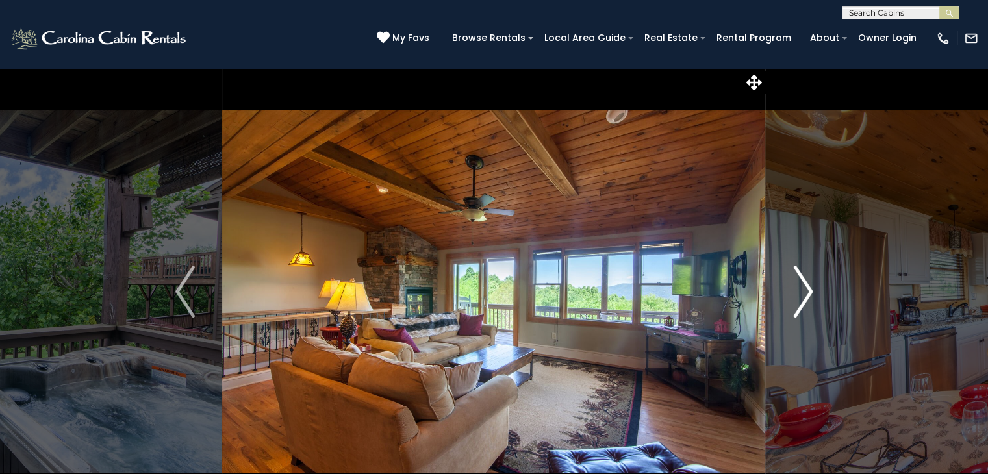
click at [806, 284] on img "Next" at bounding box center [802, 292] width 19 height 52
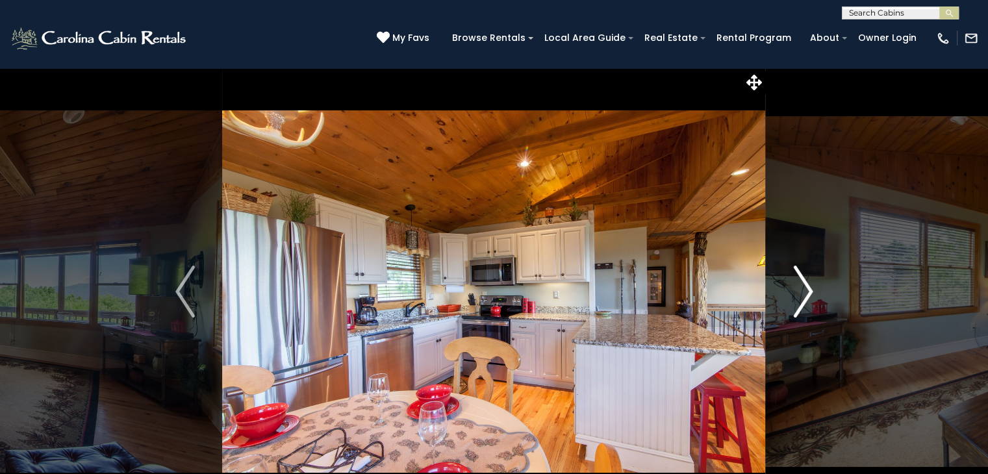
click at [806, 284] on img "Next" at bounding box center [802, 292] width 19 height 52
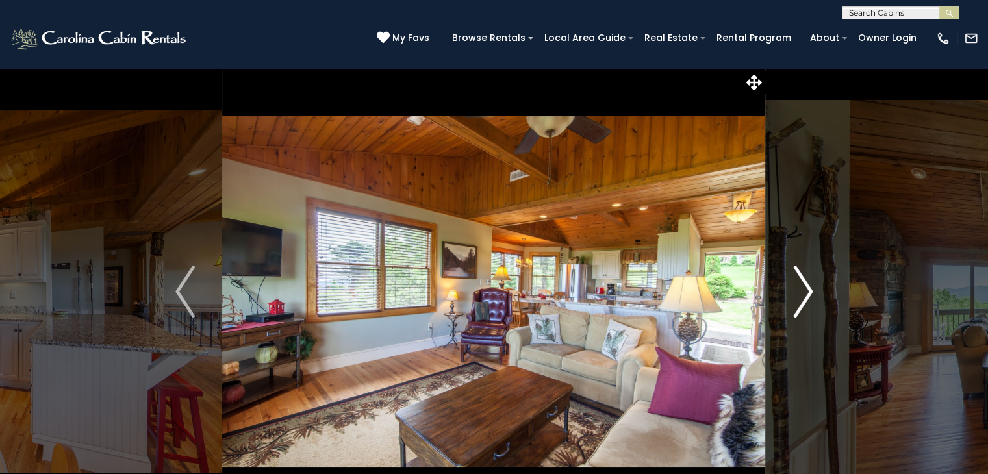
click at [806, 284] on img "Next" at bounding box center [802, 292] width 19 height 52
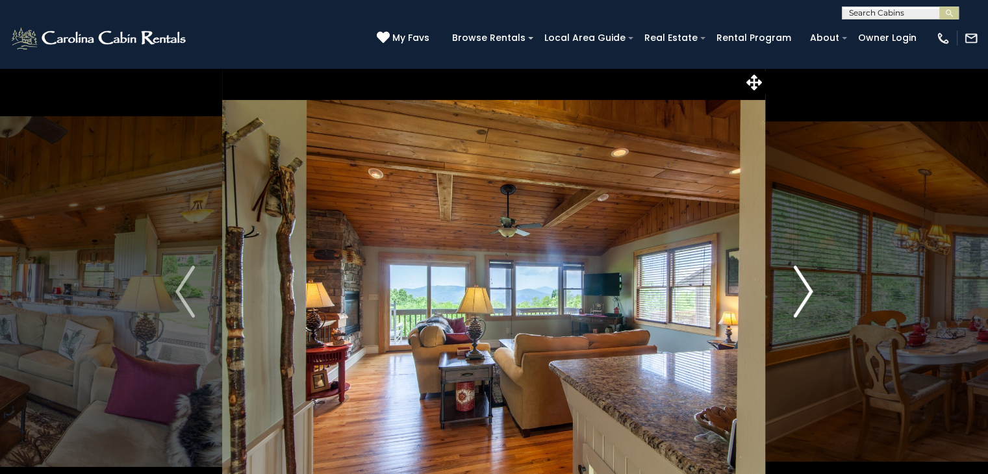
click at [806, 284] on img "Next" at bounding box center [802, 292] width 19 height 52
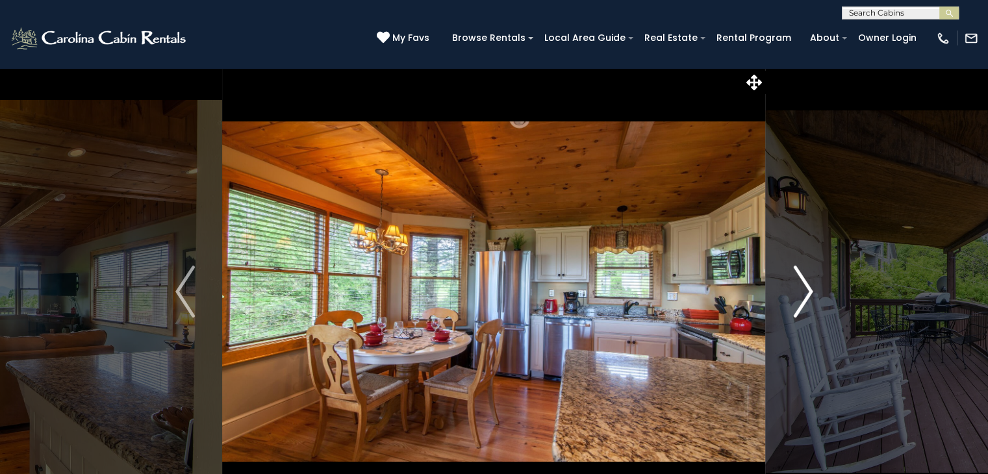
click at [806, 284] on img "Next" at bounding box center [802, 292] width 19 height 52
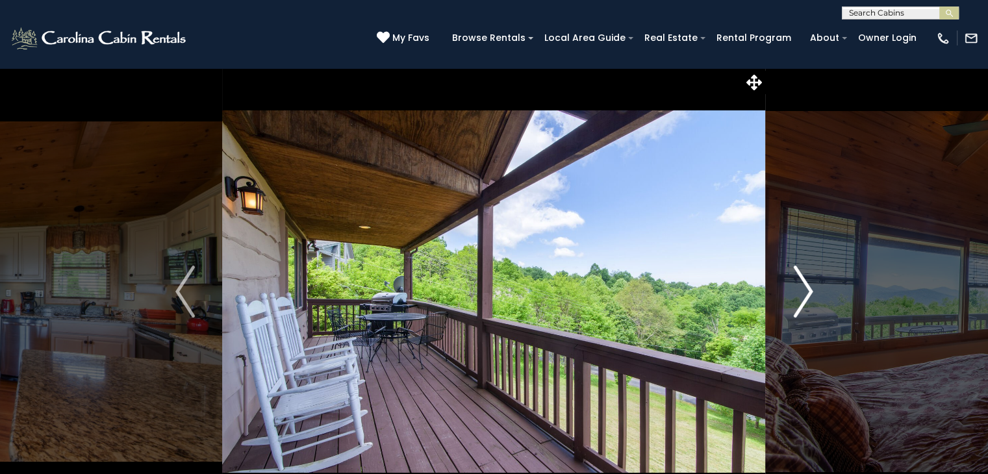
click at [806, 284] on img "Next" at bounding box center [802, 292] width 19 height 52
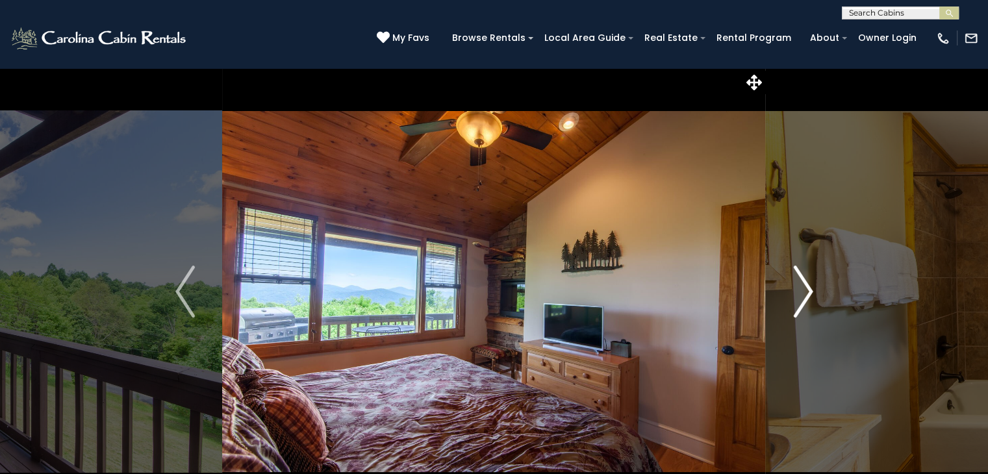
click at [806, 284] on img "Next" at bounding box center [802, 292] width 19 height 52
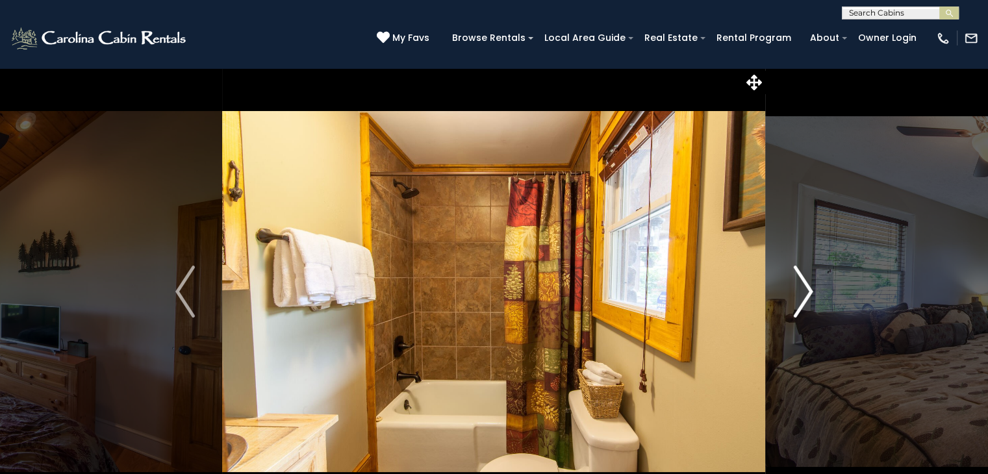
click at [806, 284] on img "Next" at bounding box center [802, 292] width 19 height 52
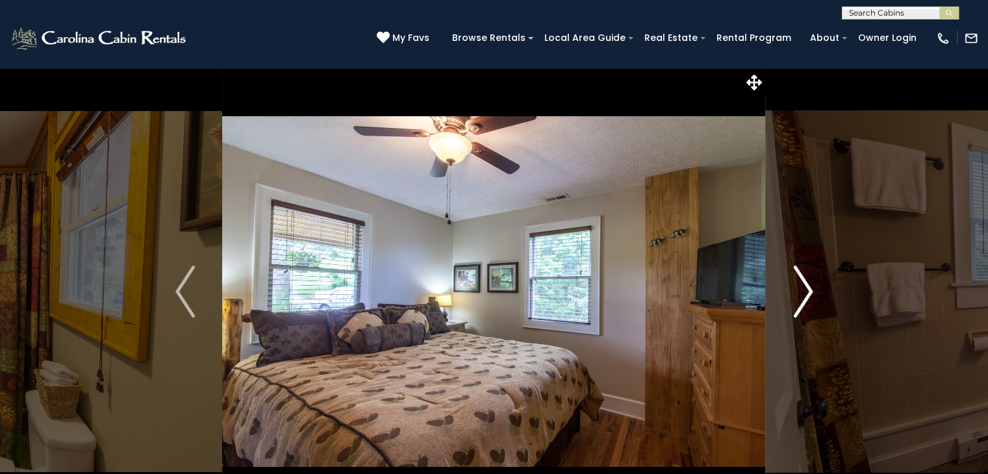
click at [806, 284] on img "Next" at bounding box center [802, 292] width 19 height 52
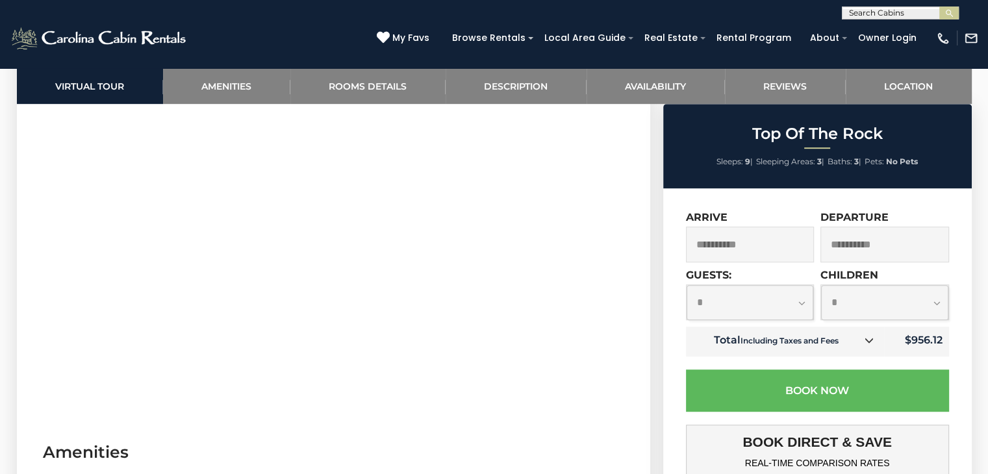
scroll to position [715, 0]
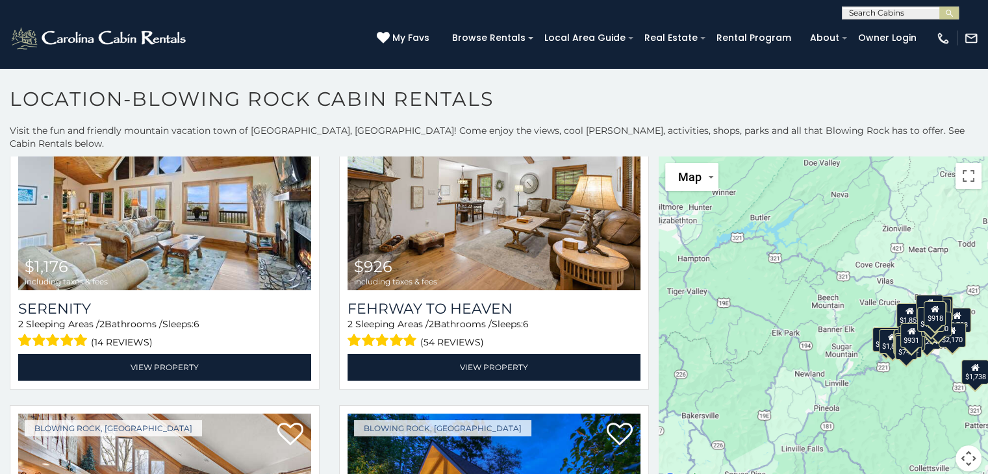
scroll to position [3658, 0]
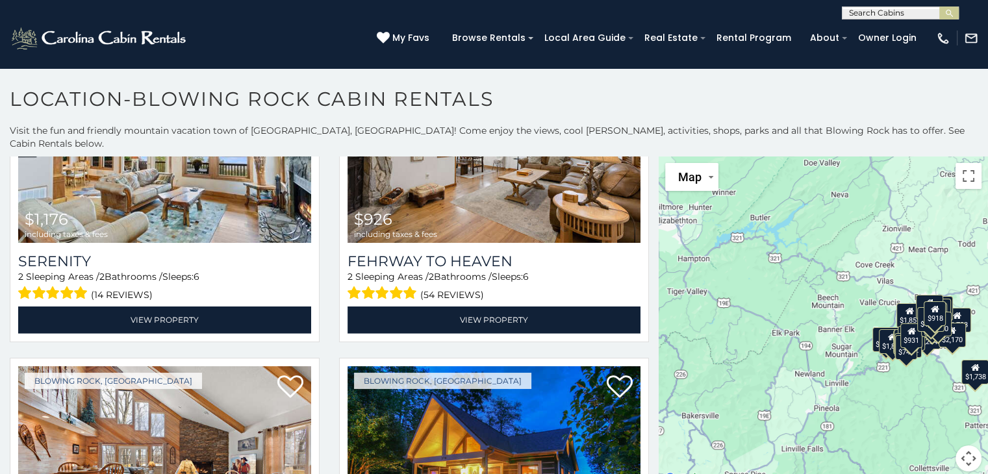
click at [659, 409] on div "$1,264 $1,822 $1,783 $1,857 $1,843 $1,738 $1,355 $1,311 $1,208 $1,129 $1,292 $1…" at bounding box center [823, 322] width 329 height 331
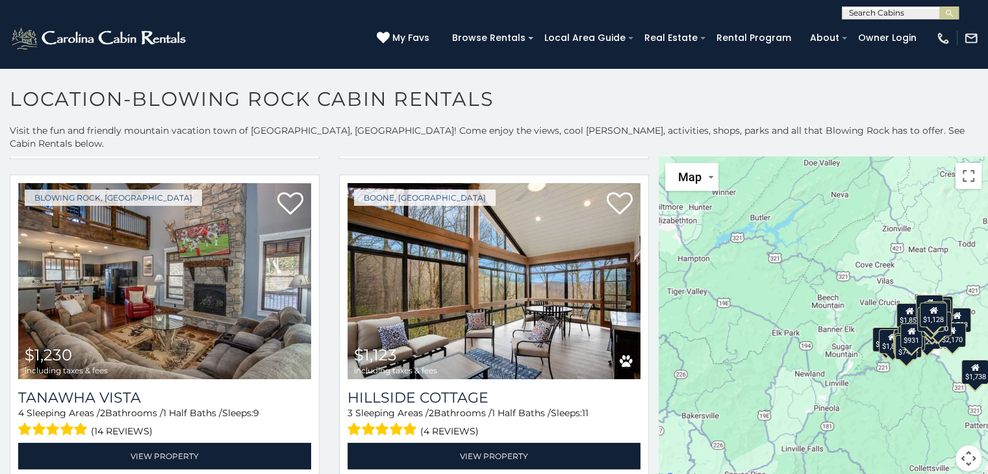
scroll to position [4195, 0]
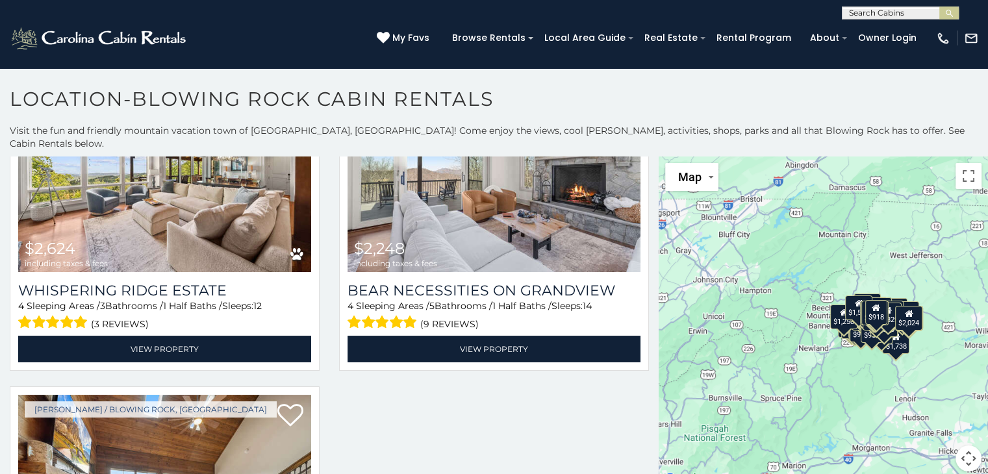
scroll to position [10977, 0]
